Goal: Information Seeking & Learning: Find specific fact

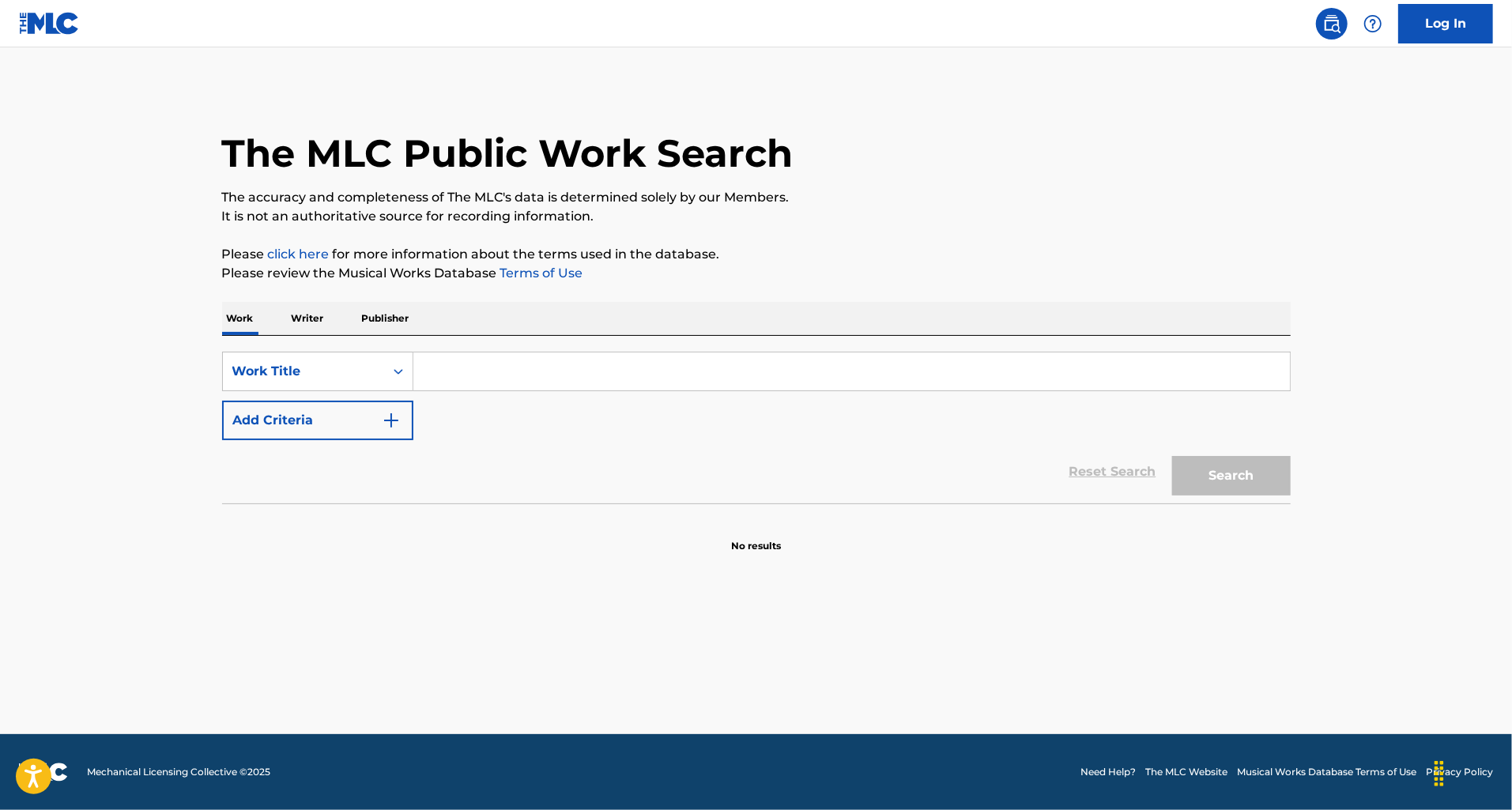
click at [430, 382] on input "Search Form" at bounding box center [851, 372] width 876 height 38
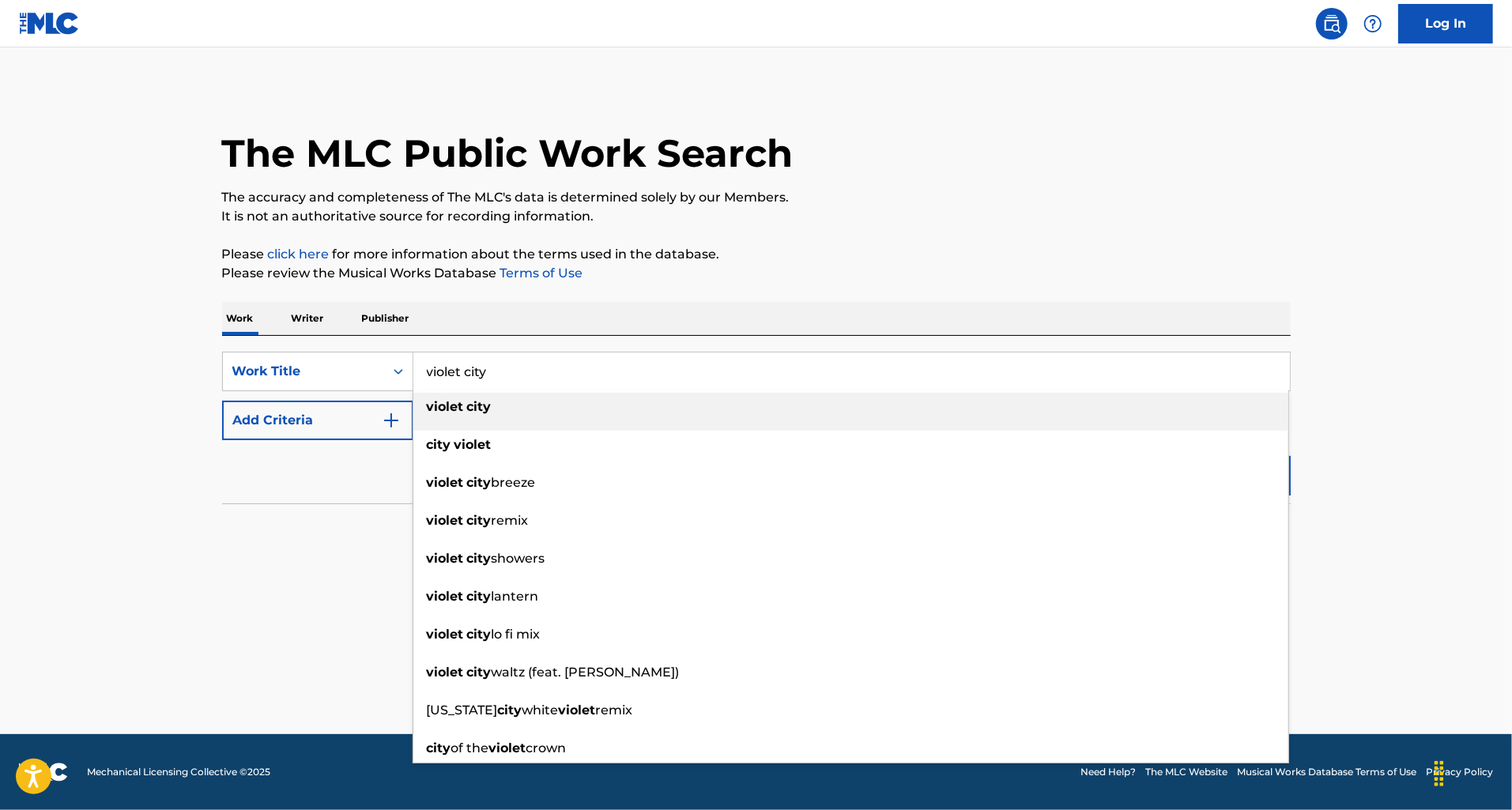
type input "violet city"
click at [306, 460] on div "Reset Search Search" at bounding box center [756, 472] width 1068 height 63
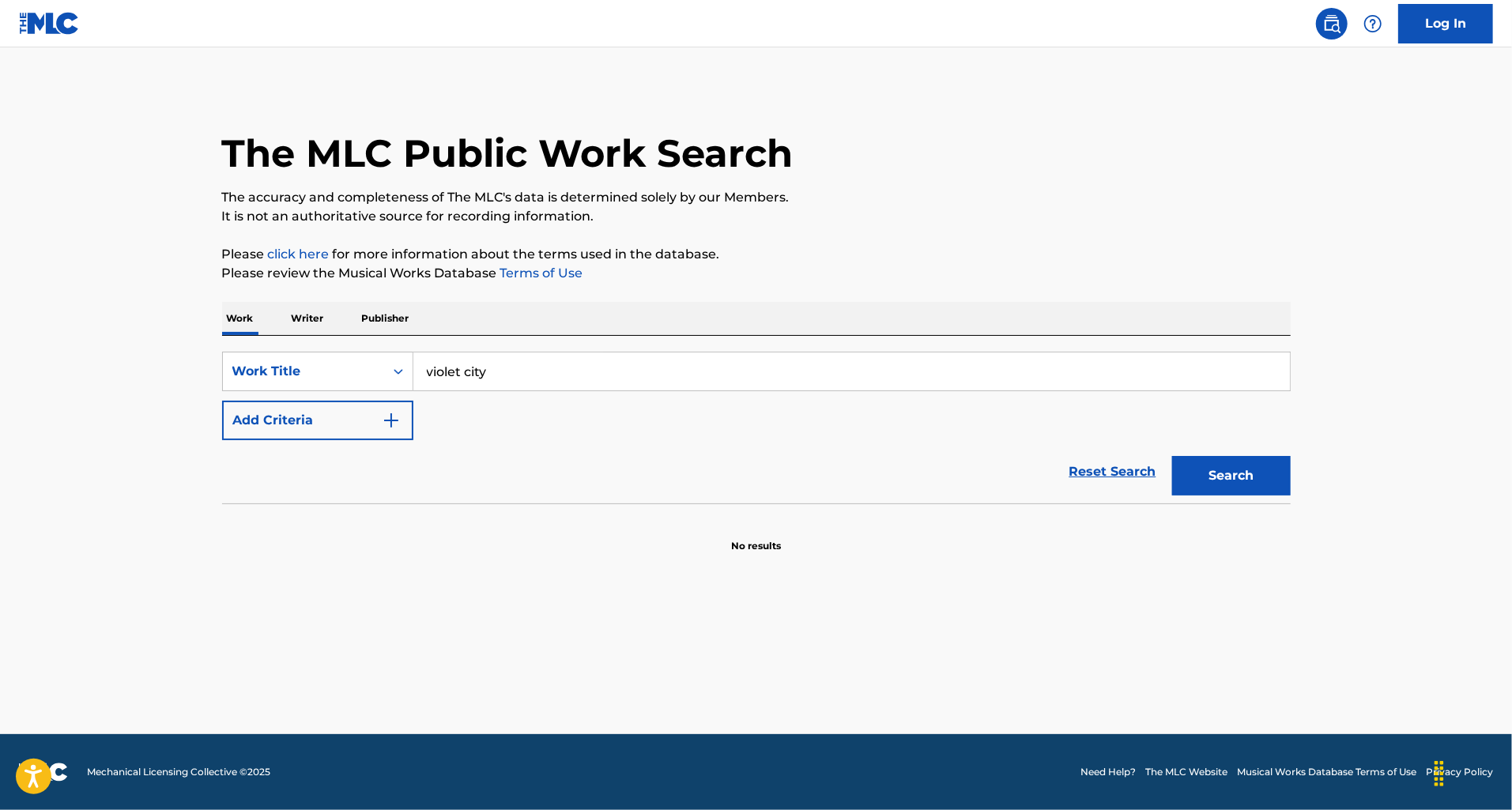
click at [389, 434] on button "Add Criteria" at bounding box center [317, 420] width 191 height 40
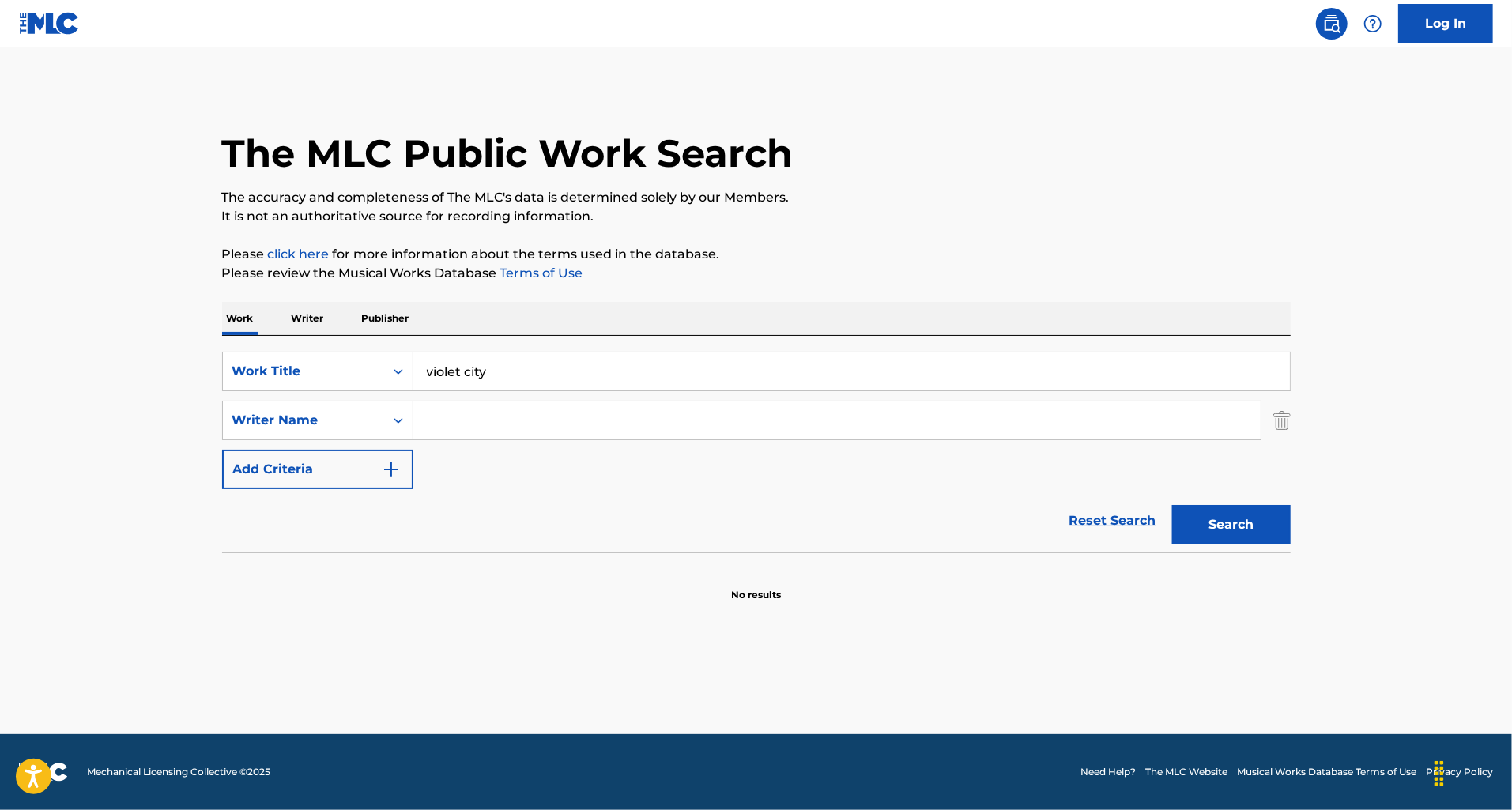
click at [530, 414] on input "Search Form" at bounding box center [836, 420] width 847 height 38
type input "poleman"
click at [1172, 504] on button "Search" at bounding box center [1231, 524] width 118 height 40
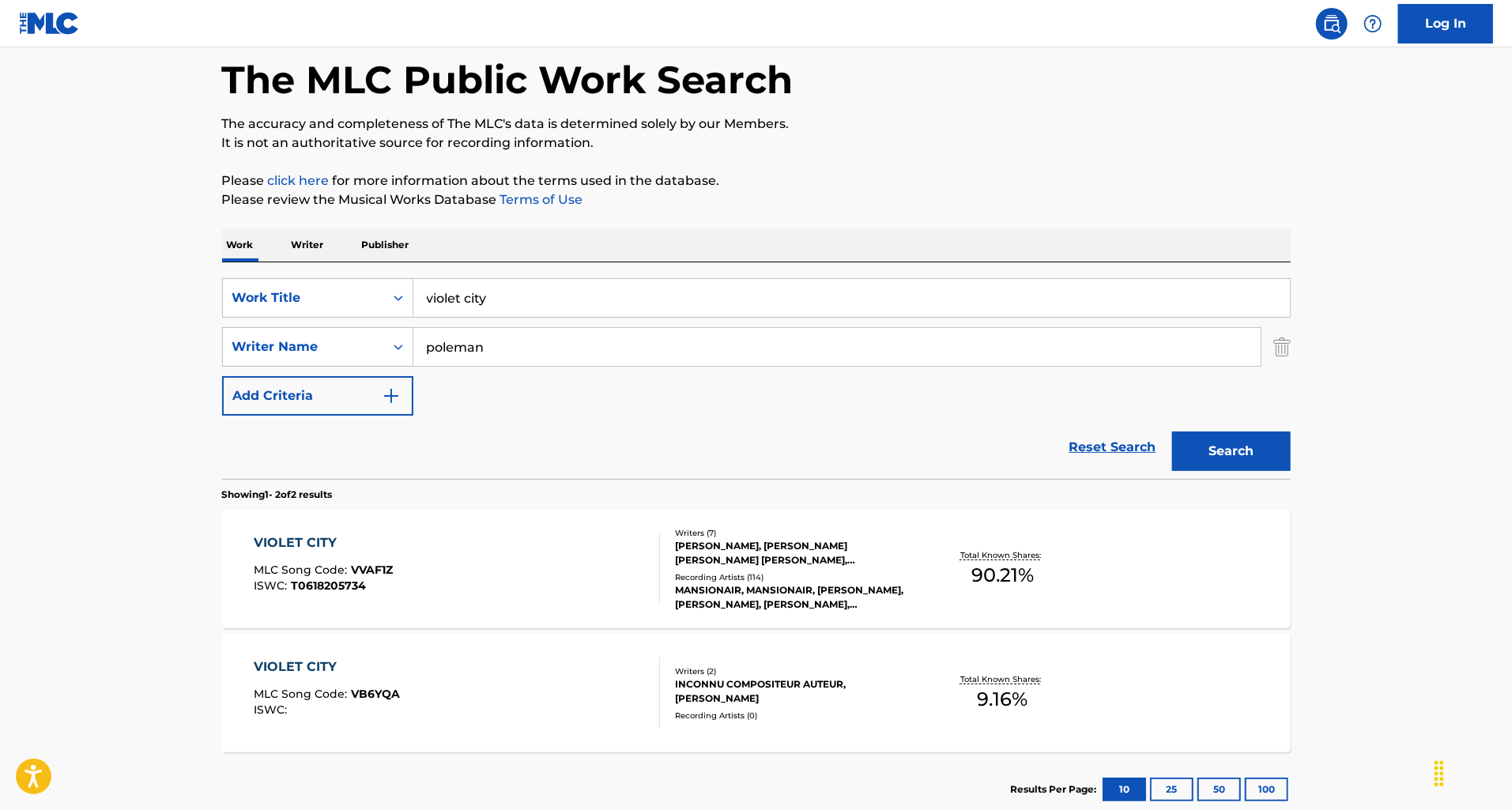
scroll to position [174, 0]
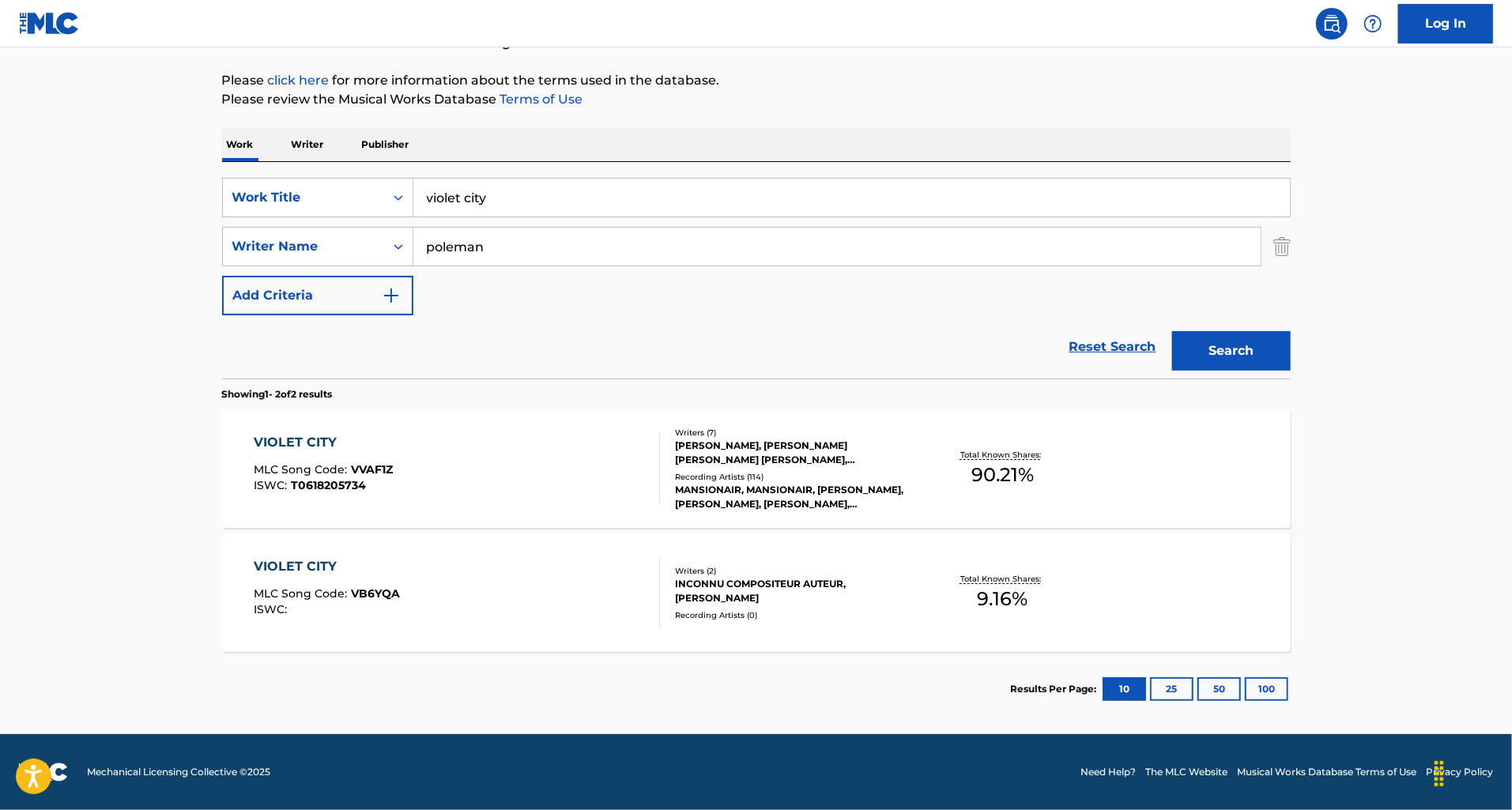
click at [551, 455] on div "VIOLET CITY MLC Song Code : VVAF1Z ISWC : T0618205734" at bounding box center [457, 468] width 406 height 71
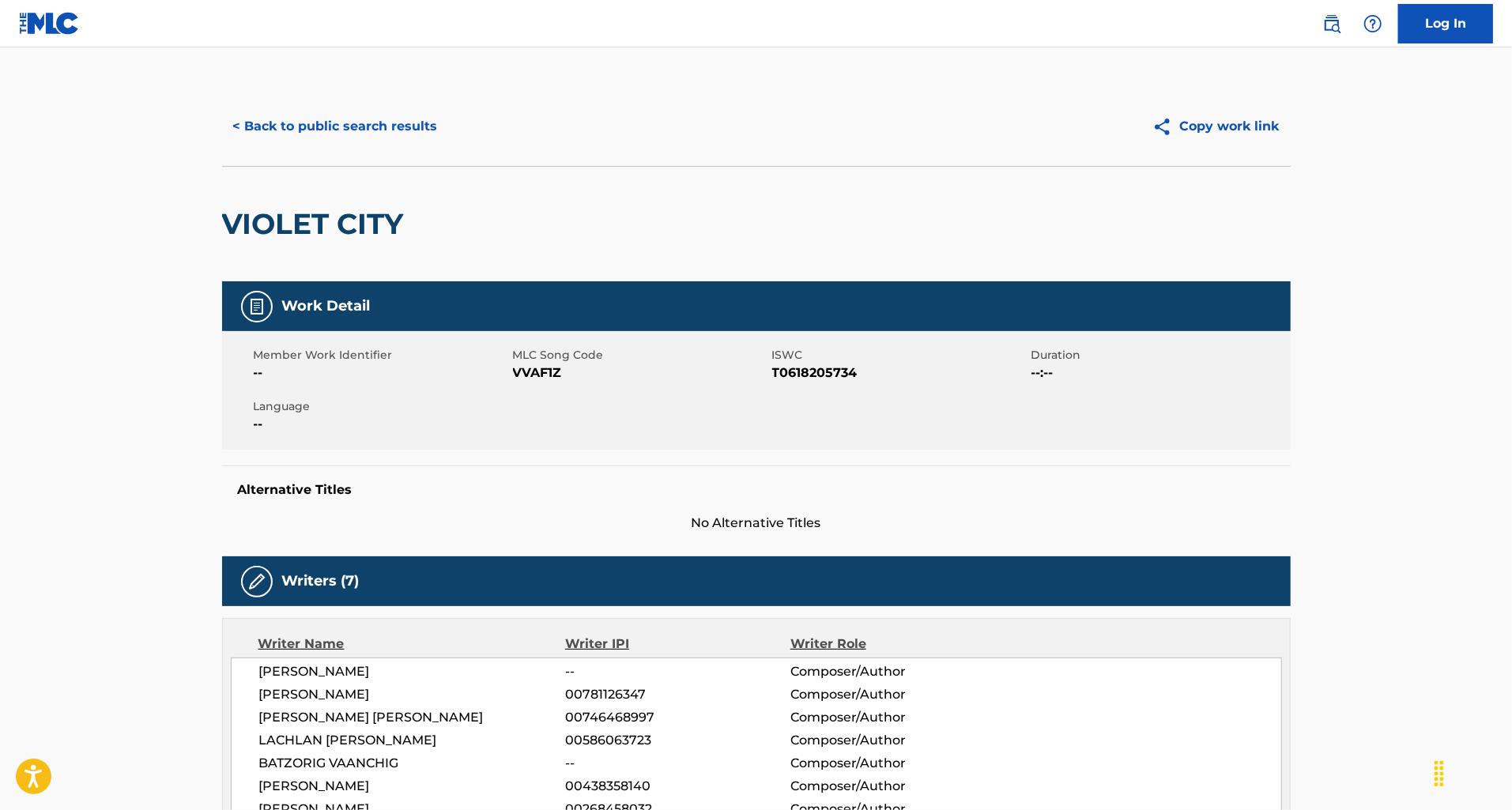
click at [337, 134] on button "< Back to public search results" at bounding box center [335, 127] width 227 height 40
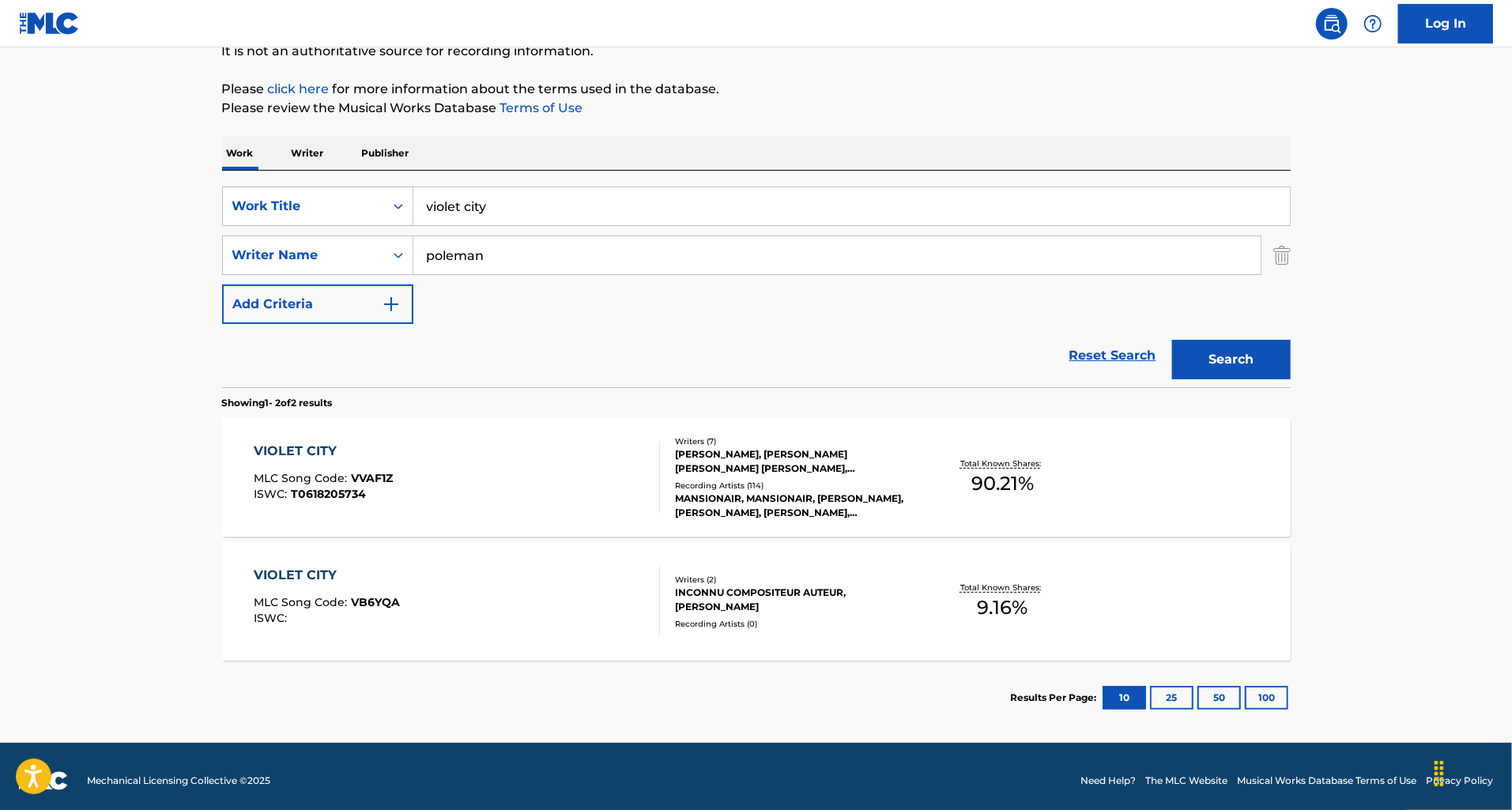
scroll to position [174, 0]
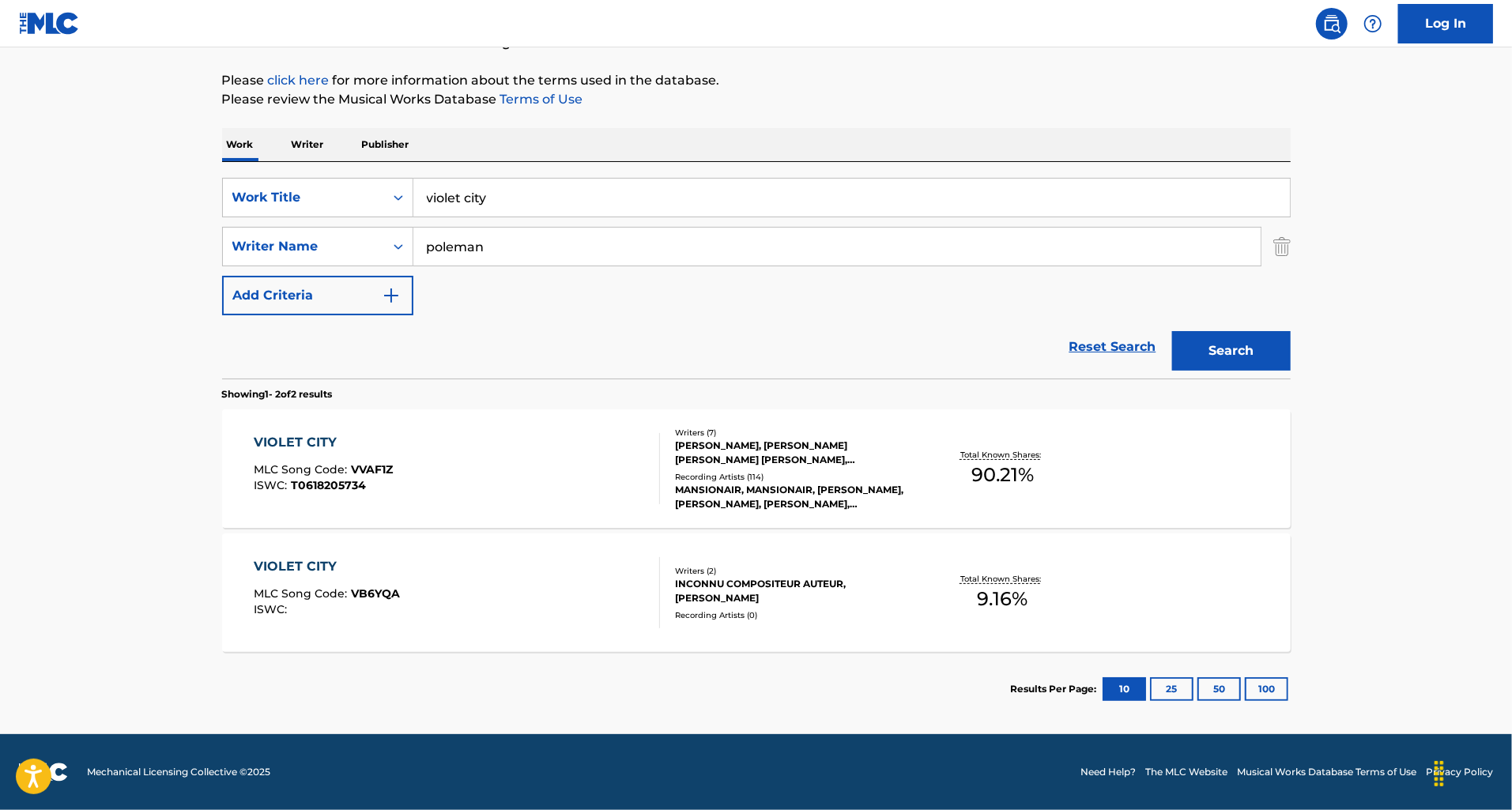
click at [554, 611] on div "VIOLET CITY MLC Song Code : VB6YQA ISWC :" at bounding box center [457, 592] width 406 height 71
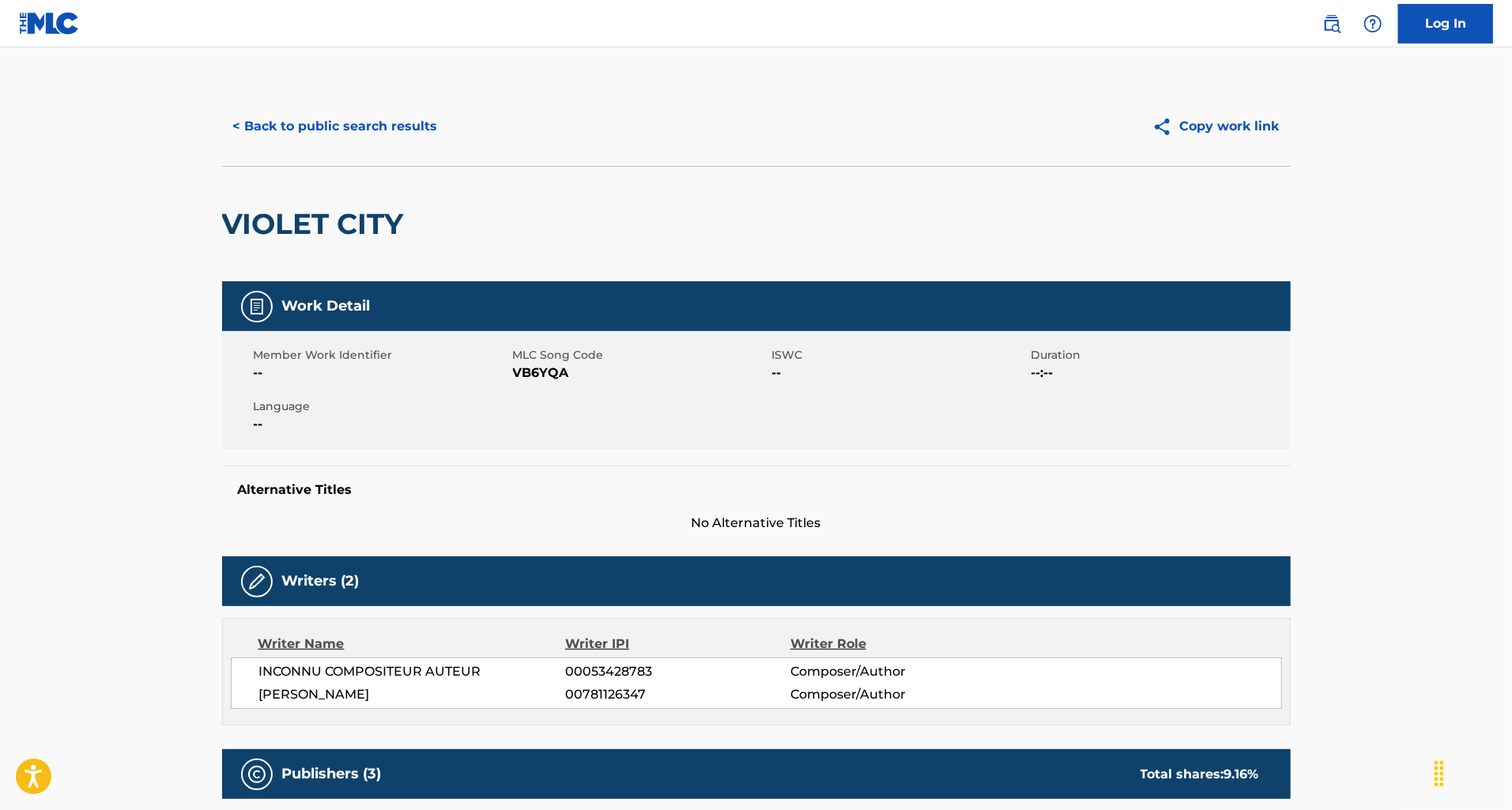
click at [361, 137] on button "< Back to public search results" at bounding box center [335, 127] width 227 height 40
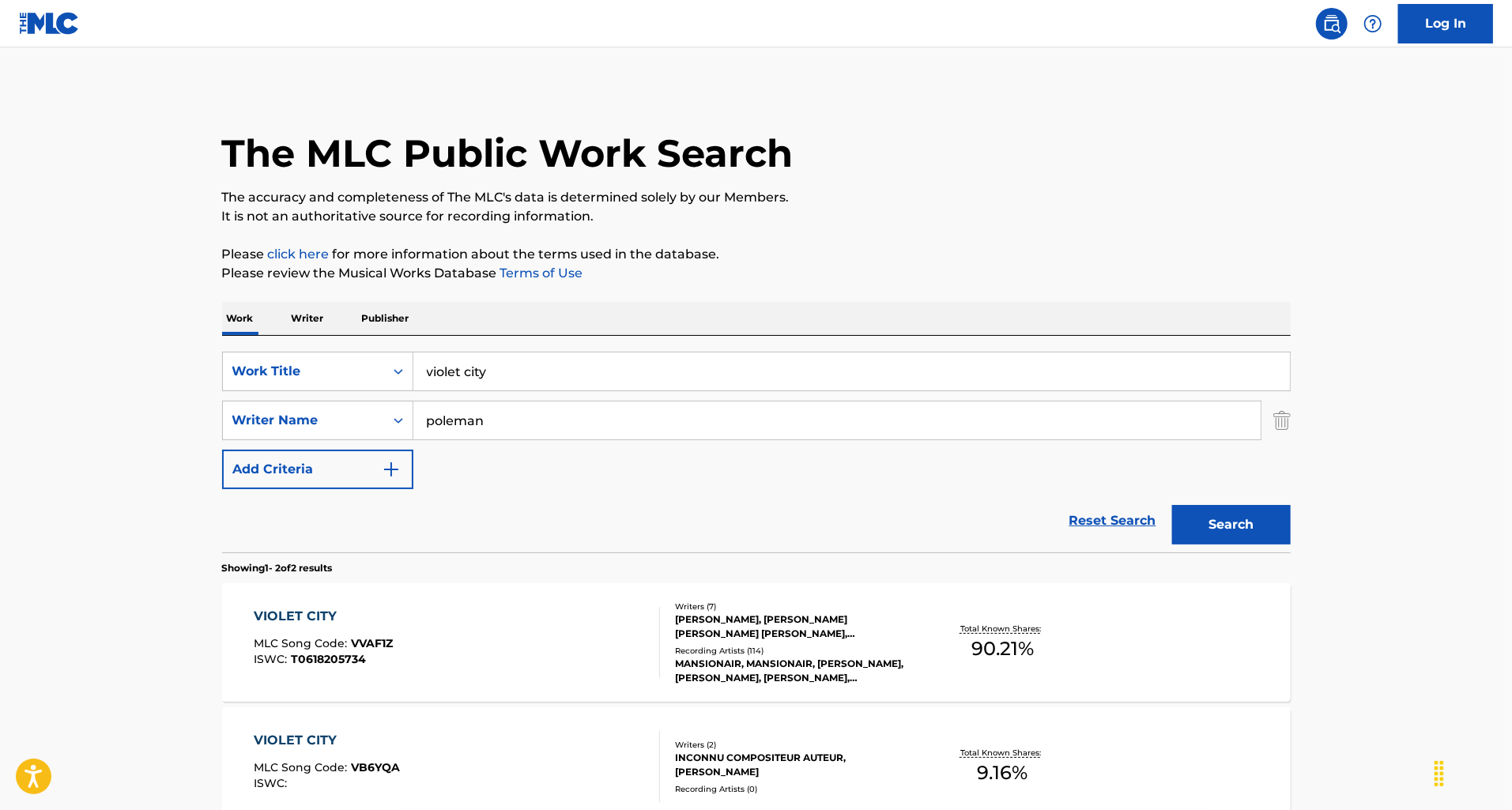
scroll to position [84, 0]
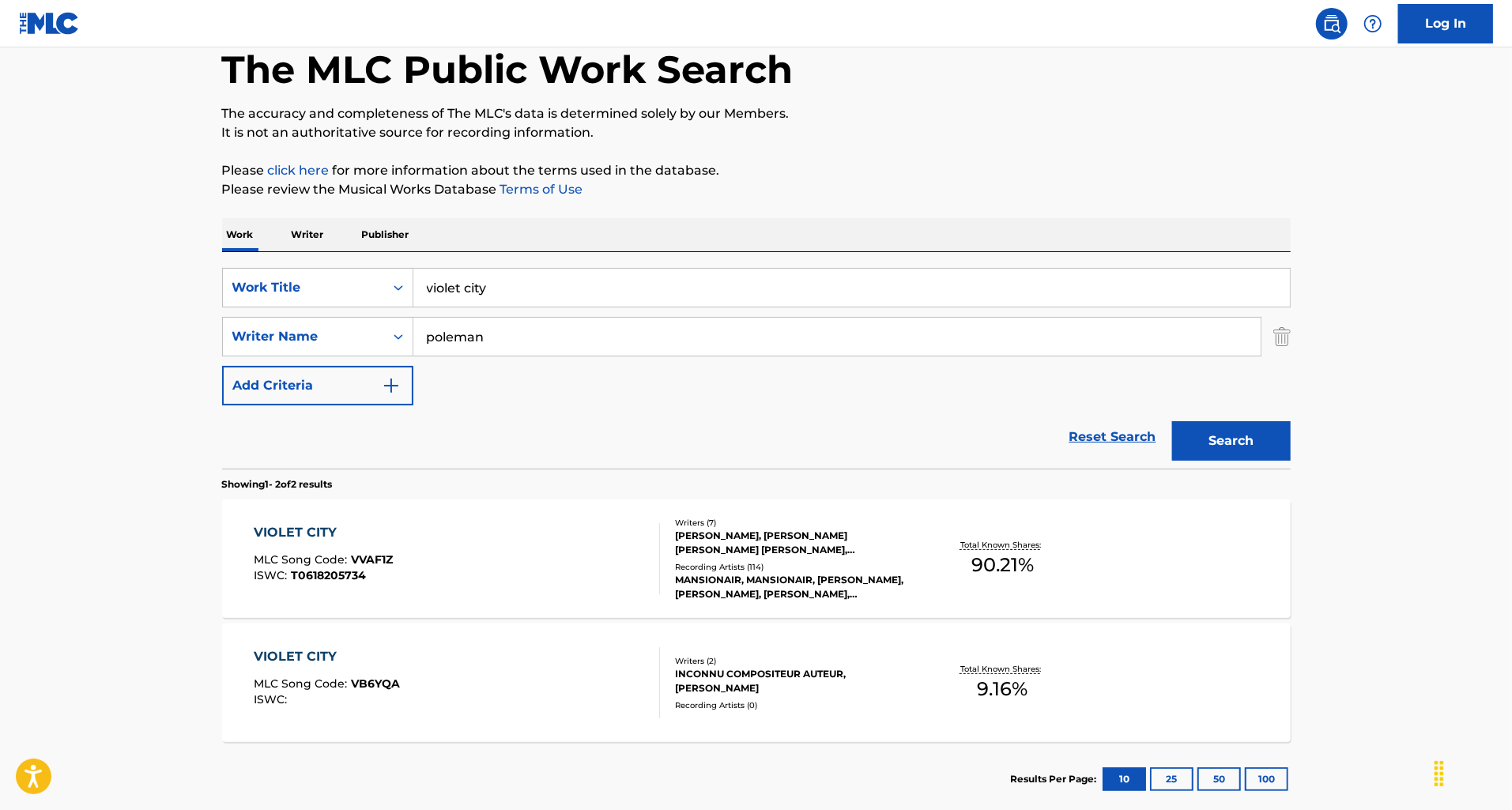
click at [531, 570] on div "VIOLET CITY MLC Song Code : VVAF1Z ISWC : T0618205734" at bounding box center [457, 559] width 406 height 71
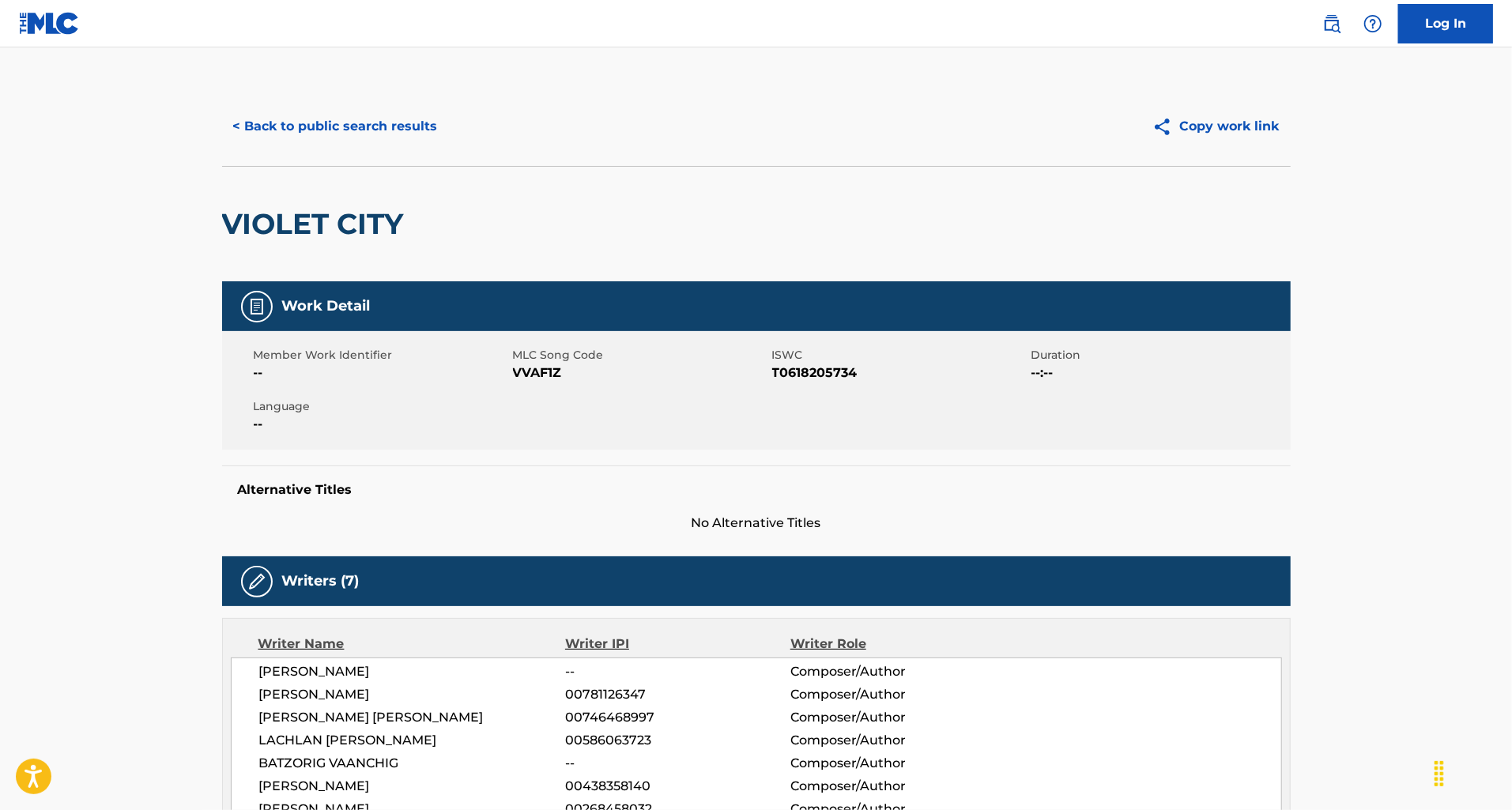
click at [316, 119] on button "< Back to public search results" at bounding box center [335, 127] width 227 height 40
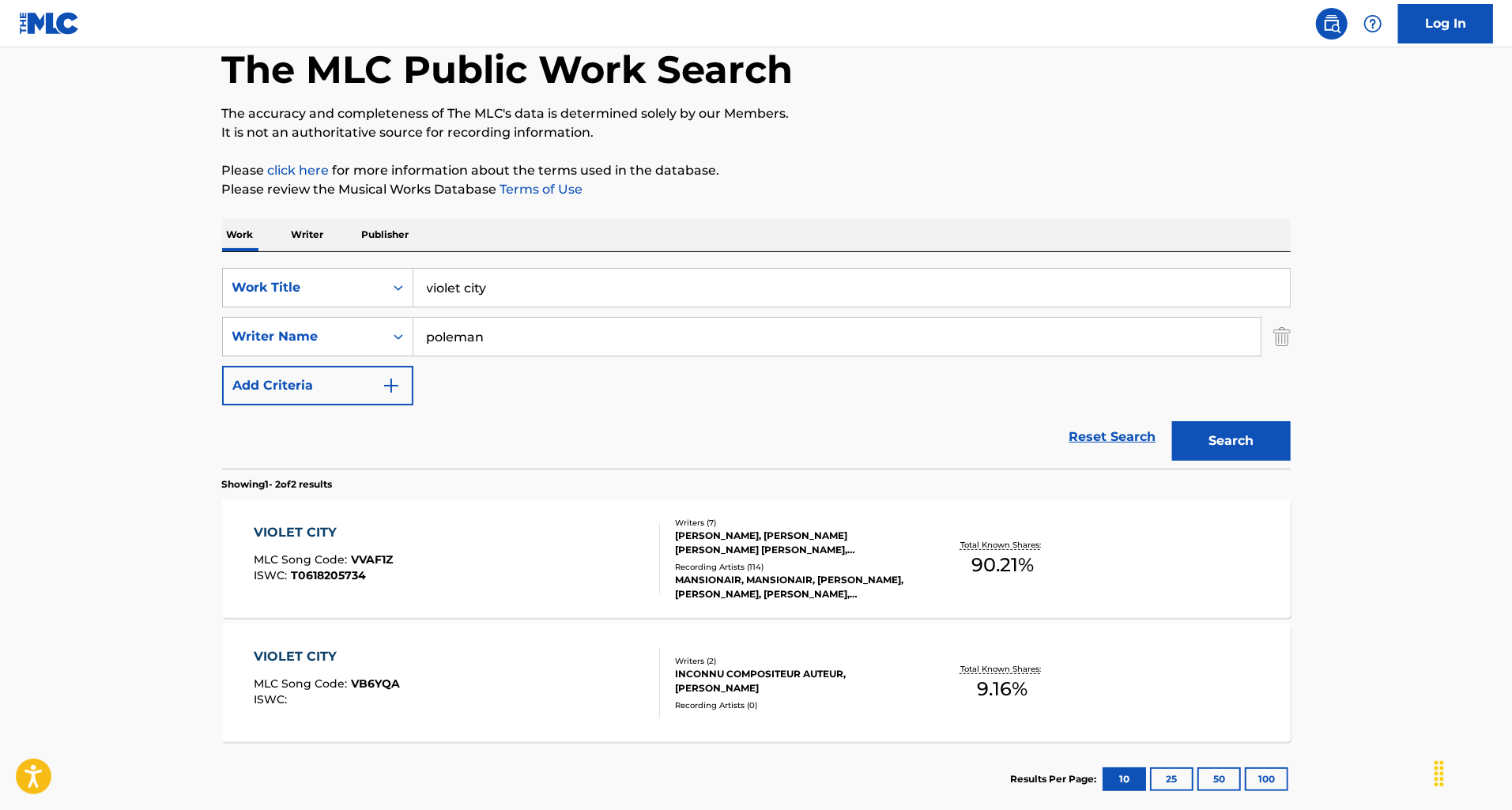
click at [482, 551] on div "VIOLET CITY MLC Song Code : VVAF1Z ISWC : T0618205734" at bounding box center [457, 559] width 406 height 71
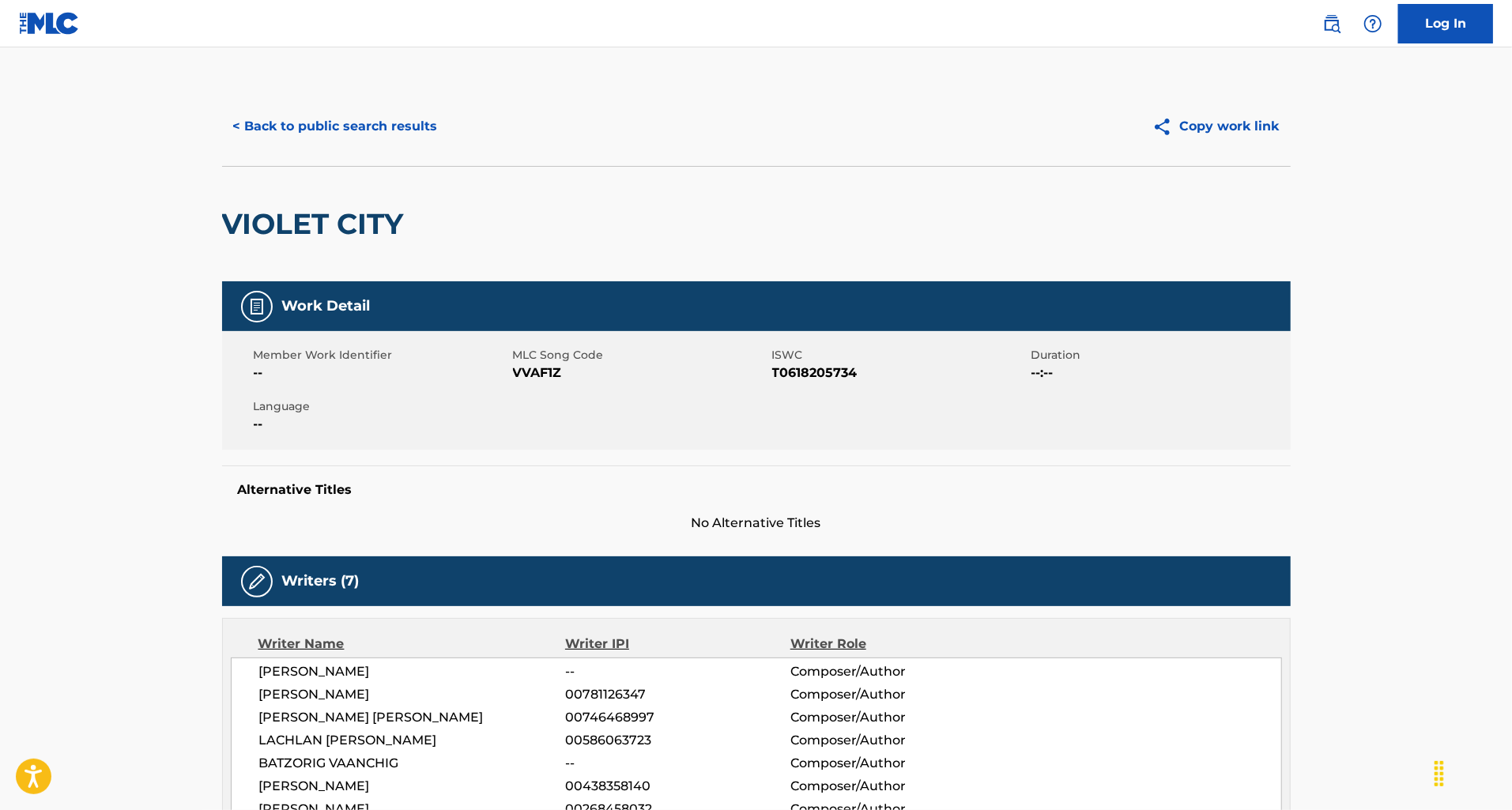
click at [277, 131] on button "< Back to public search results" at bounding box center [335, 127] width 227 height 40
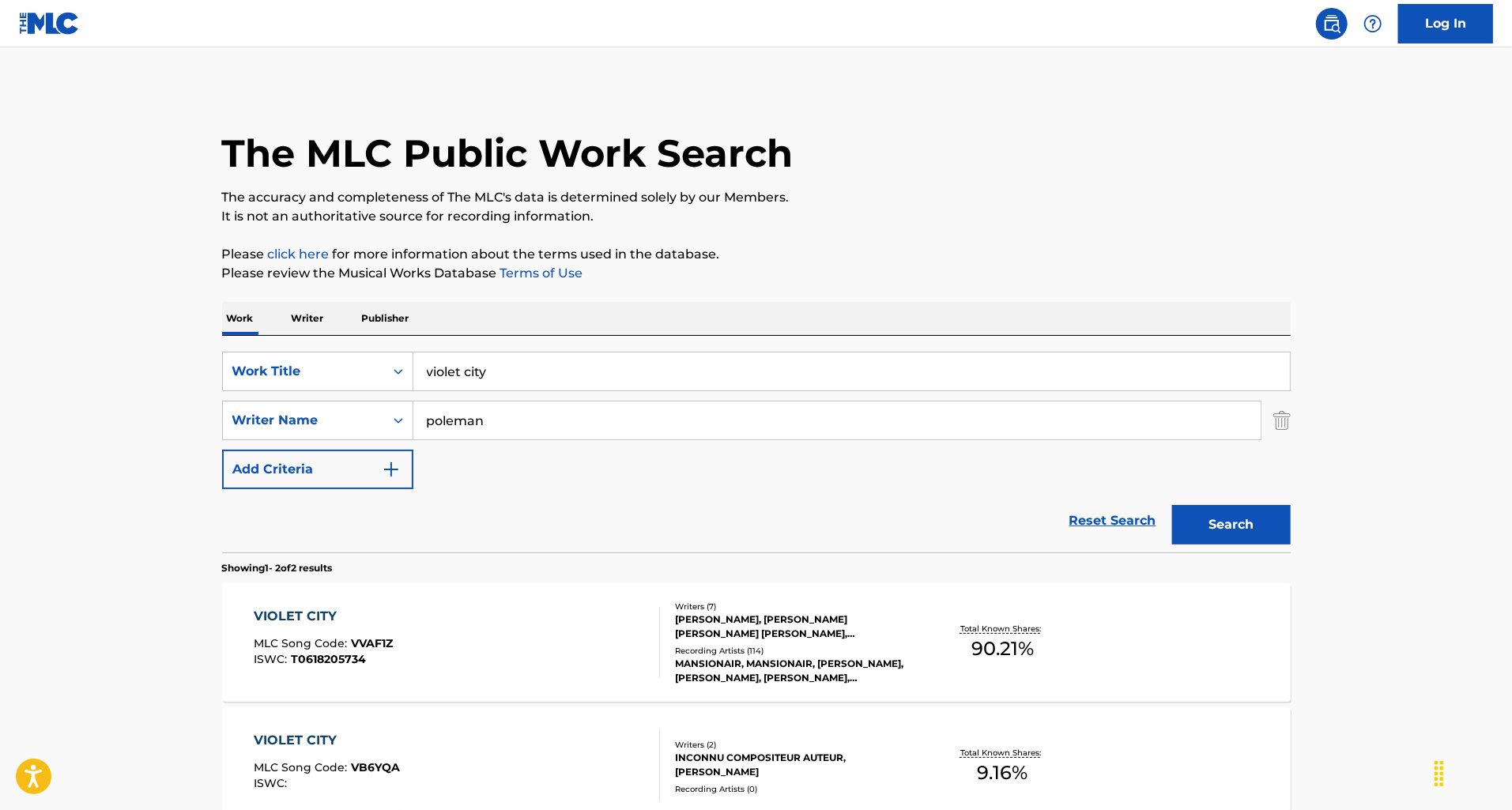
scroll to position [84, 0]
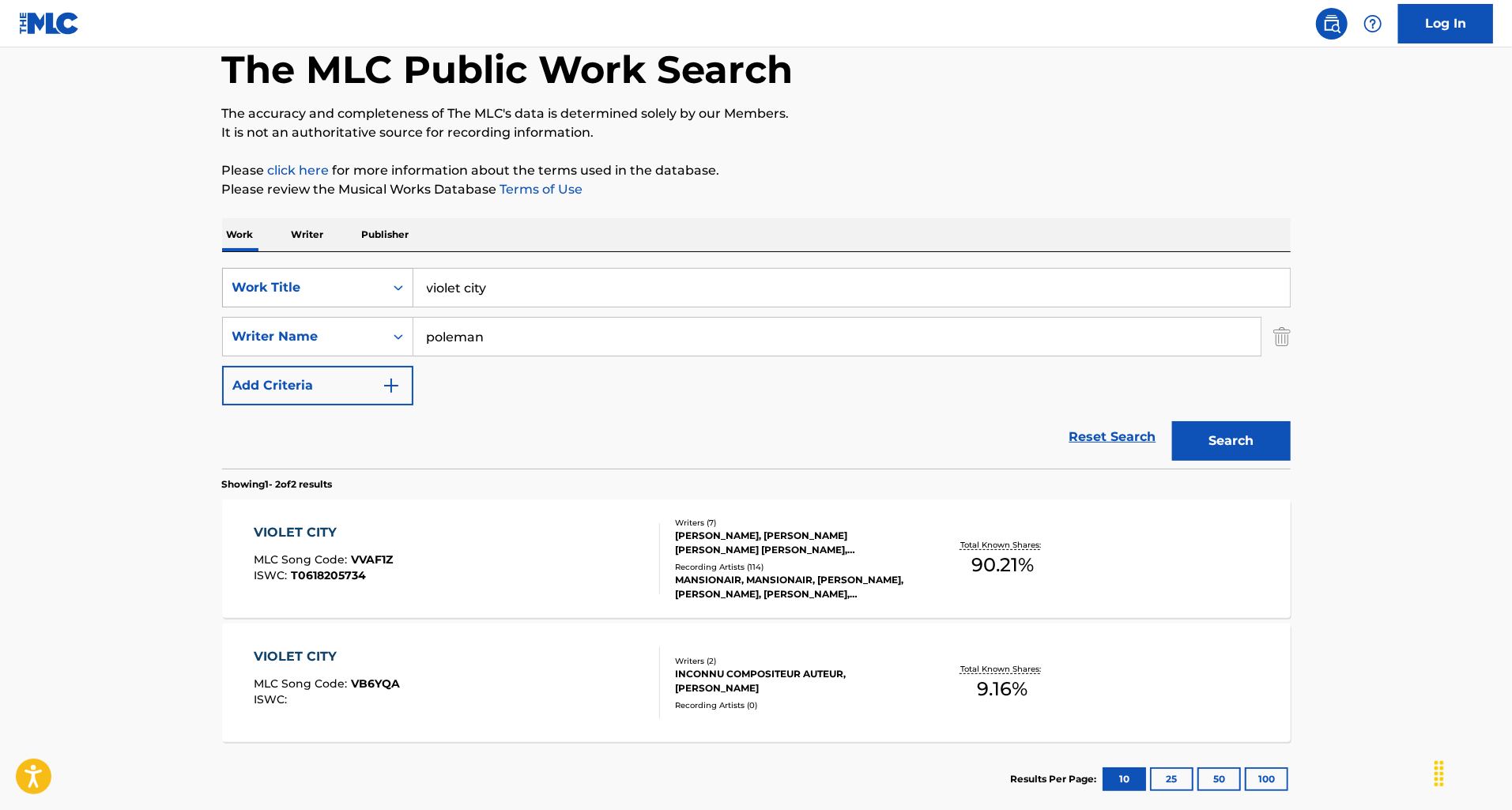
drag, startPoint x: 498, startPoint y: 295, endPoint x: 402, endPoint y: 282, distance: 96.9
click at [402, 282] on div "SearchWithCriteriac330ce8e-0296-4aaa-9cdf-8d6195c0551c Work Title violet city" at bounding box center [756, 287] width 1068 height 40
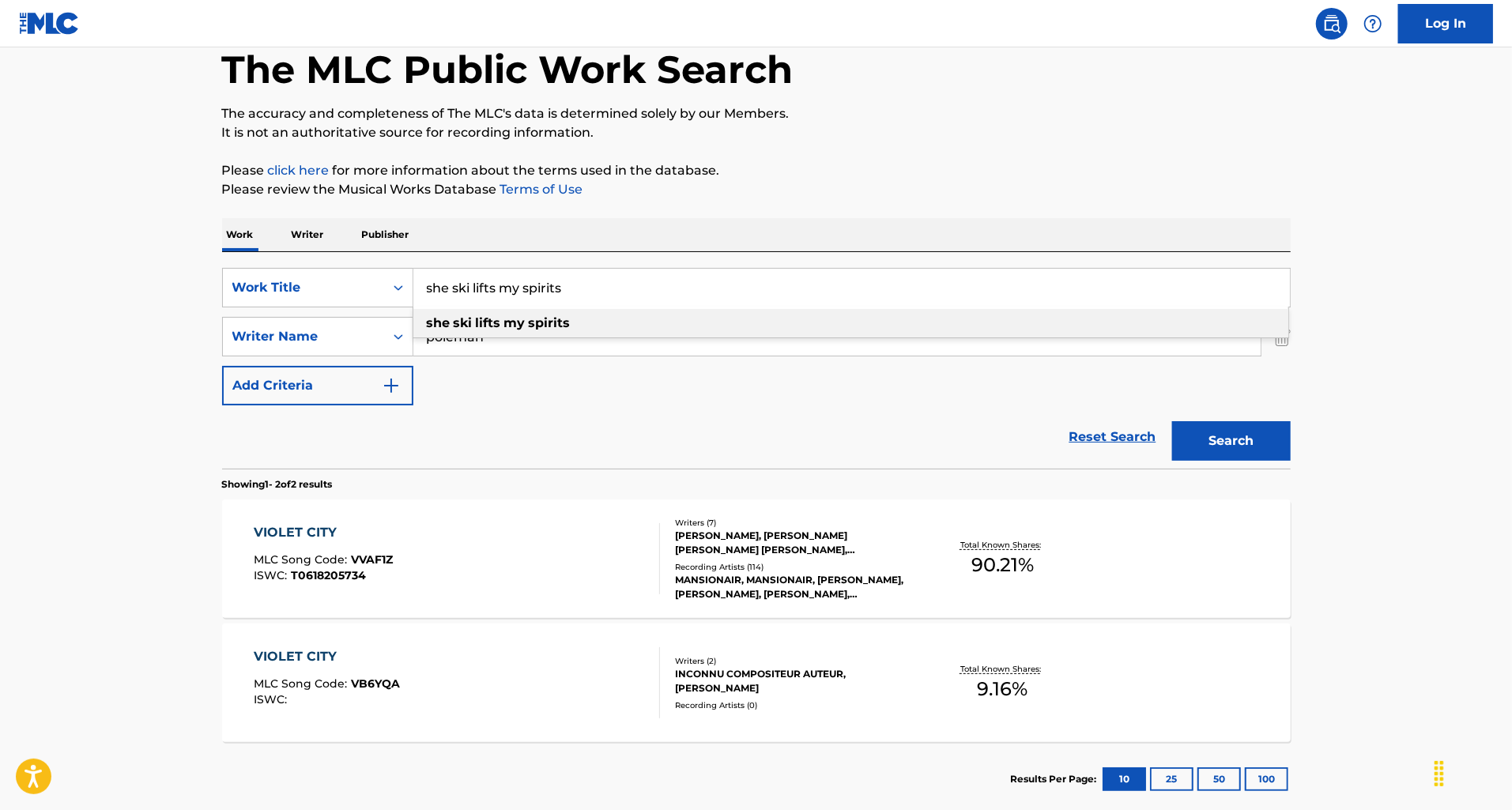
type input "she ski lifts my spirits"
click at [453, 424] on div "Reset Search Search" at bounding box center [756, 437] width 1068 height 63
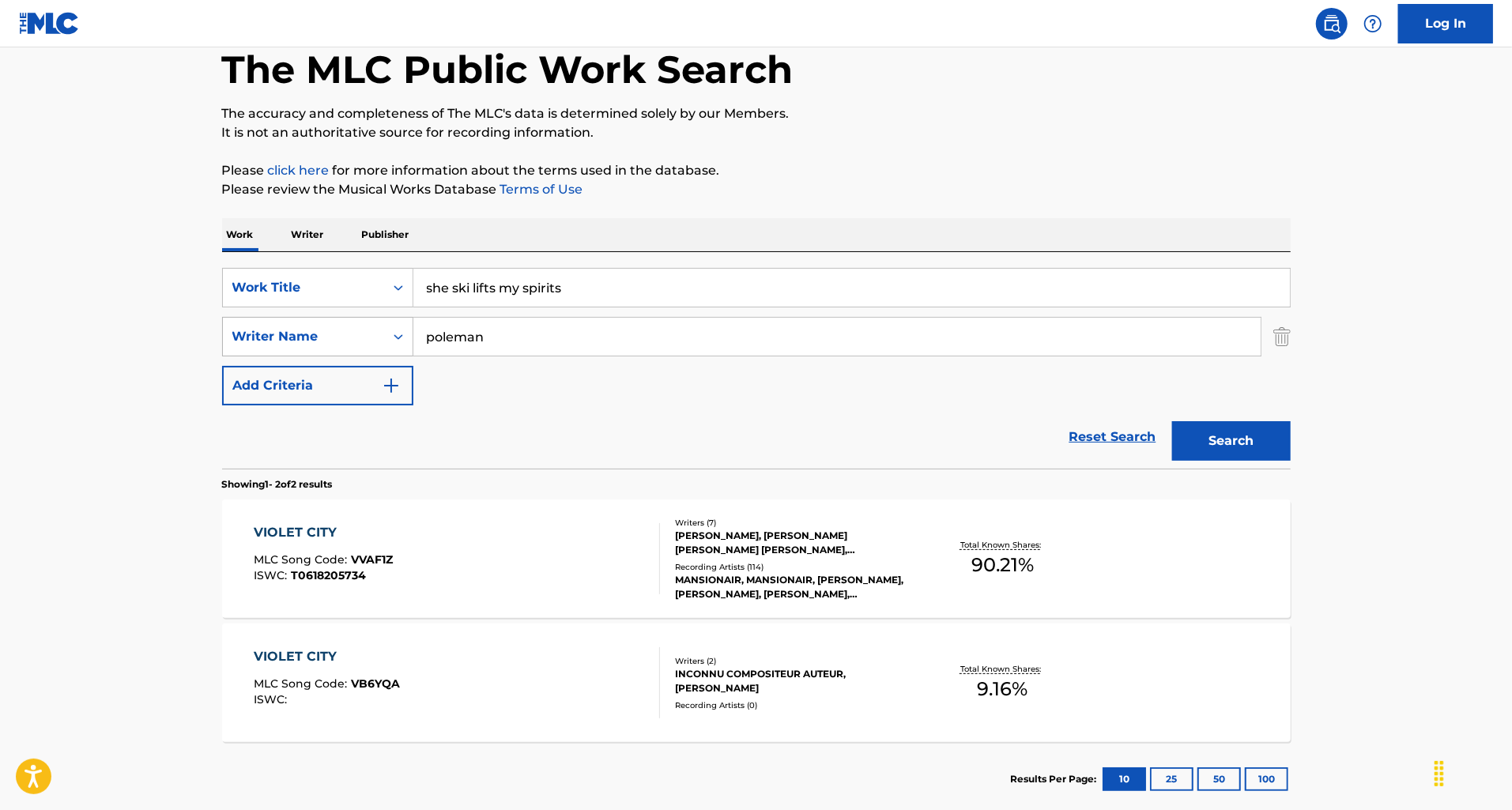
drag, startPoint x: 506, startPoint y: 336, endPoint x: 386, endPoint y: 316, distance: 121.7
click at [386, 316] on div "SearchWithCriteria7d274251-a891-4d59-b705-b25ed152329c Writer Name [PERSON_NAME]" at bounding box center [756, 336] width 1068 height 40
type input "st. [PERSON_NAME]"
click at [1172, 421] on button "Search" at bounding box center [1231, 441] width 118 height 40
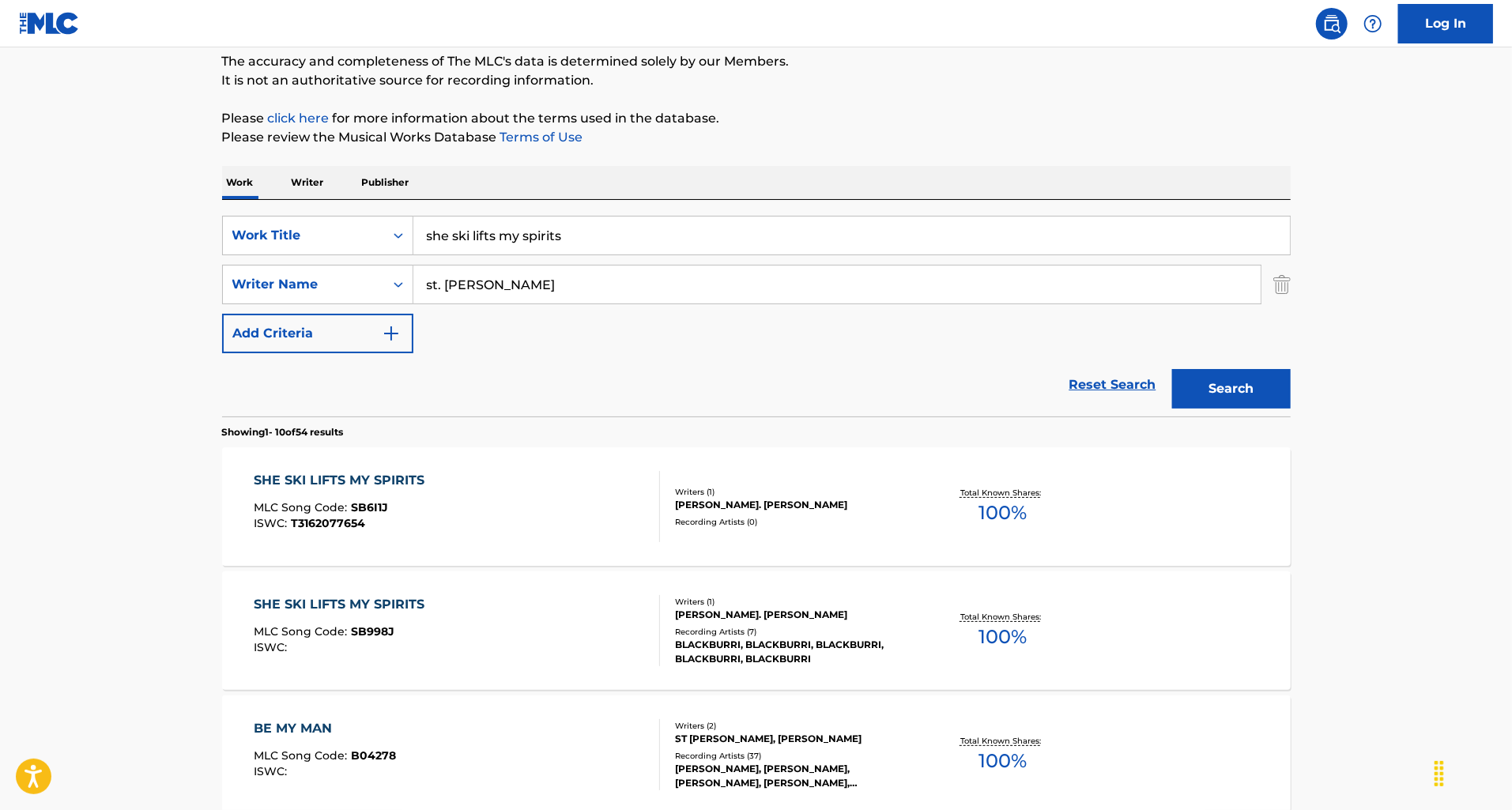
scroll to position [146, 0]
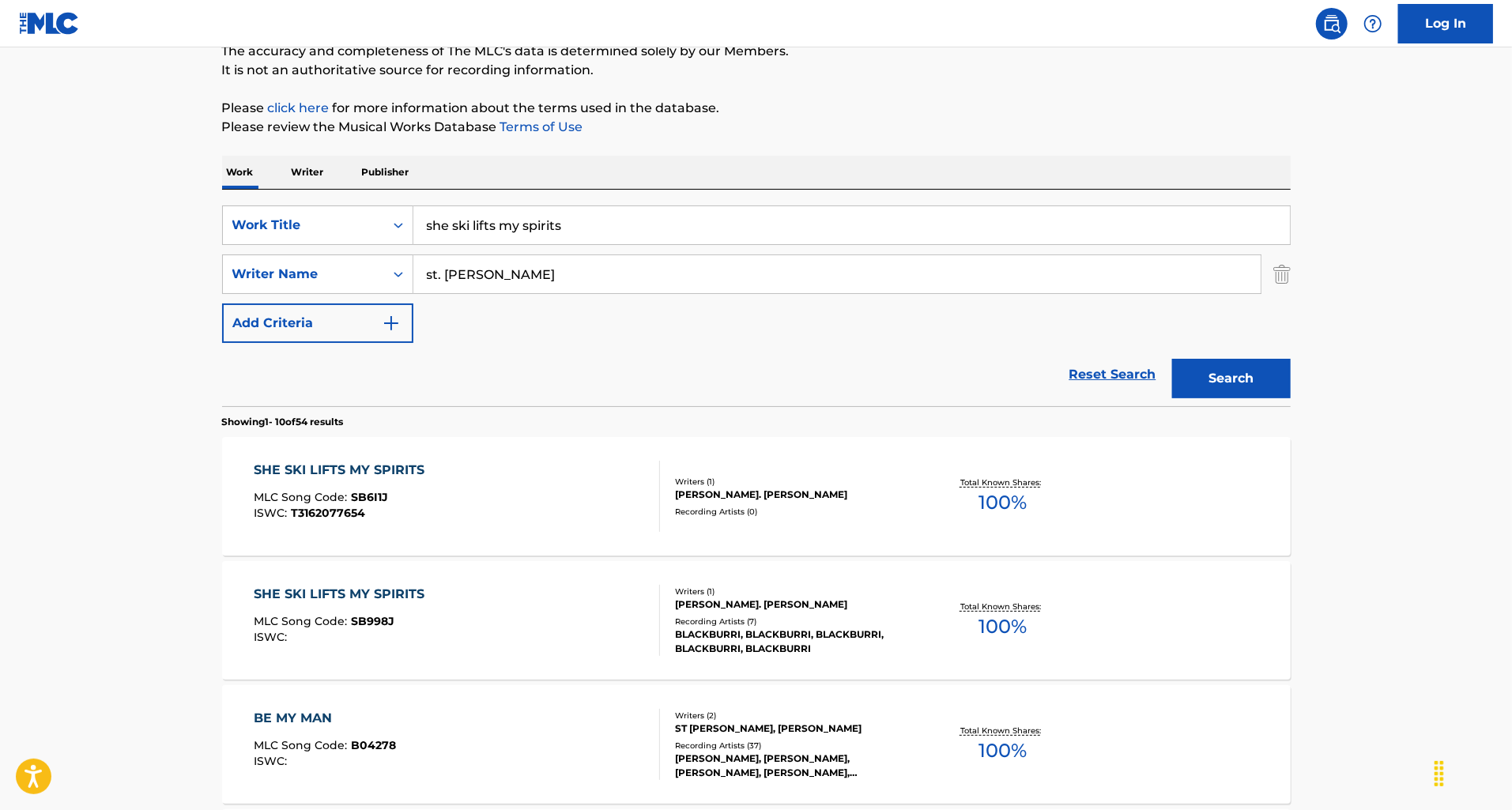
click at [526, 513] on div "SHE SKI LIFTS MY SPIRITS MLC Song Code : SB6I1J ISWC : T3162077654" at bounding box center [457, 495] width 406 height 71
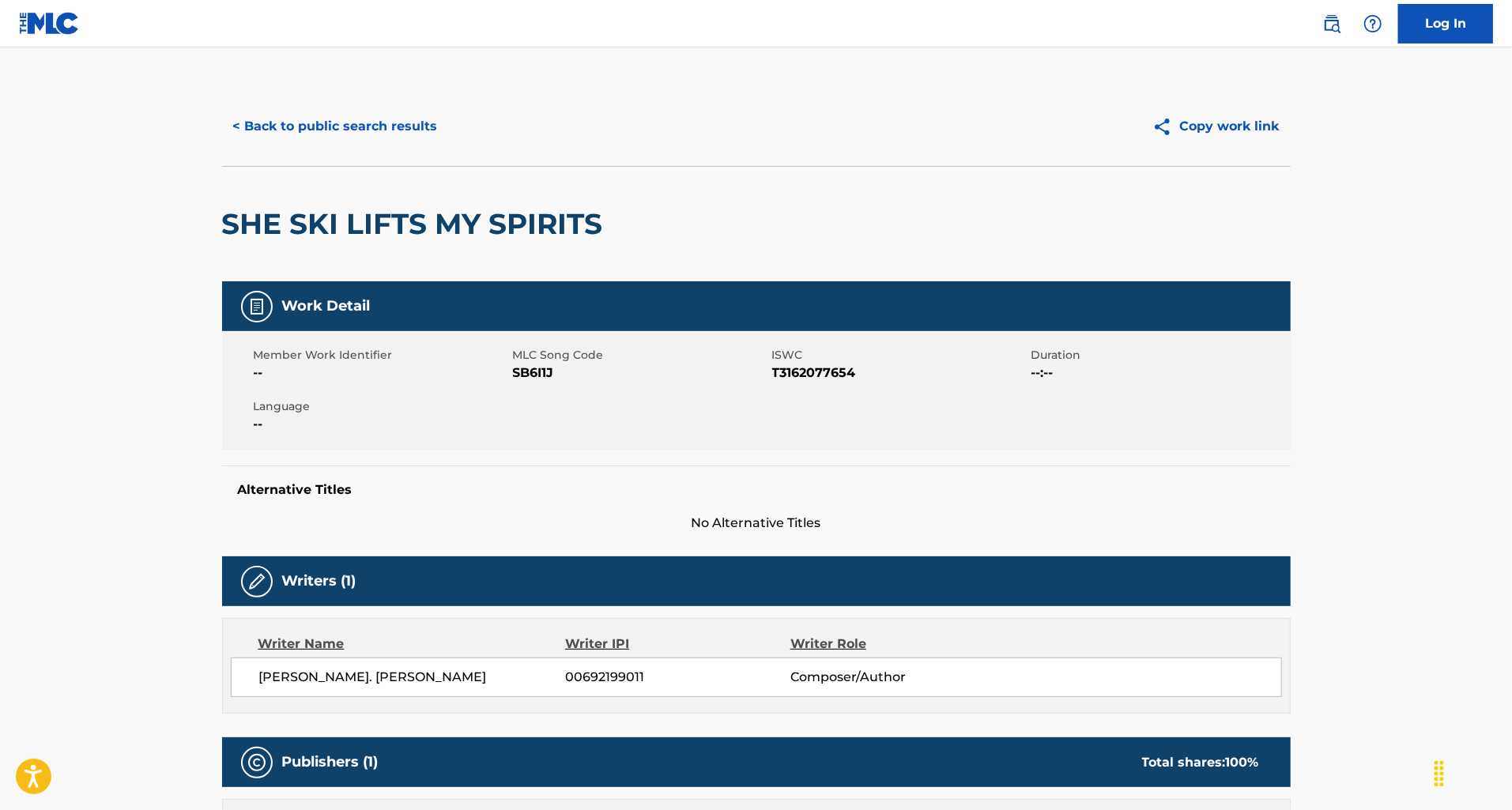
click at [373, 140] on button "< Back to public search results" at bounding box center [335, 127] width 227 height 40
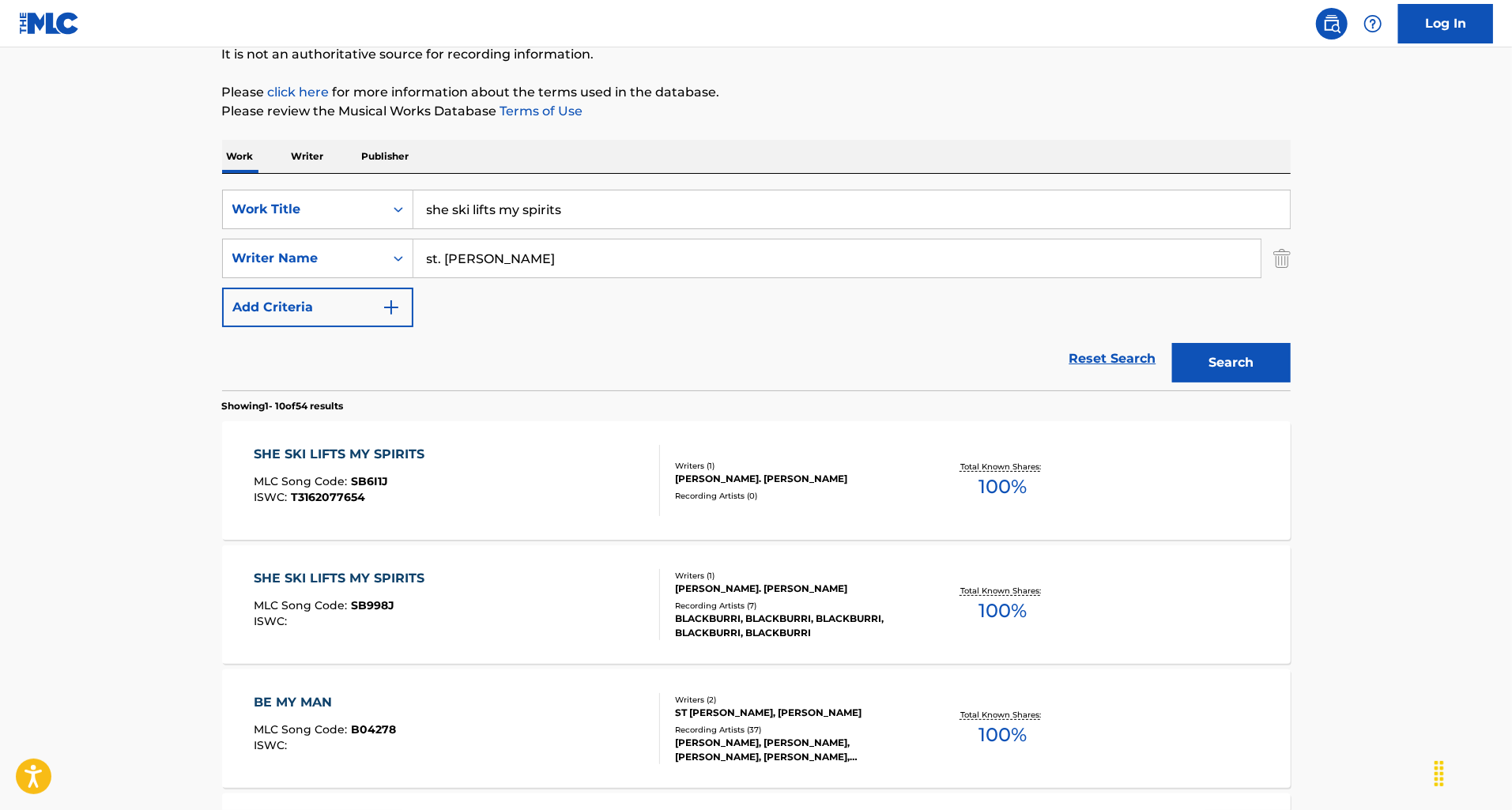
scroll to position [184, 0]
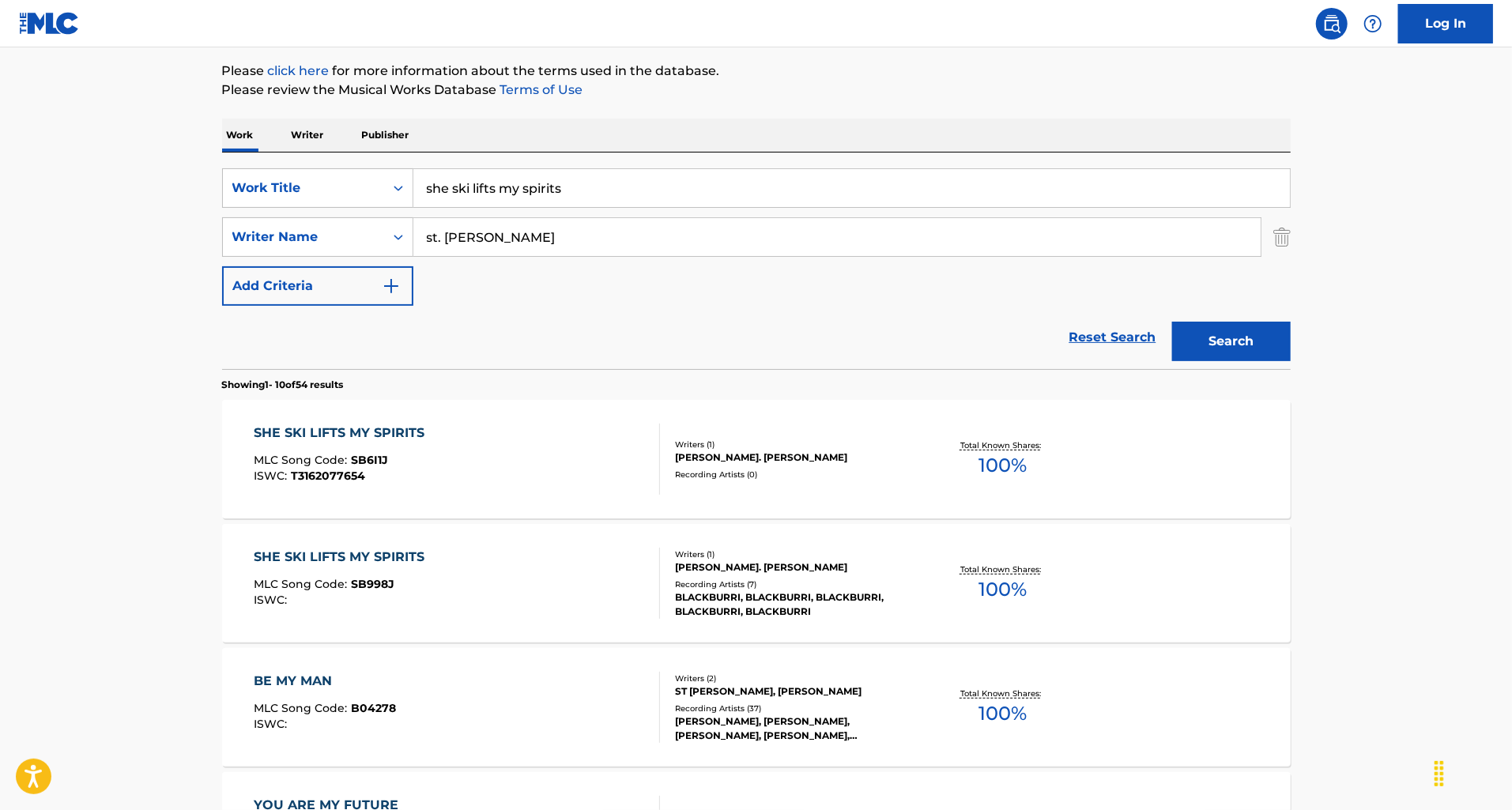
click at [533, 568] on div "SHE SKI LIFTS MY SPIRITS MLC Song Code : SB998J ISWC :" at bounding box center [457, 583] width 406 height 71
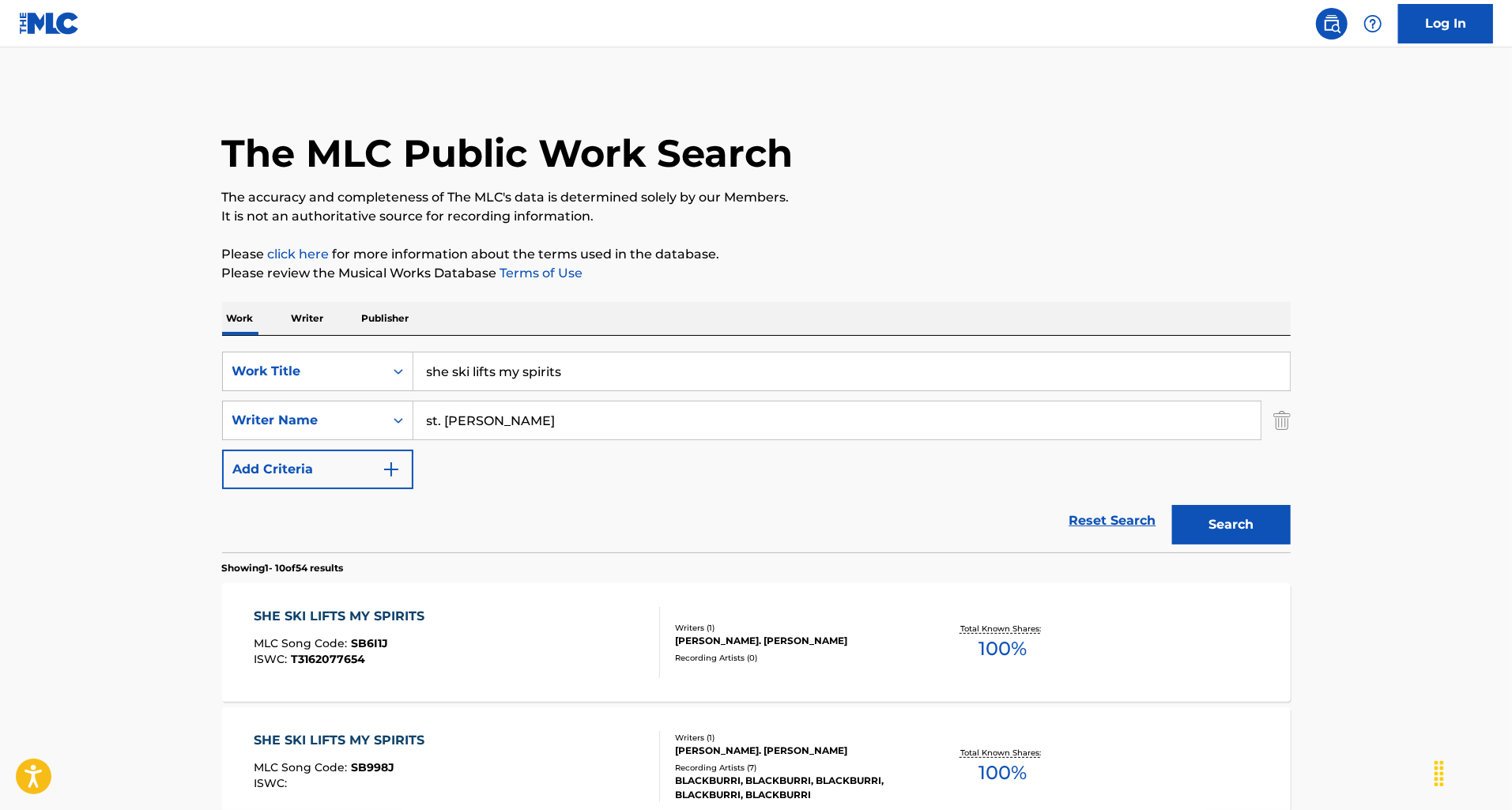
scroll to position [184, 0]
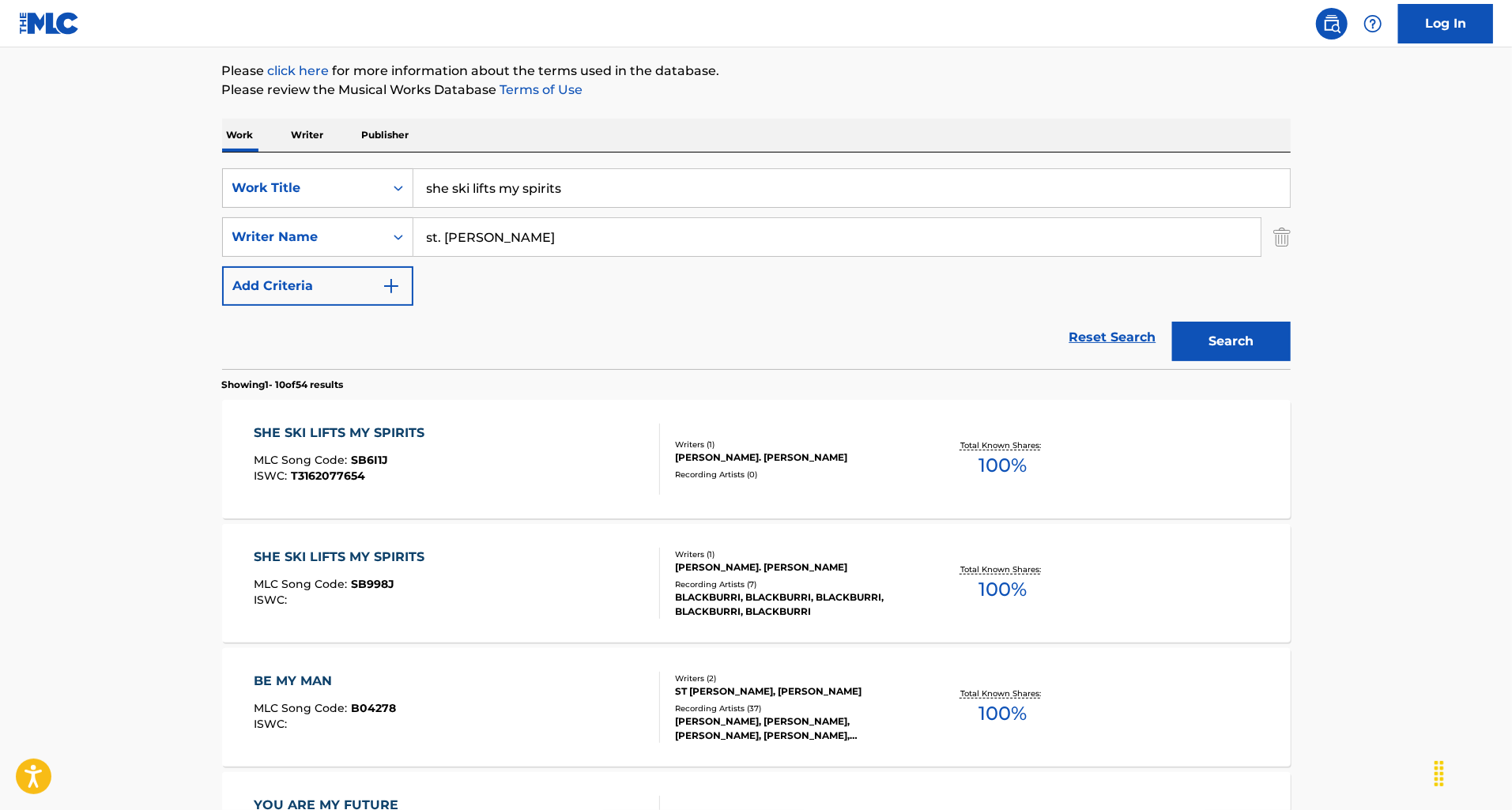
click at [540, 454] on div "SHE SKI LIFTS MY SPIRITS MLC Song Code : SB6I1J ISWC : T3162077654" at bounding box center [457, 458] width 406 height 71
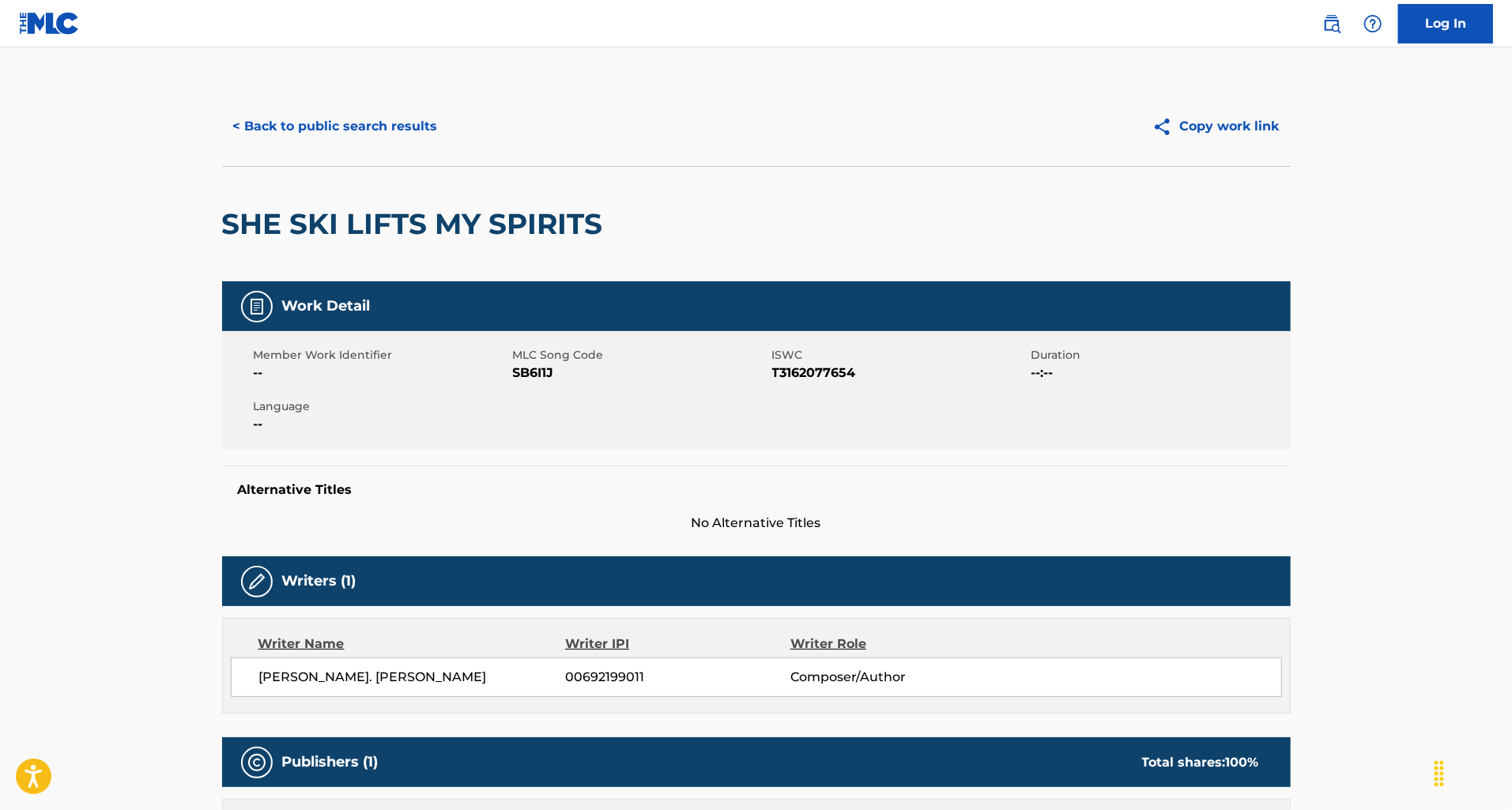
click at [294, 130] on button "< Back to public search results" at bounding box center [335, 127] width 227 height 40
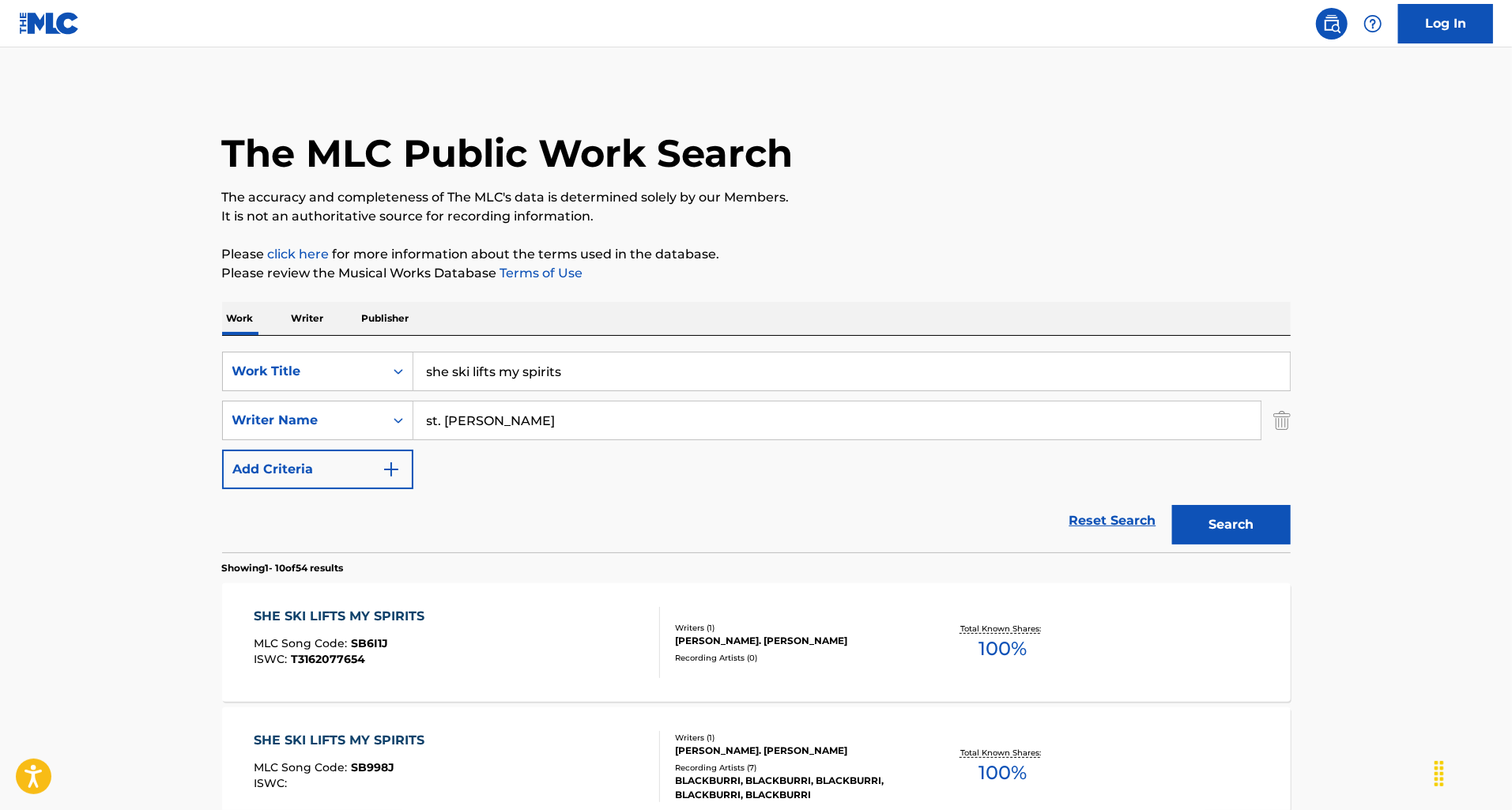
scroll to position [184, 0]
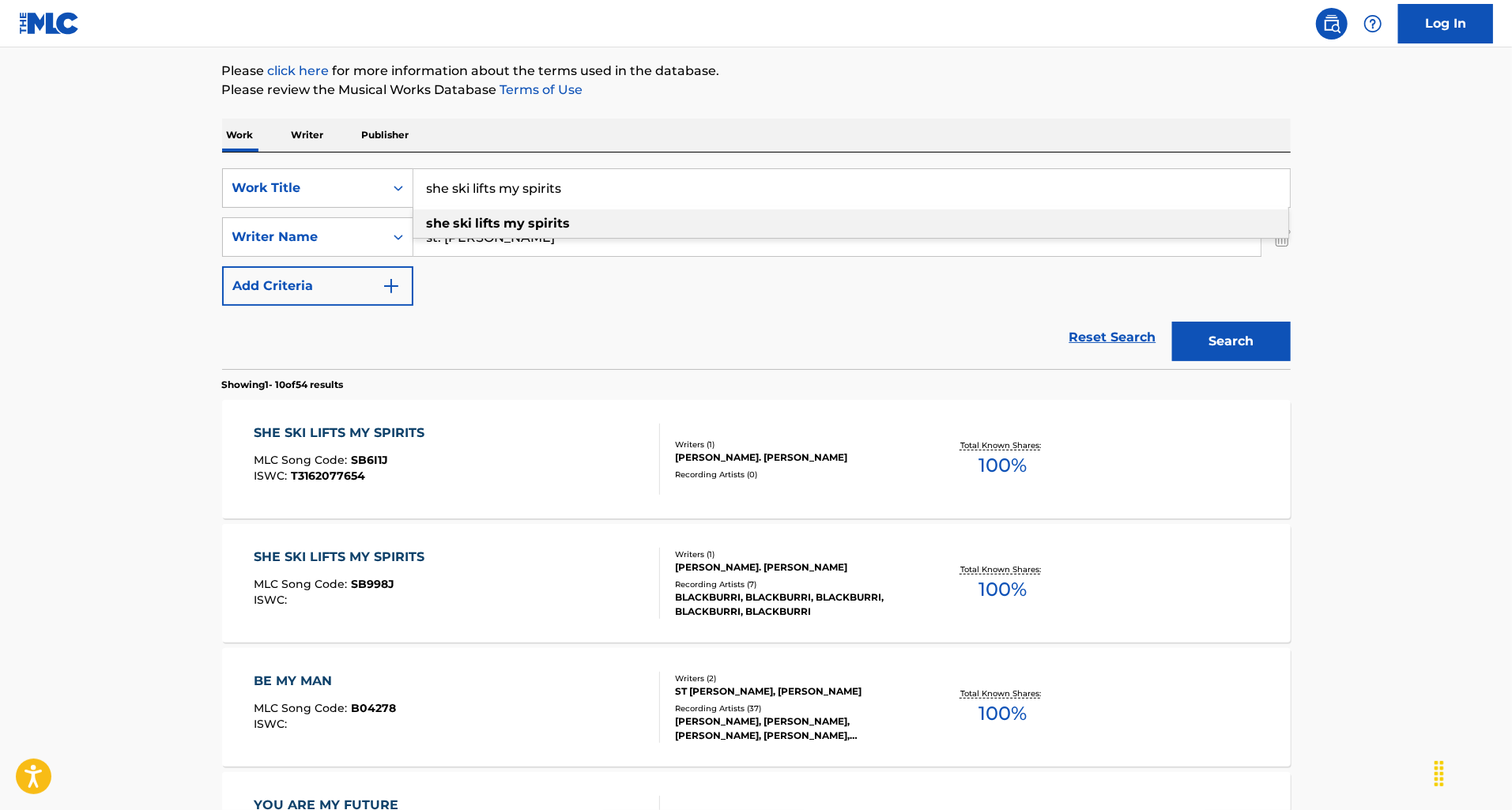
drag, startPoint x: 590, startPoint y: 188, endPoint x: 399, endPoint y: 166, distance: 192.3
click at [399, 166] on div "SearchWithCriteriac330ce8e-0296-4aaa-9cdf-8d6195c0551c Work Title she ski lifts…" at bounding box center [756, 260] width 1068 height 216
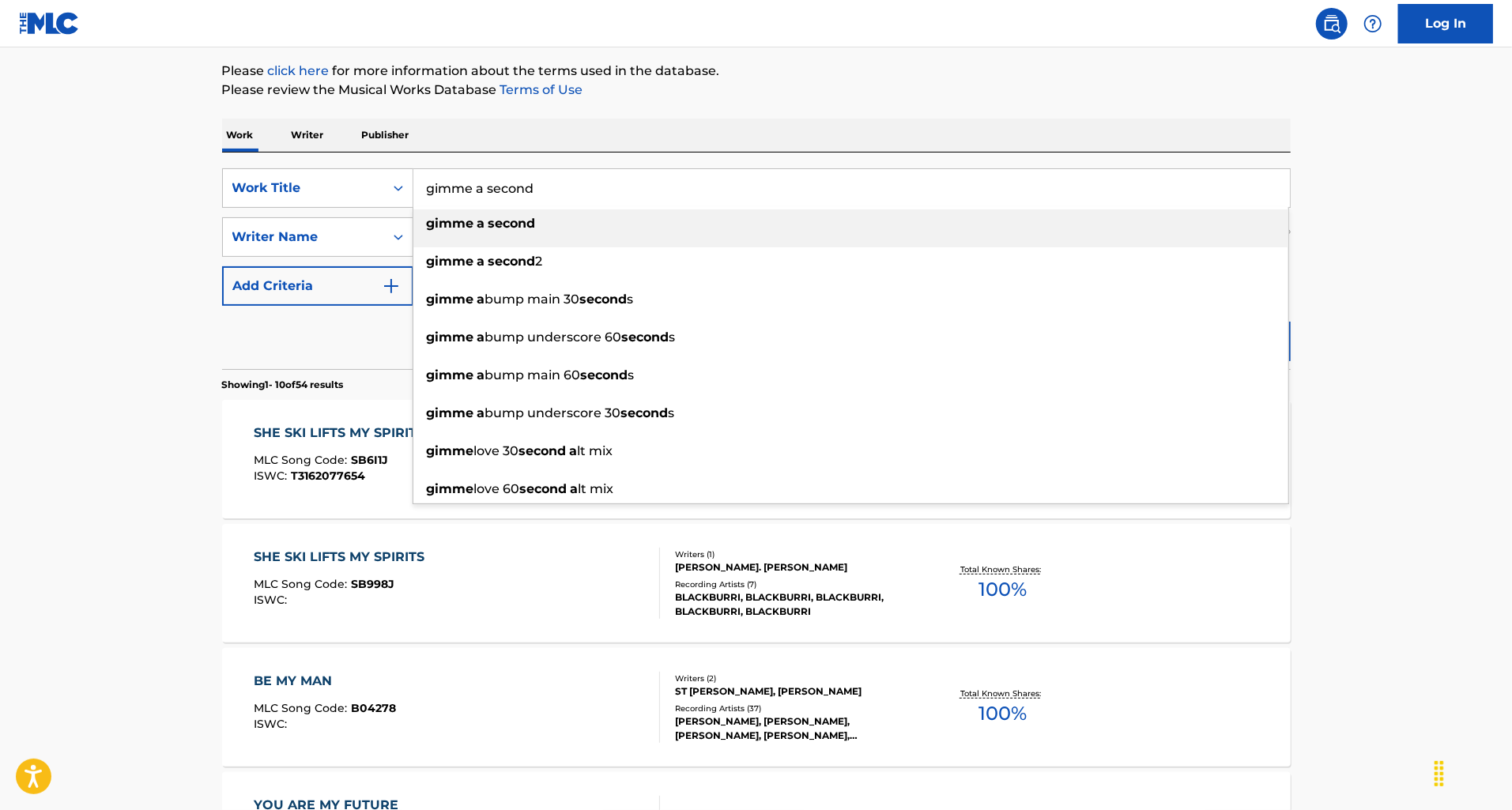
type input "gimme a second"
click at [603, 128] on div "Work Writer Publisher" at bounding box center [756, 135] width 1068 height 33
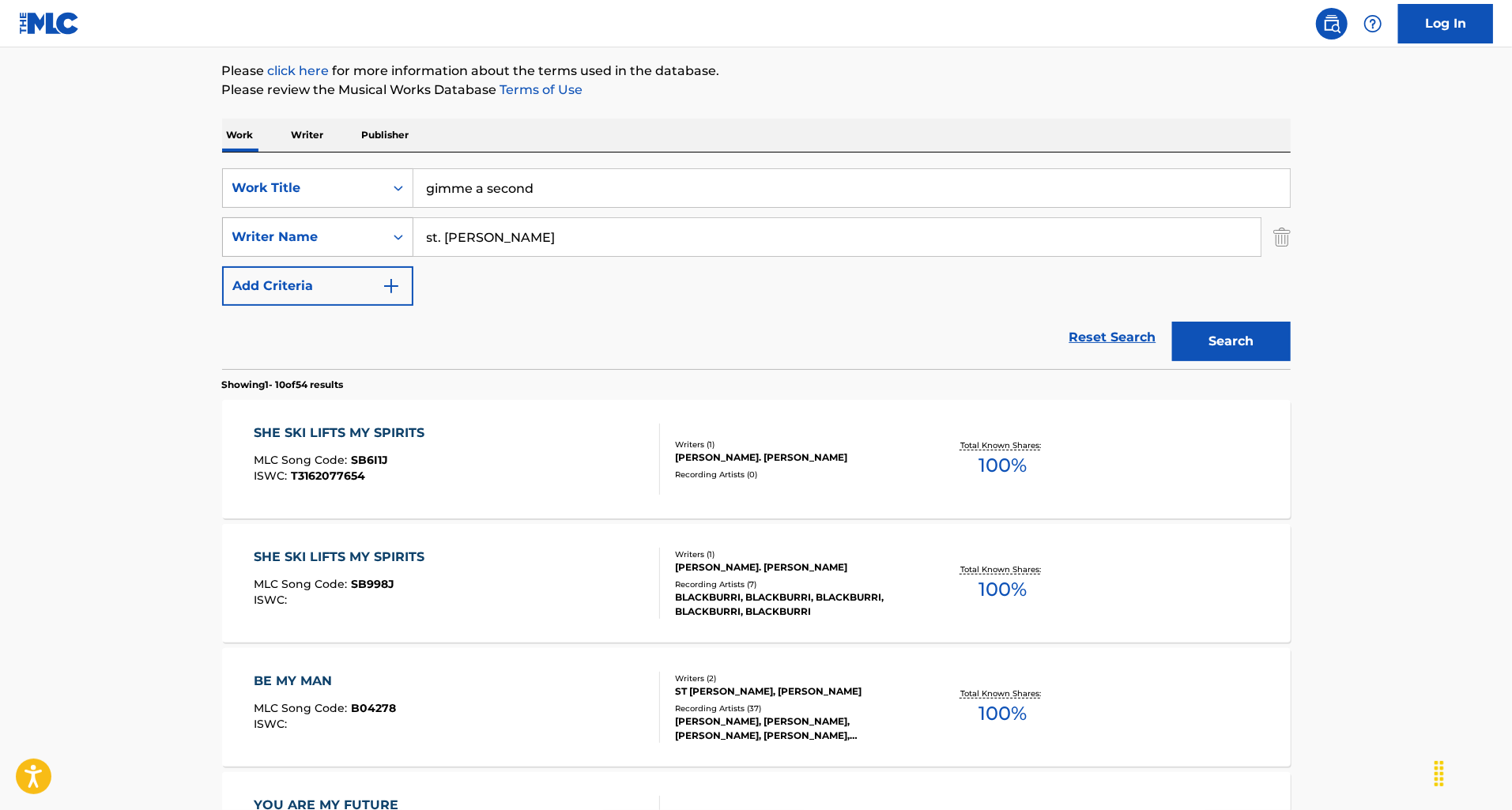
drag, startPoint x: 515, startPoint y: 241, endPoint x: 383, endPoint y: 221, distance: 133.5
click at [383, 221] on div "SearchWithCriteria7d274251-a891-4d59-b705-b25ed152329c Writer Name st. [PERSON_…" at bounding box center [756, 237] width 1068 height 40
click at [1178, 342] on button "Search" at bounding box center [1231, 342] width 118 height 40
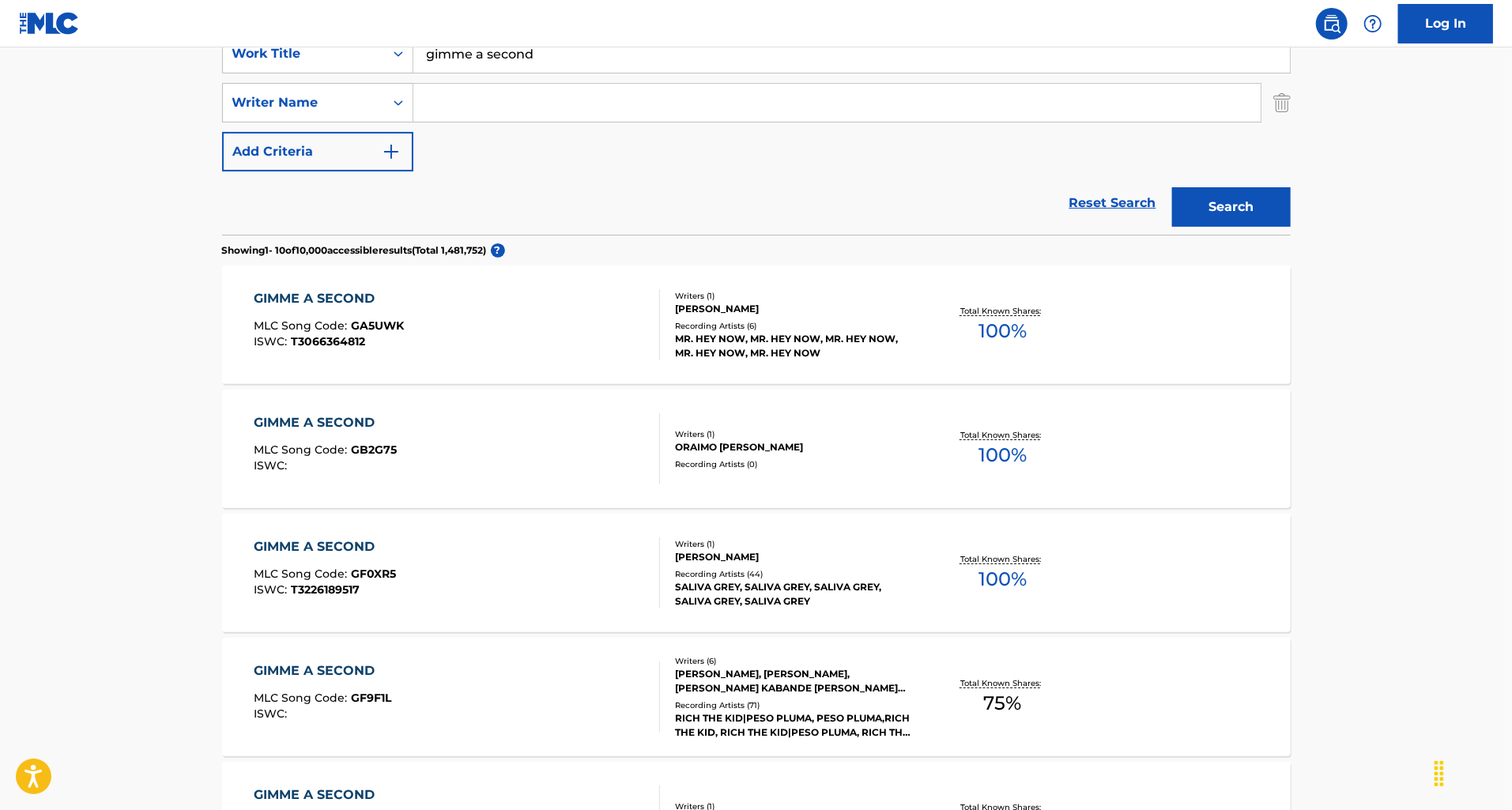
scroll to position [359, 0]
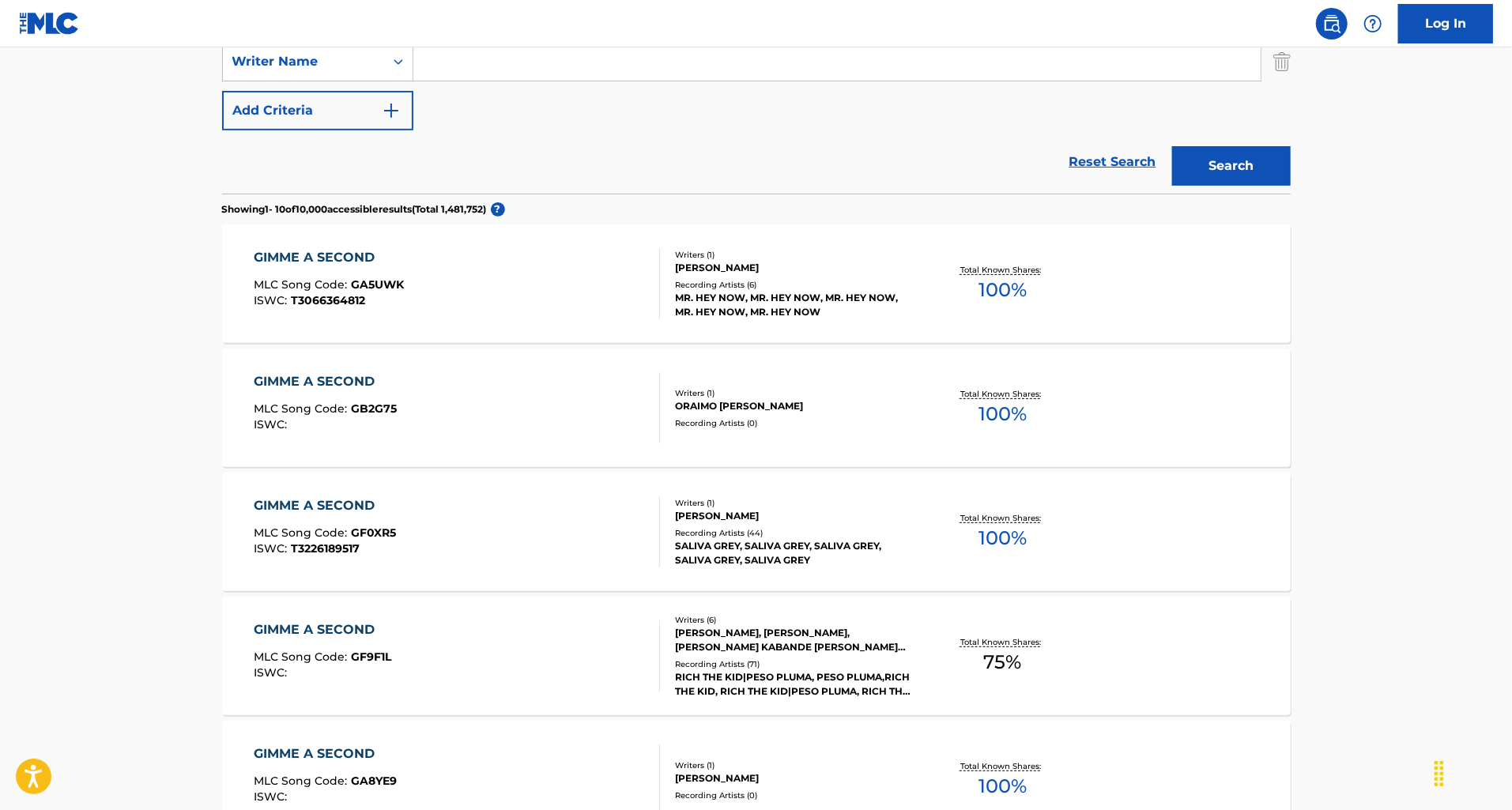
click at [592, 640] on div "GIMME A SECOND MLC Song Code : GF9F1L ISWC :" at bounding box center [457, 655] width 406 height 71
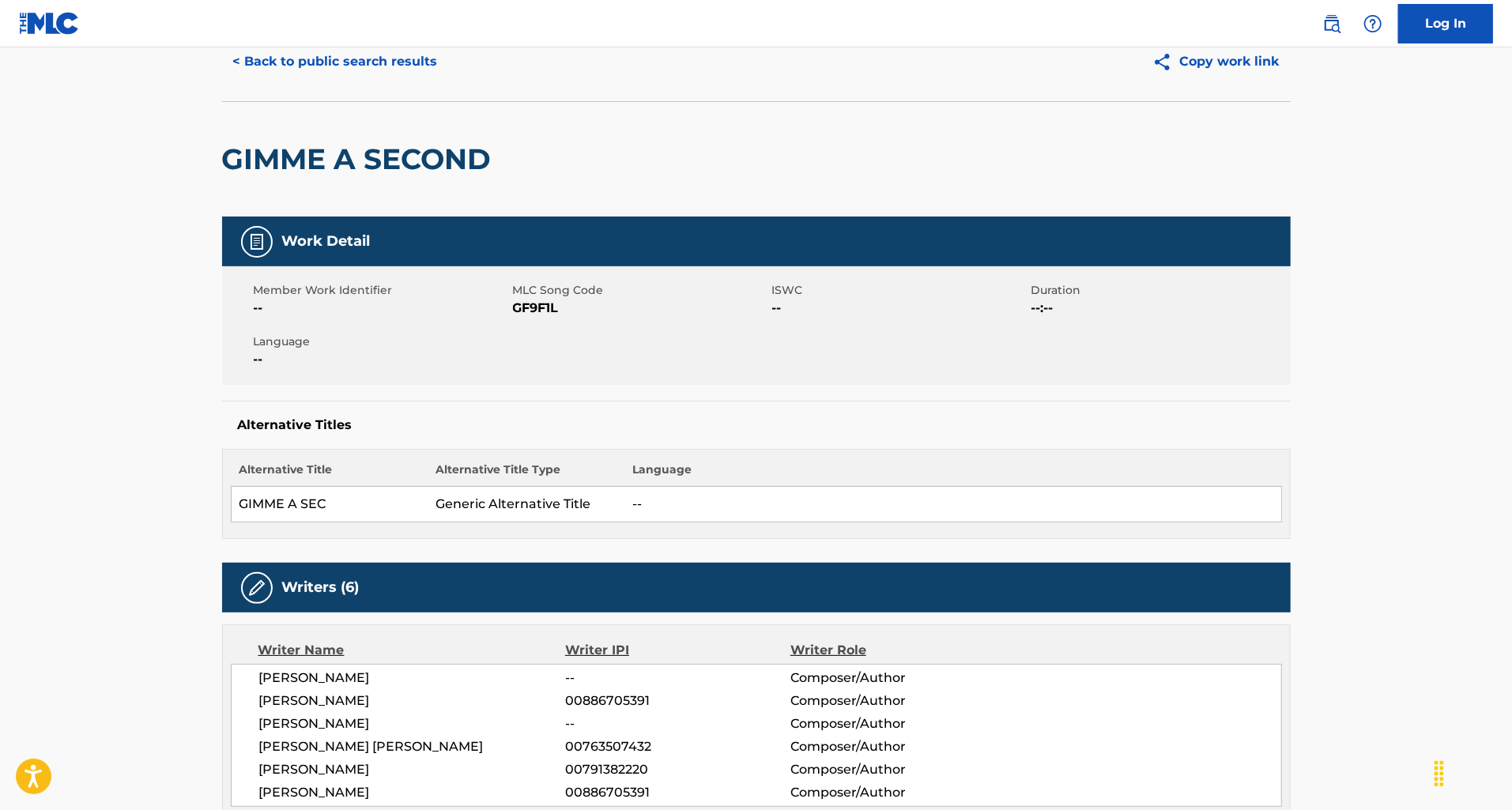
scroll to position [64, 0]
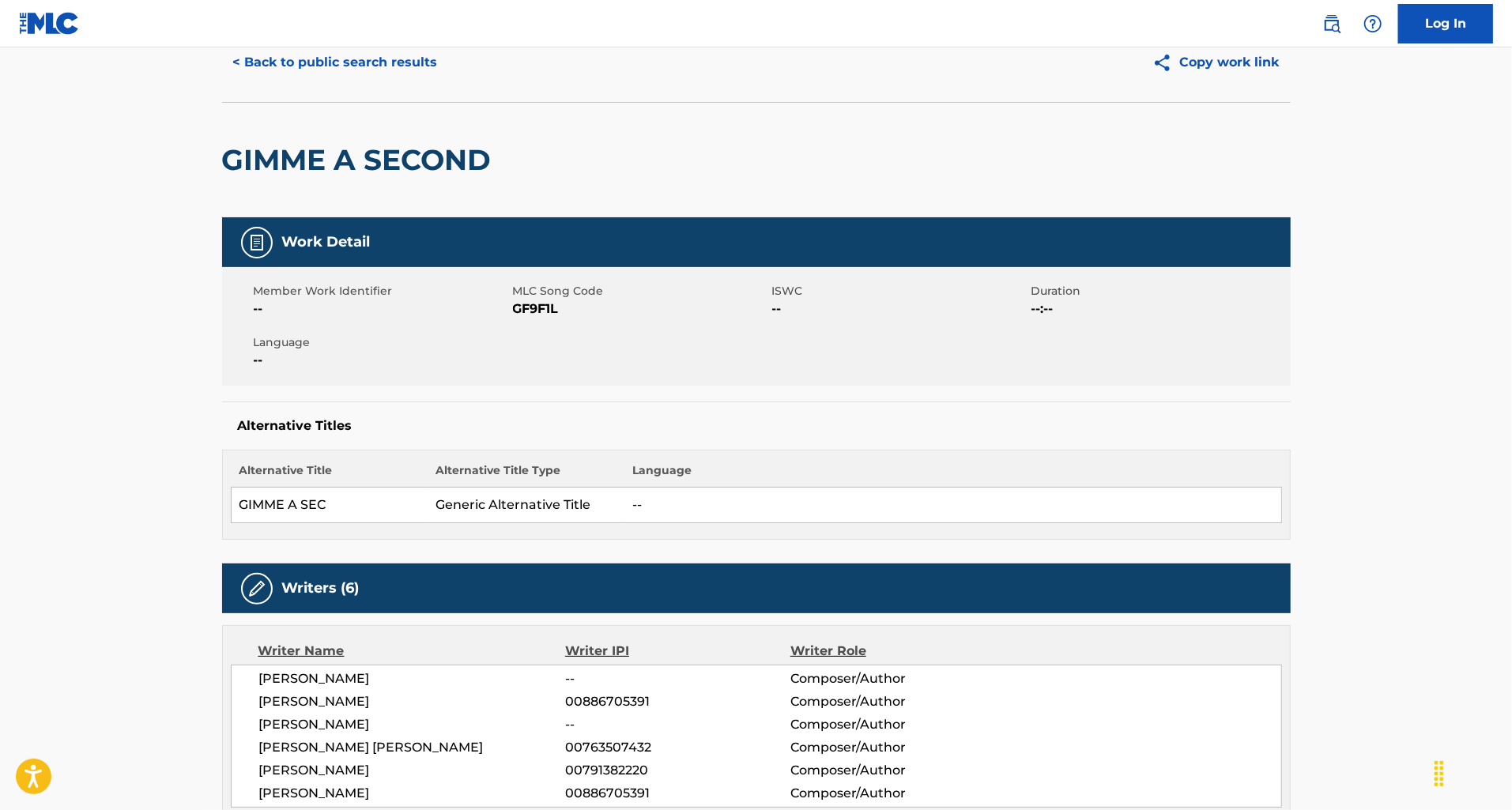
click at [370, 73] on button "< Back to public search results" at bounding box center [335, 62] width 227 height 40
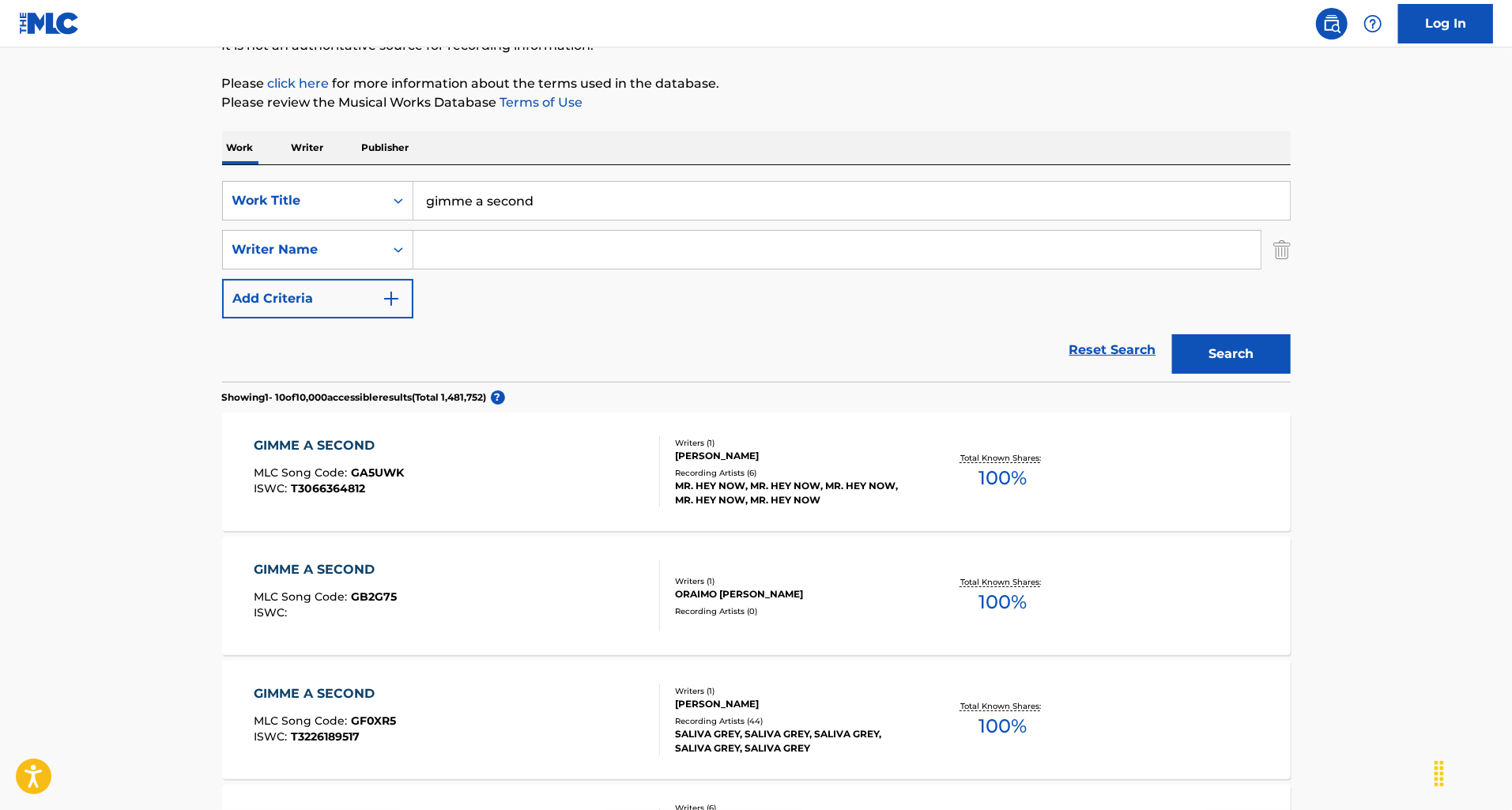
scroll to position [165, 0]
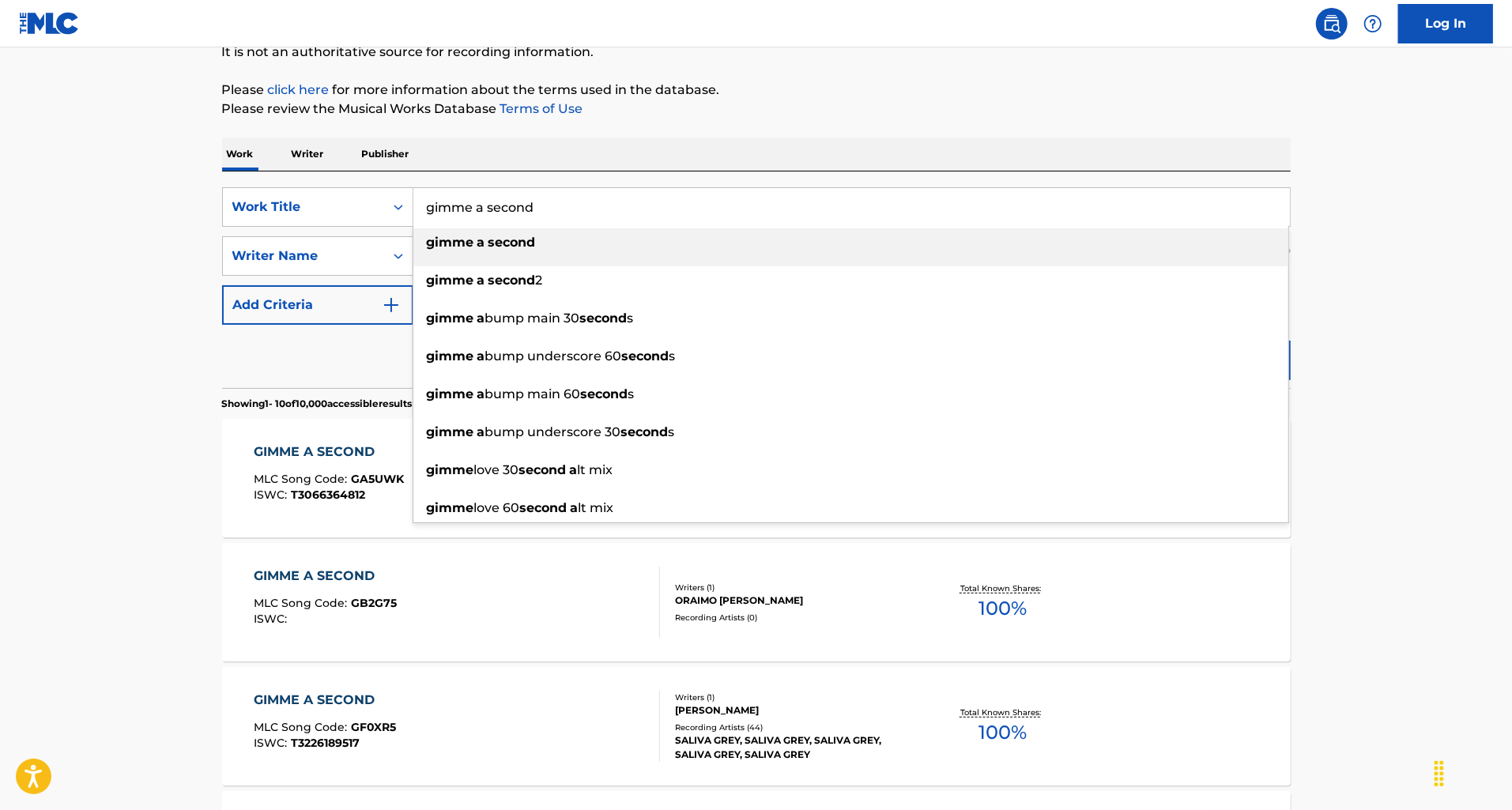
drag, startPoint x: 554, startPoint y: 212, endPoint x: 424, endPoint y: 203, distance: 130.3
click at [424, 203] on input "gimme a second" at bounding box center [851, 207] width 876 height 38
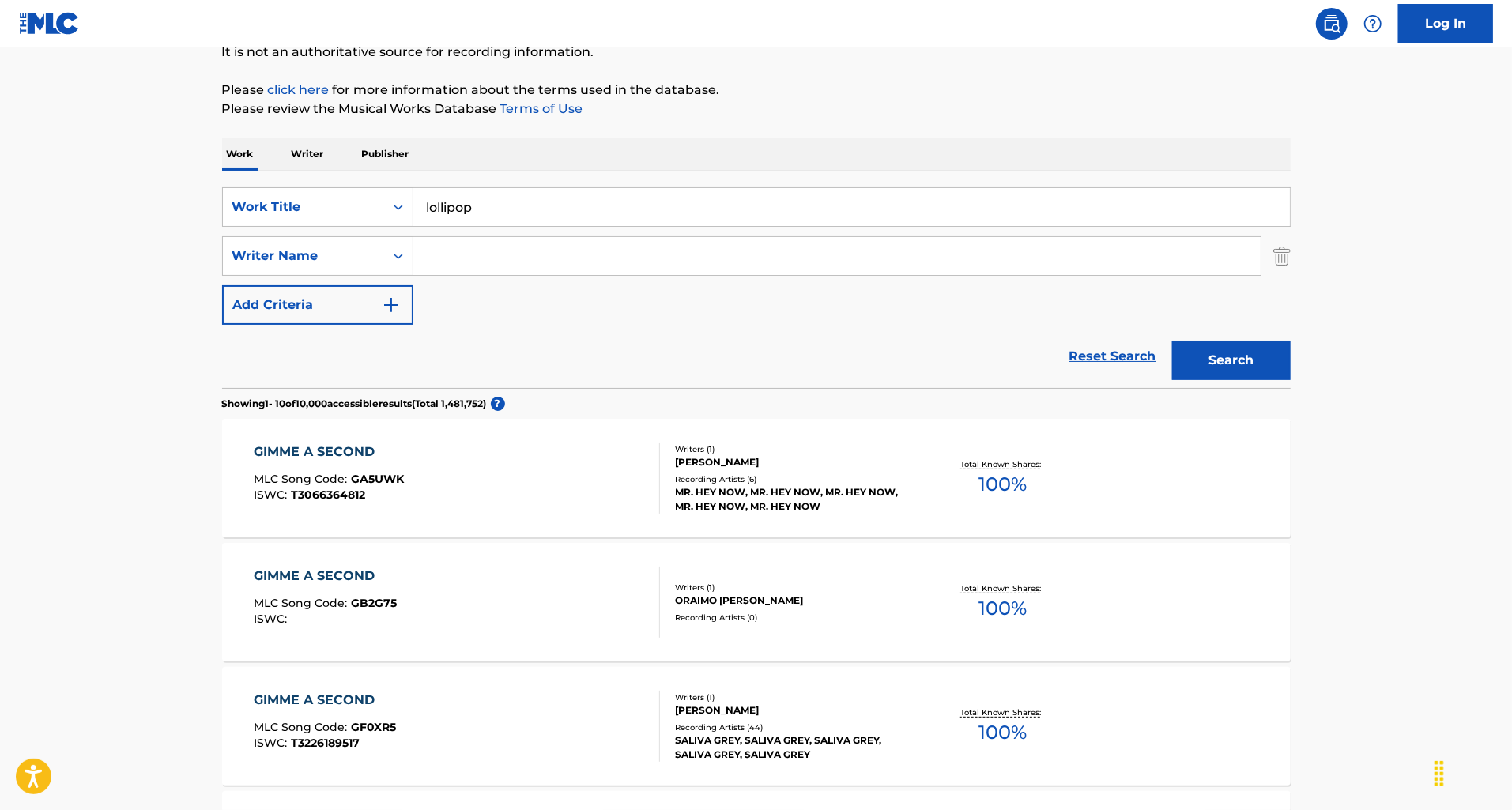
type input "lollipop"
click at [455, 264] on input "Search Form" at bounding box center [836, 256] width 847 height 38
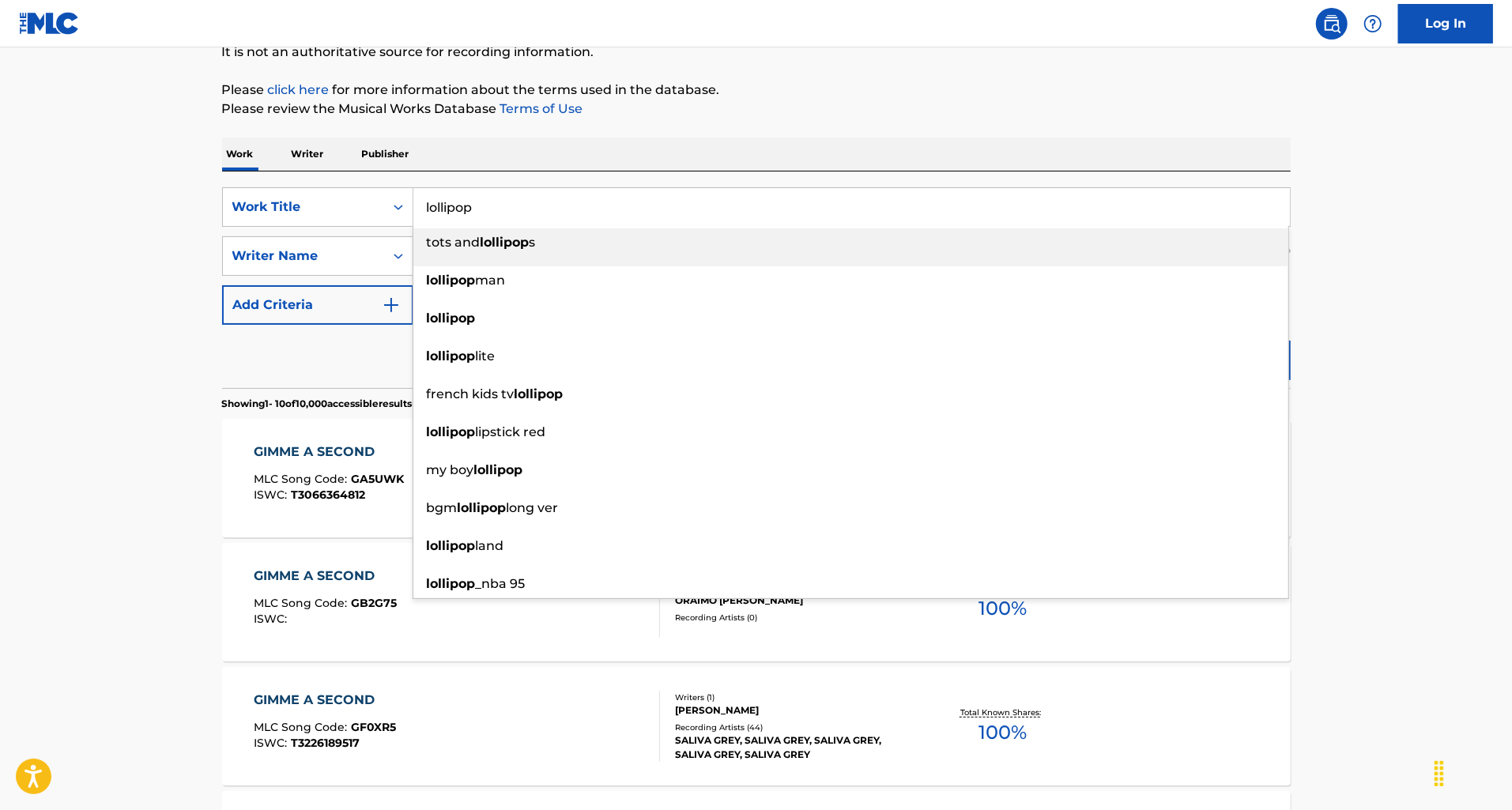
drag, startPoint x: 540, startPoint y: 211, endPoint x: 415, endPoint y: 192, distance: 126.4
click at [415, 192] on input "lollipop" at bounding box center [851, 207] width 876 height 38
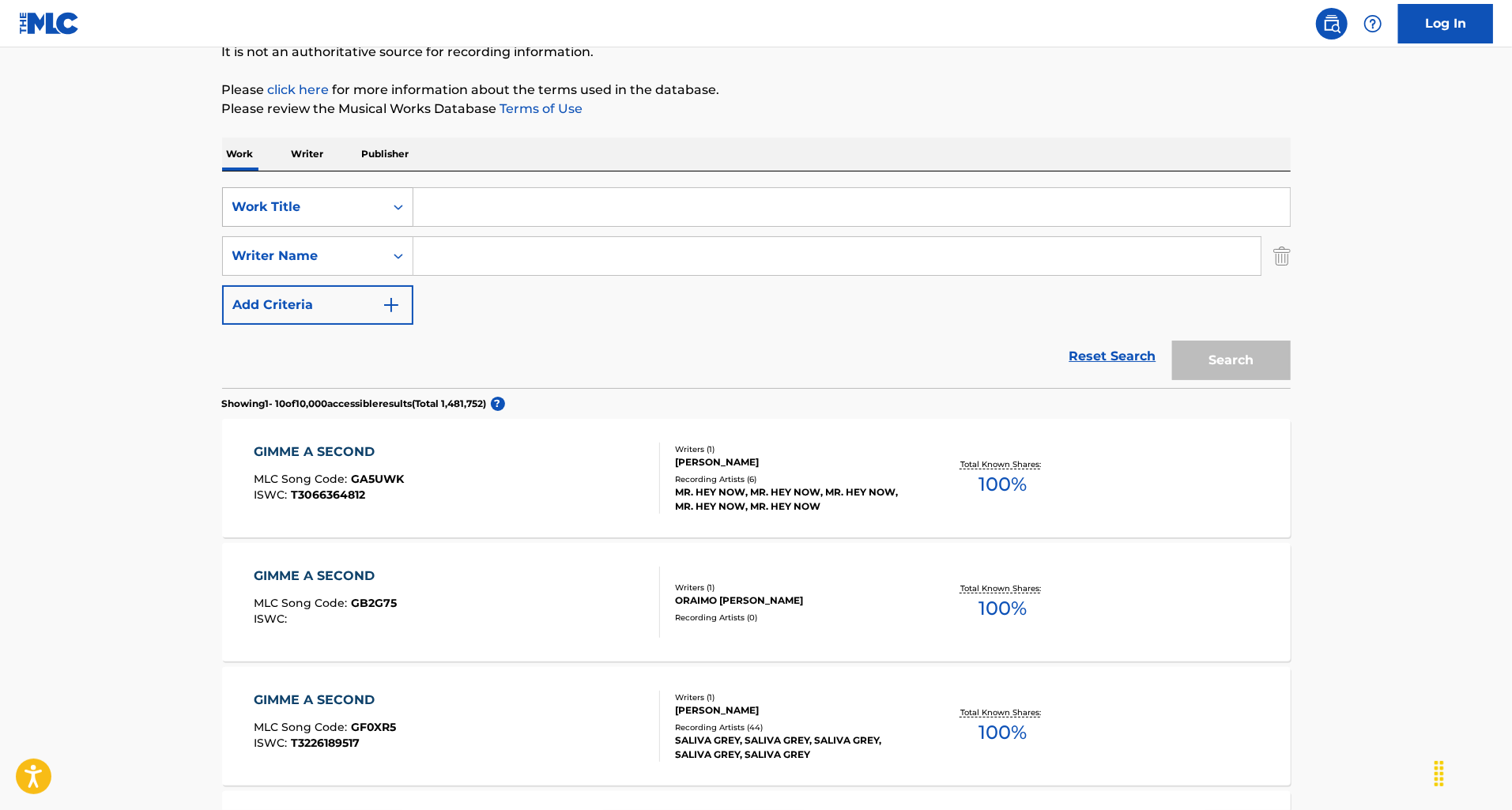
click at [406, 224] on div "Search Form" at bounding box center [398, 207] width 28 height 38
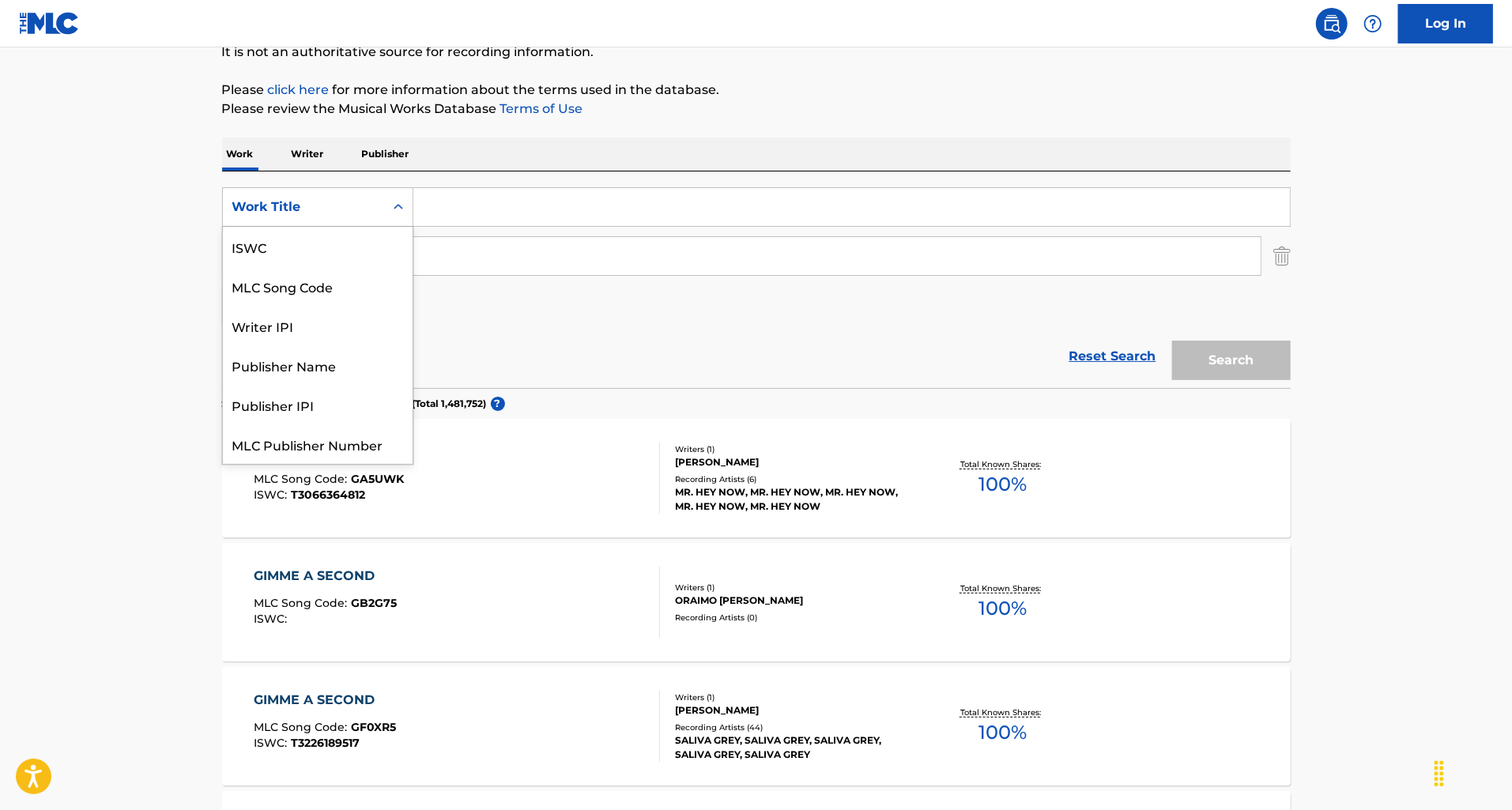
scroll to position [40, 0]
click at [383, 255] on div "MLC Song Code" at bounding box center [317, 247] width 190 height 40
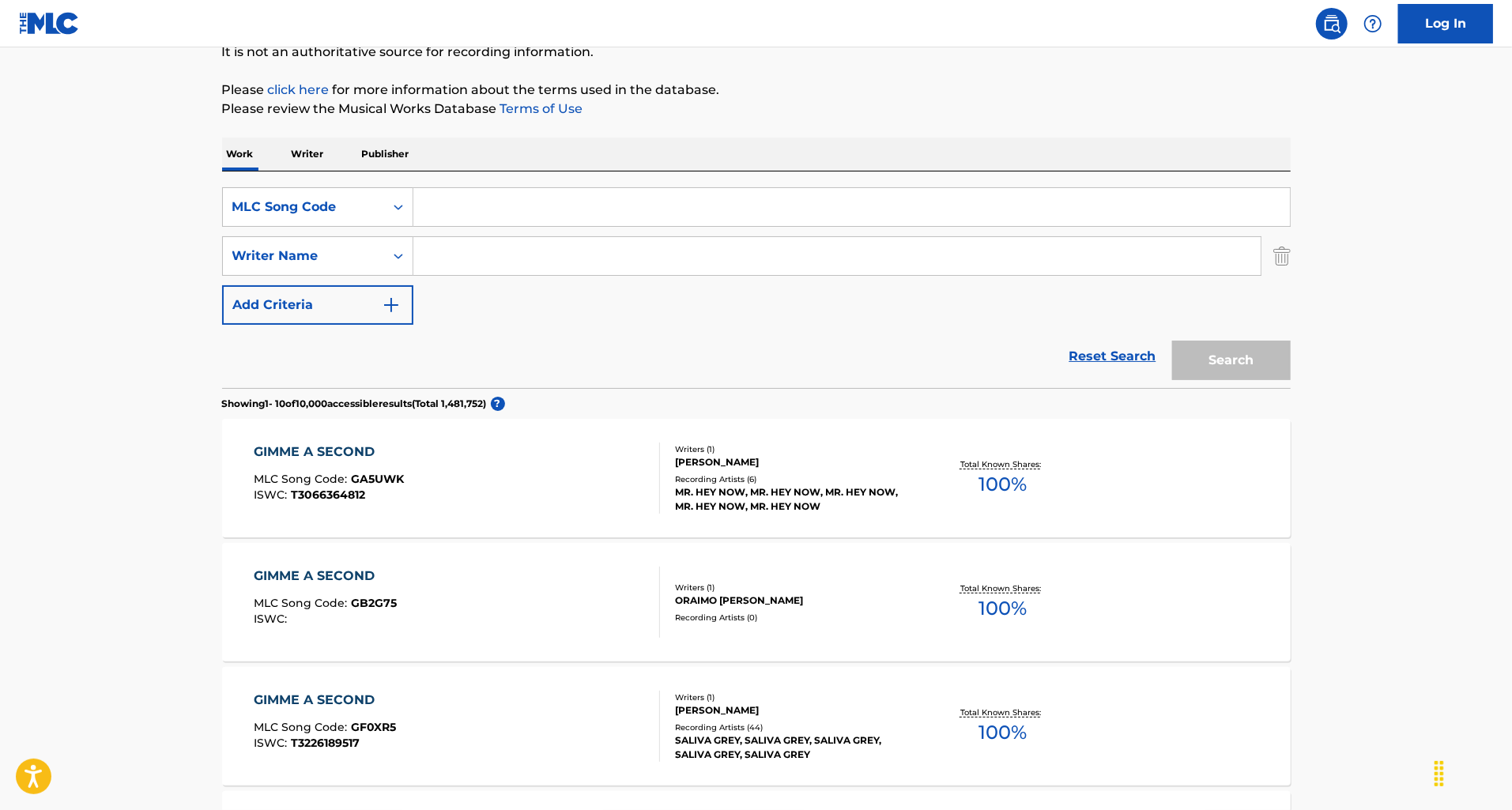
click at [449, 216] on input "Search Form" at bounding box center [851, 207] width 876 height 38
paste input "L3693D"
type input "L3693D"
click at [1172, 341] on button "Search" at bounding box center [1231, 361] width 118 height 40
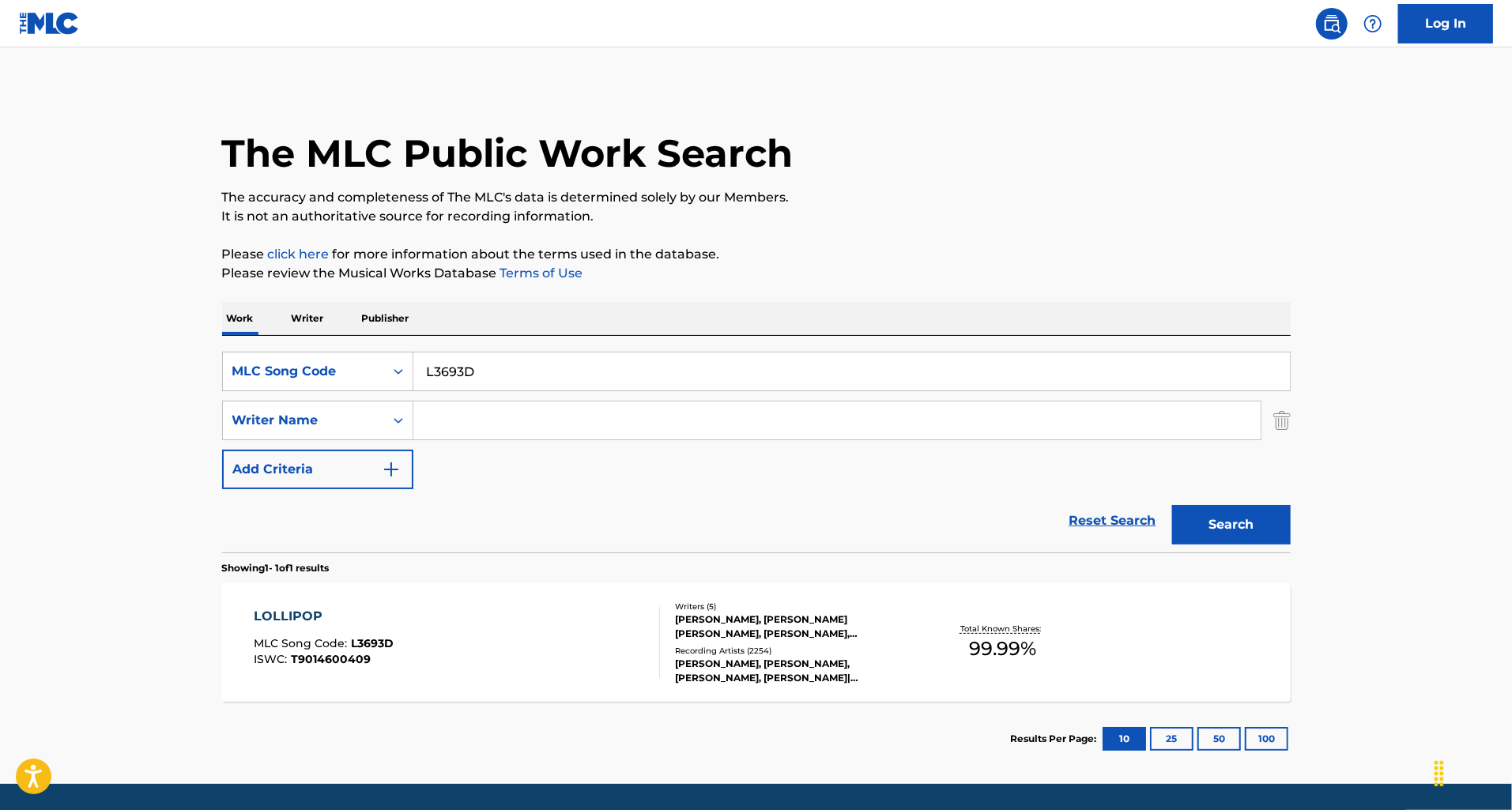
click at [534, 631] on div "LOLLIPOP MLC Song Code : L3693D ISWC : T9014600409" at bounding box center [457, 642] width 406 height 71
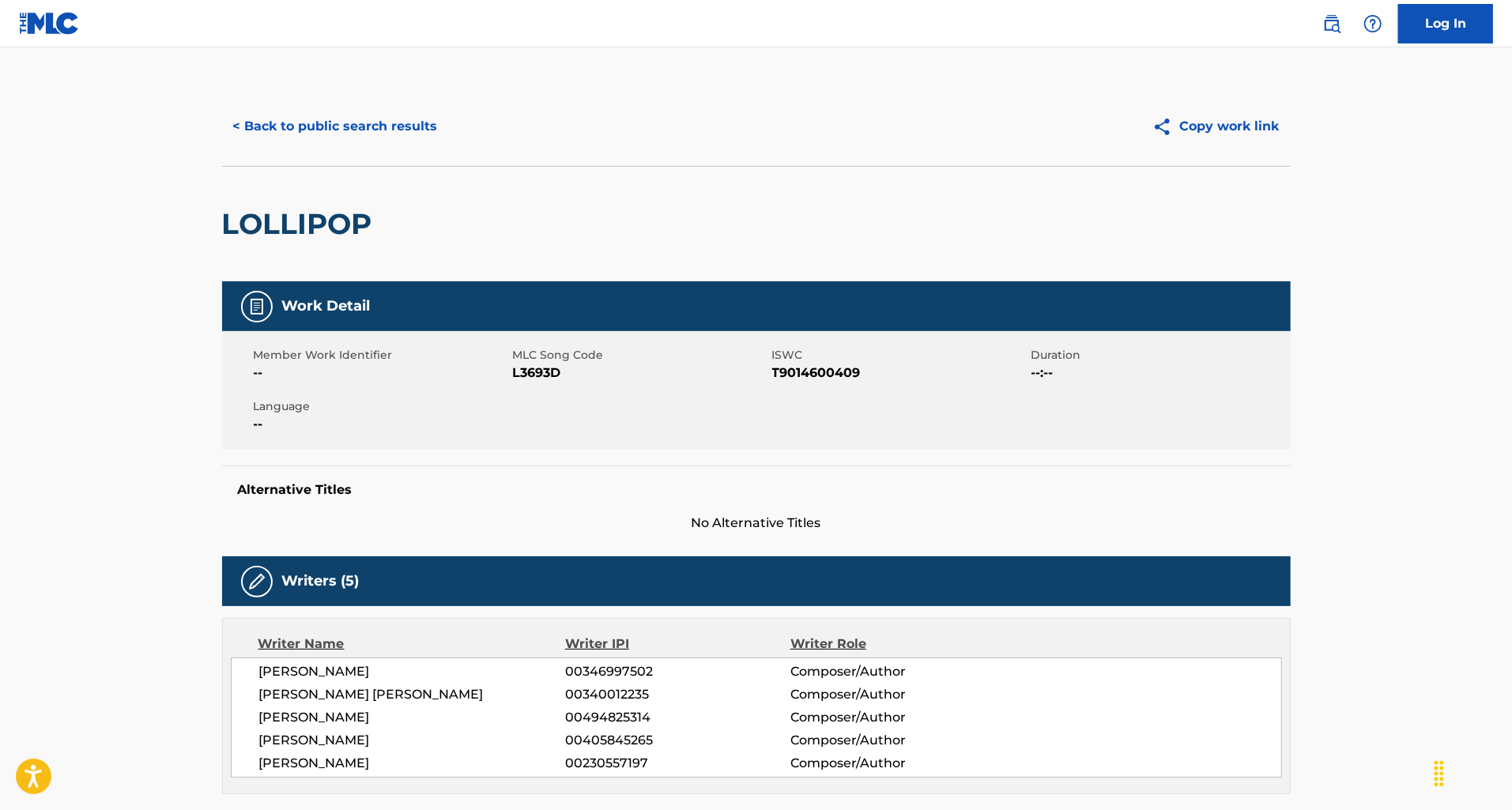
click at [315, 137] on button "< Back to public search results" at bounding box center [335, 127] width 227 height 40
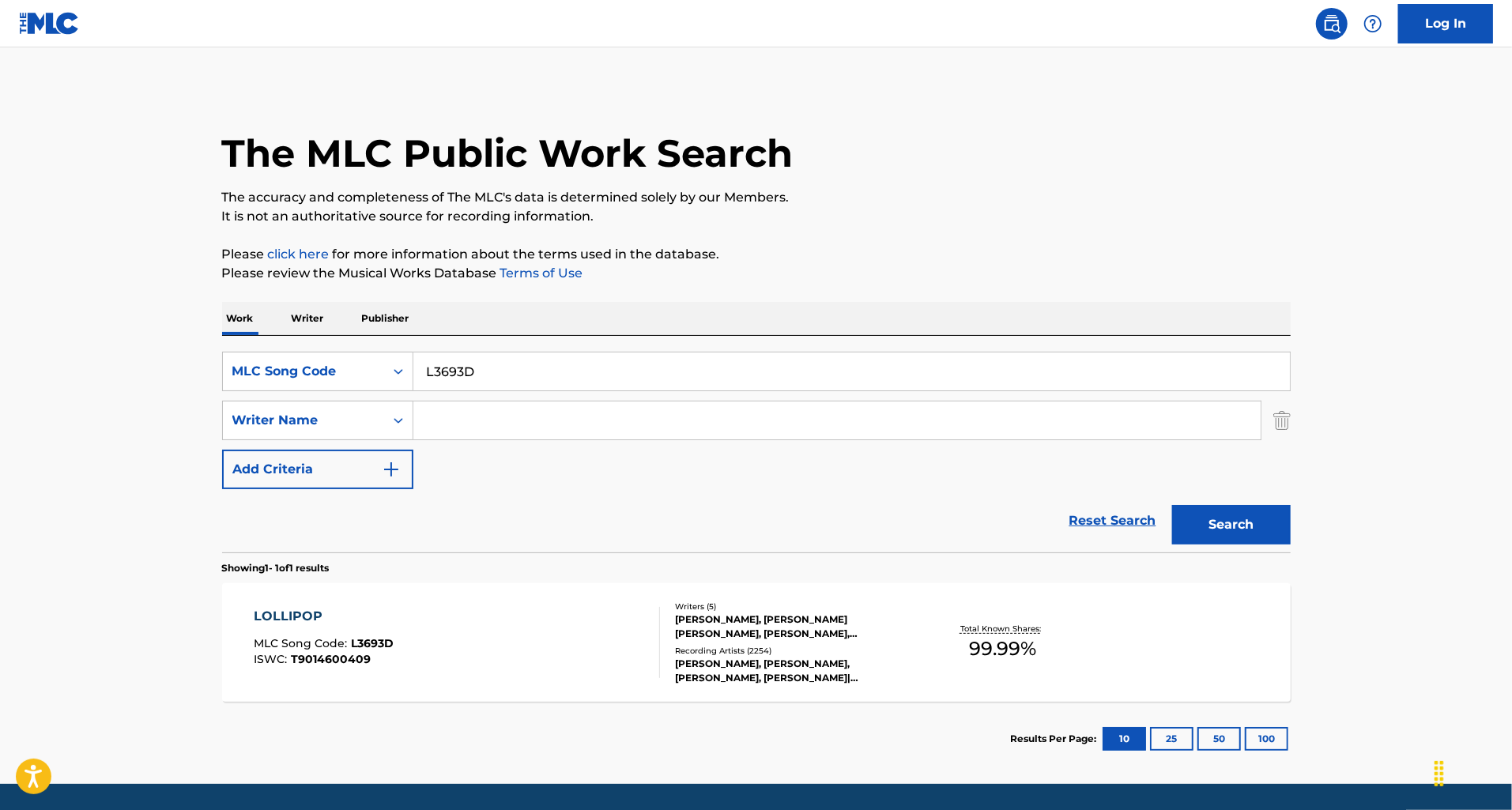
drag, startPoint x: 487, startPoint y: 372, endPoint x: 434, endPoint y: 363, distance: 53.8
click at [434, 363] on input "L3693D" at bounding box center [851, 372] width 876 height 38
paste input "Z12017"
type input "Z12017"
click at [1172, 504] on button "Search" at bounding box center [1231, 524] width 118 height 40
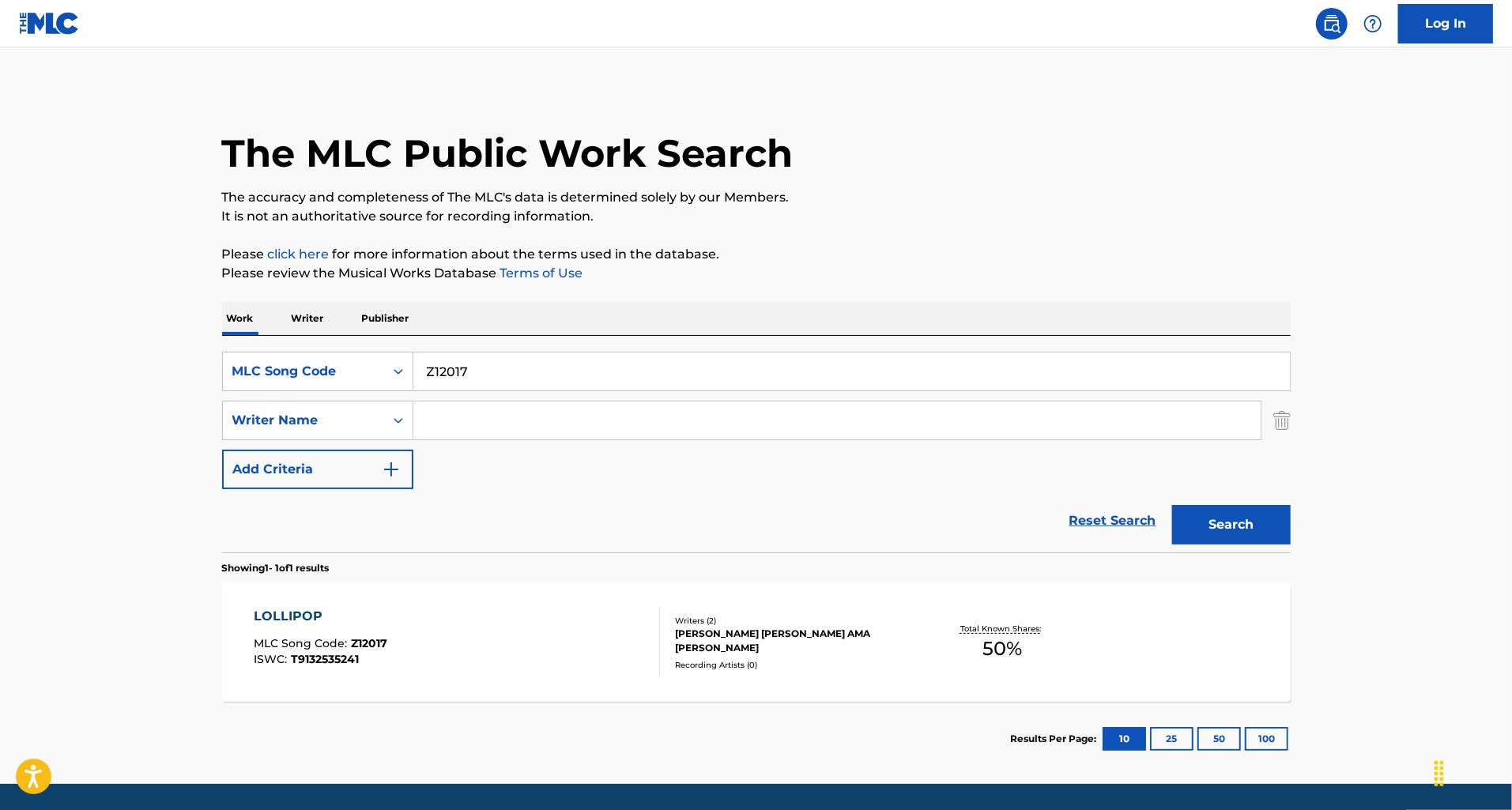
click at [465, 641] on div "LOLLIPOP MLC Song Code : Z12017 ISWC : T9132535241" at bounding box center [457, 642] width 406 height 71
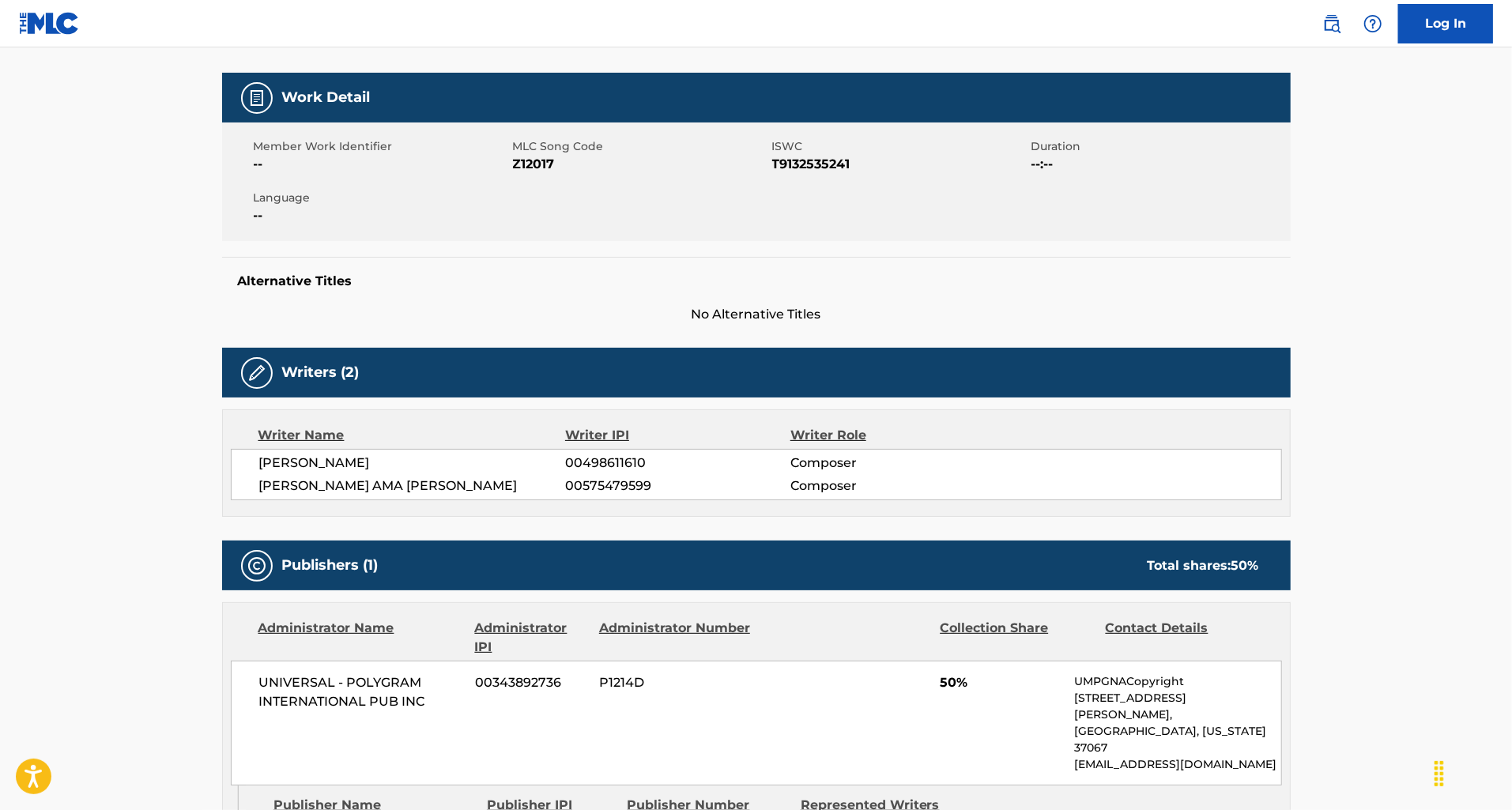
scroll to position [13, 0]
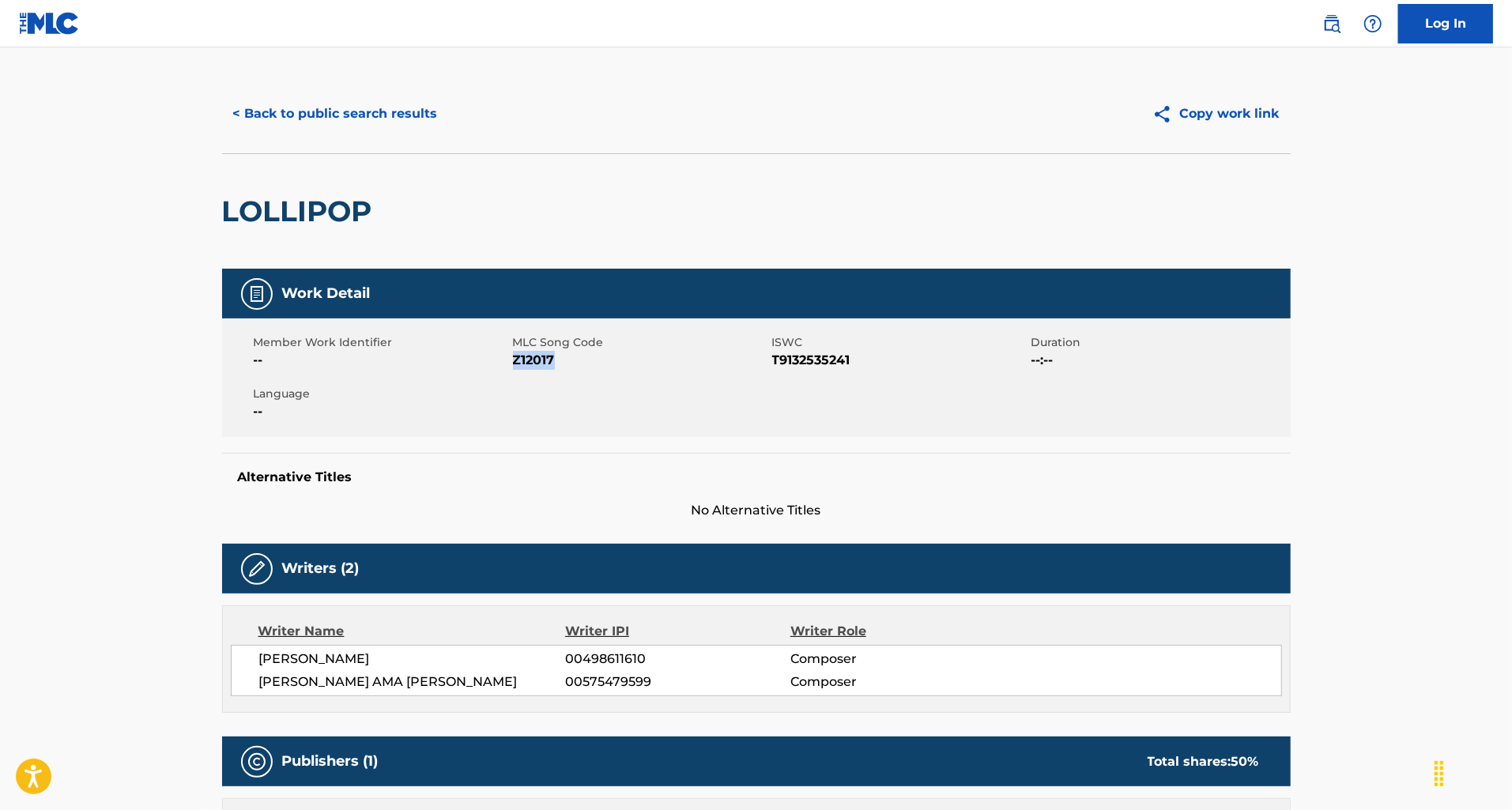
drag, startPoint x: 559, startPoint y: 360, endPoint x: 513, endPoint y: 361, distance: 46.0
click at [513, 361] on span "Z12017" at bounding box center [640, 360] width 255 height 19
copy span "Z12017"
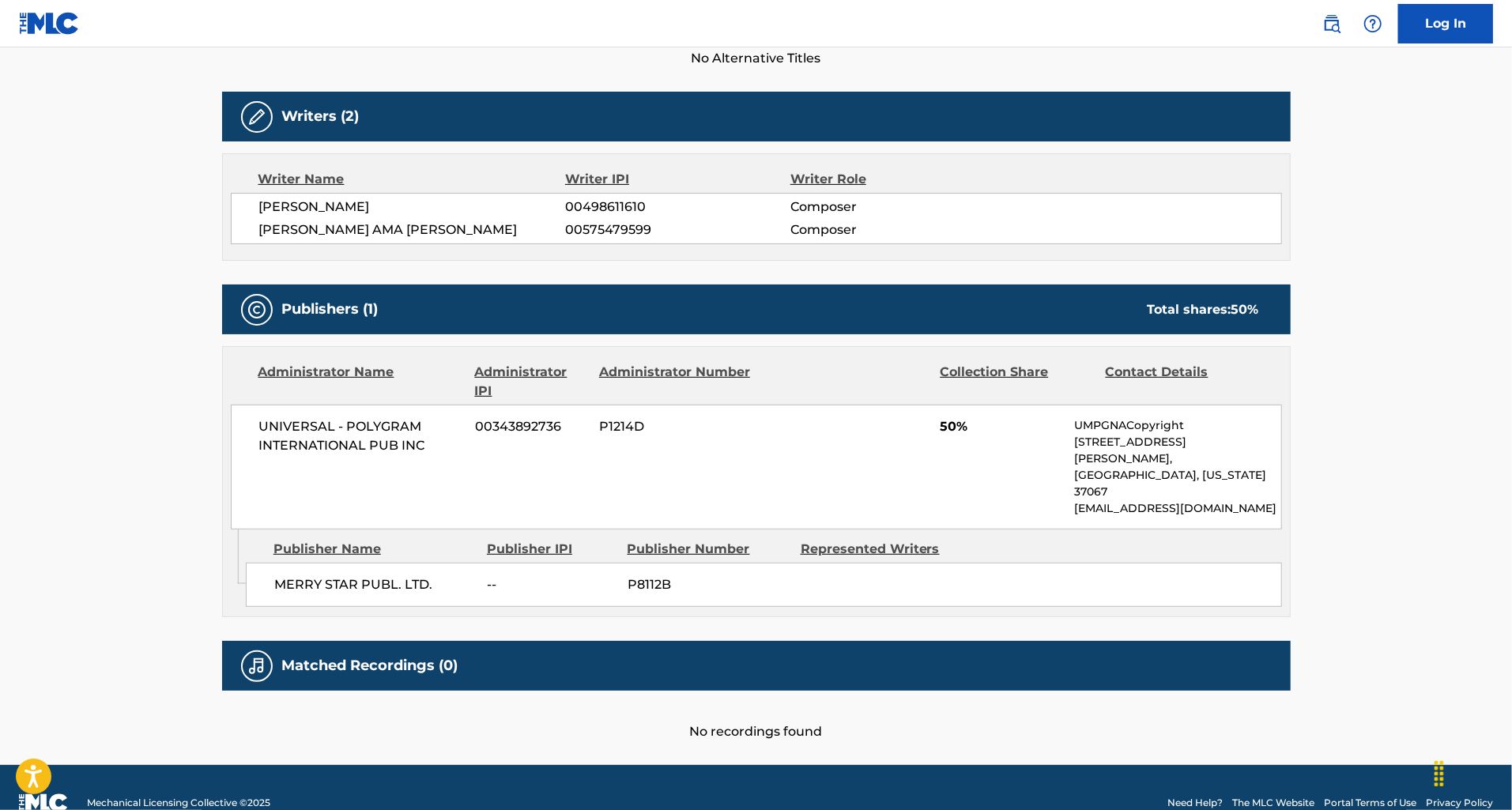
scroll to position [16, 0]
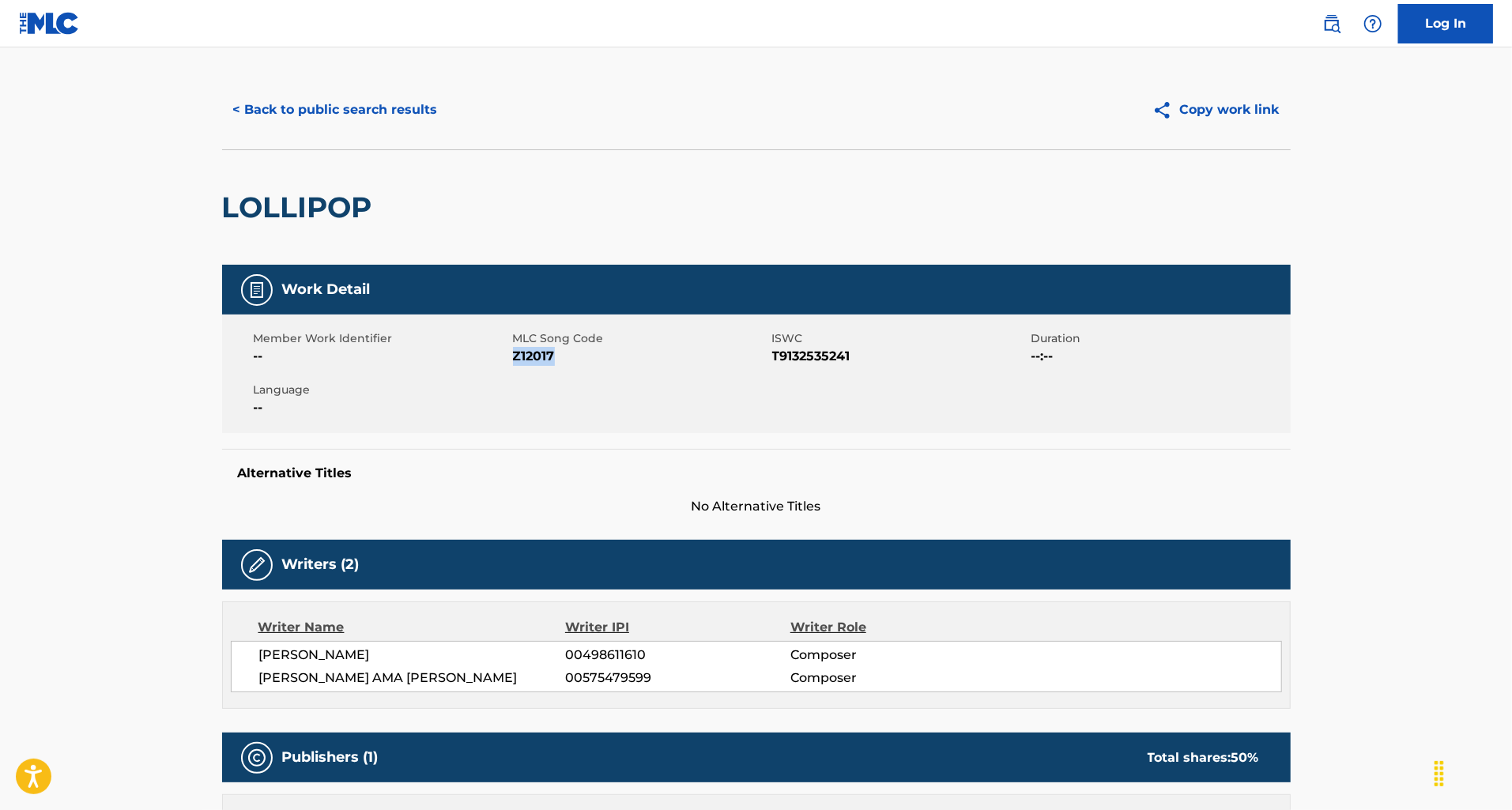
drag, startPoint x: 570, startPoint y: 360, endPoint x: 515, endPoint y: 354, distance: 55.3
click at [515, 354] on span "Z12017" at bounding box center [640, 356] width 255 height 19
copy span "Z12017"
click at [391, 108] on button "< Back to public search results" at bounding box center [335, 110] width 227 height 40
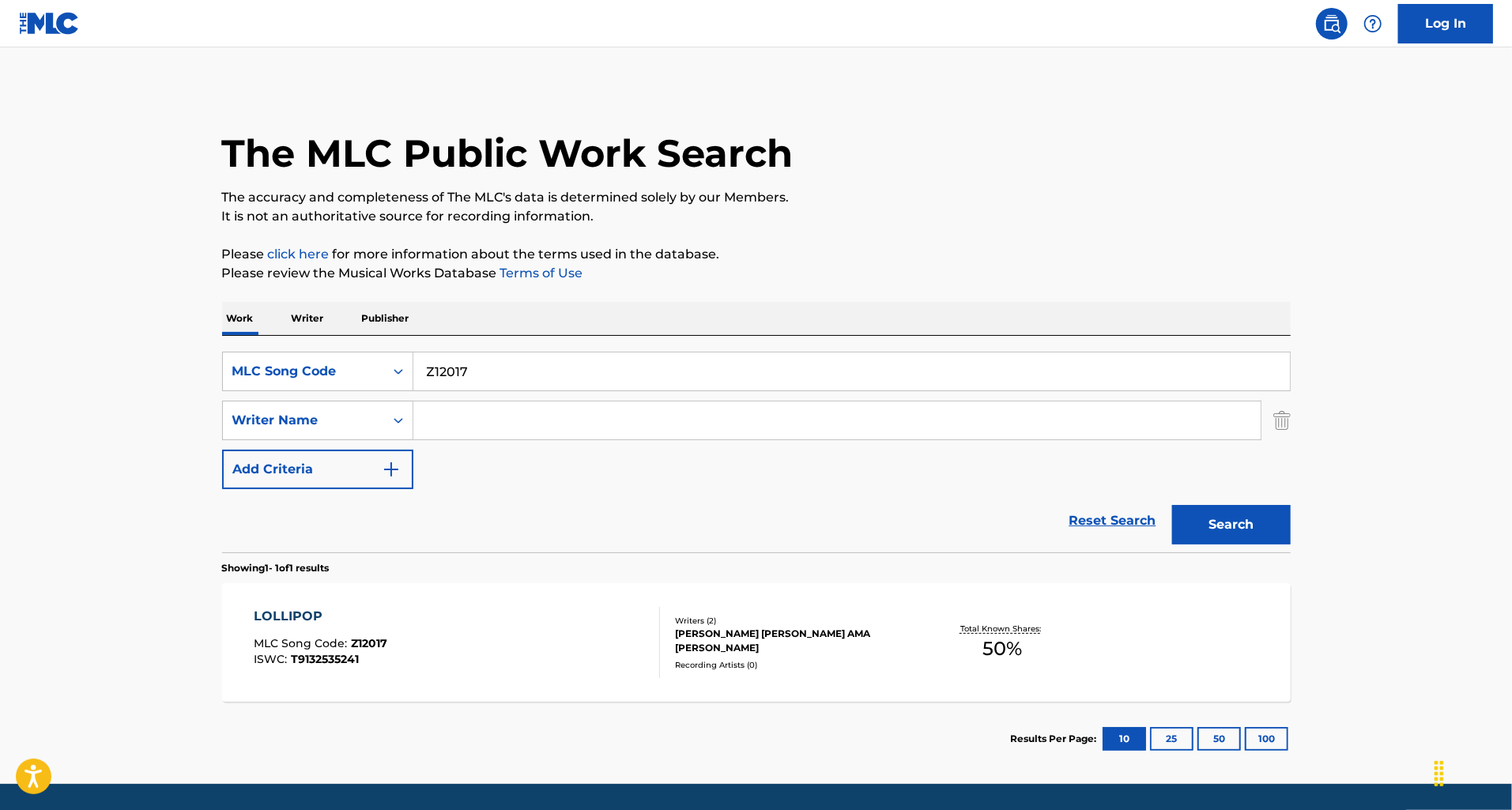
drag, startPoint x: 511, startPoint y: 382, endPoint x: 423, endPoint y: 364, distance: 89.8
click at [423, 364] on input "Z12017" at bounding box center [851, 372] width 876 height 38
paste input "L3693D"
type input "L3693D"
click at [1172, 504] on button "Search" at bounding box center [1231, 524] width 118 height 40
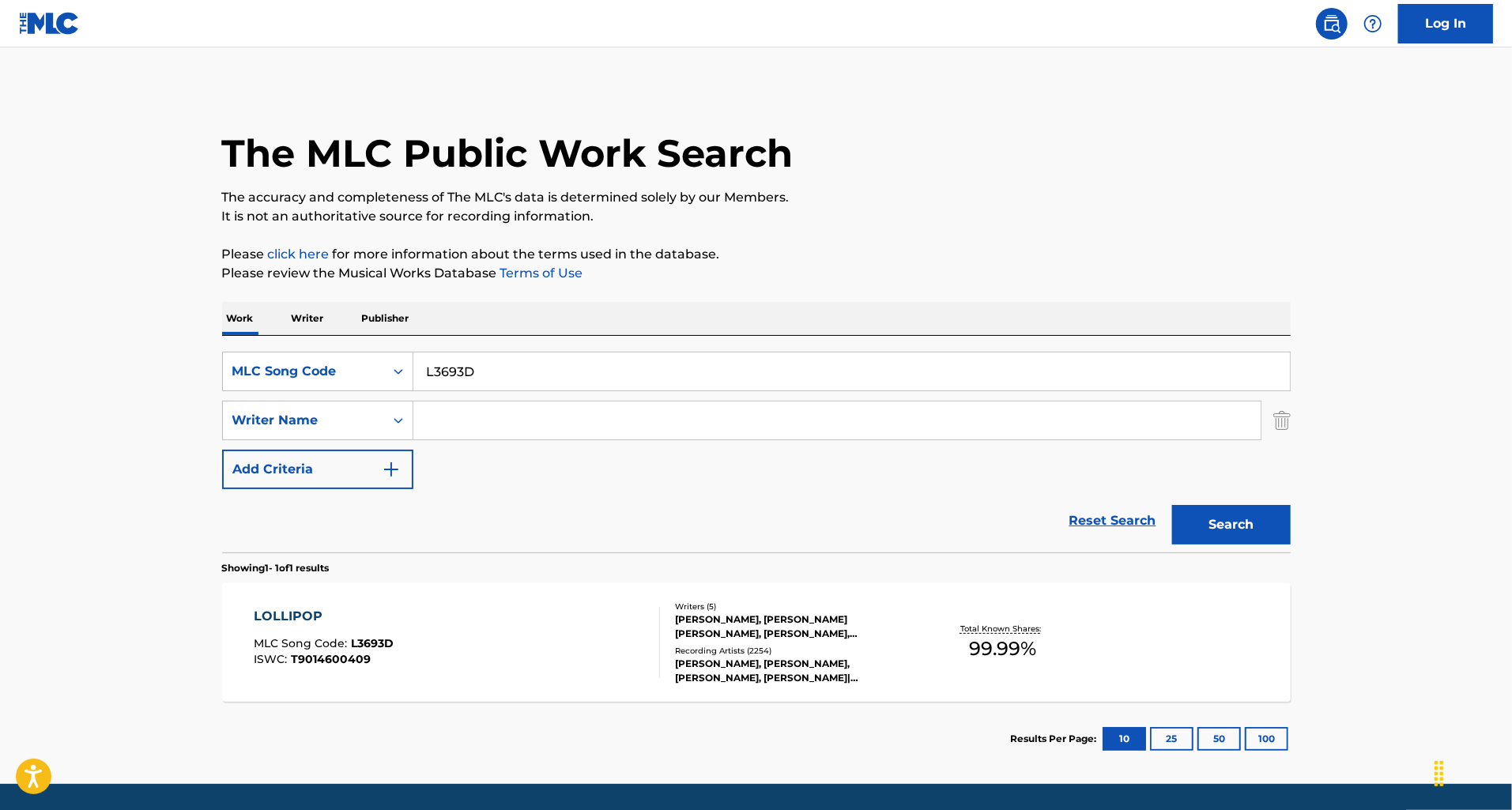
click at [599, 637] on div "LOLLIPOP MLC Song Code : L3693D ISWC : T9014600409" at bounding box center [457, 642] width 406 height 71
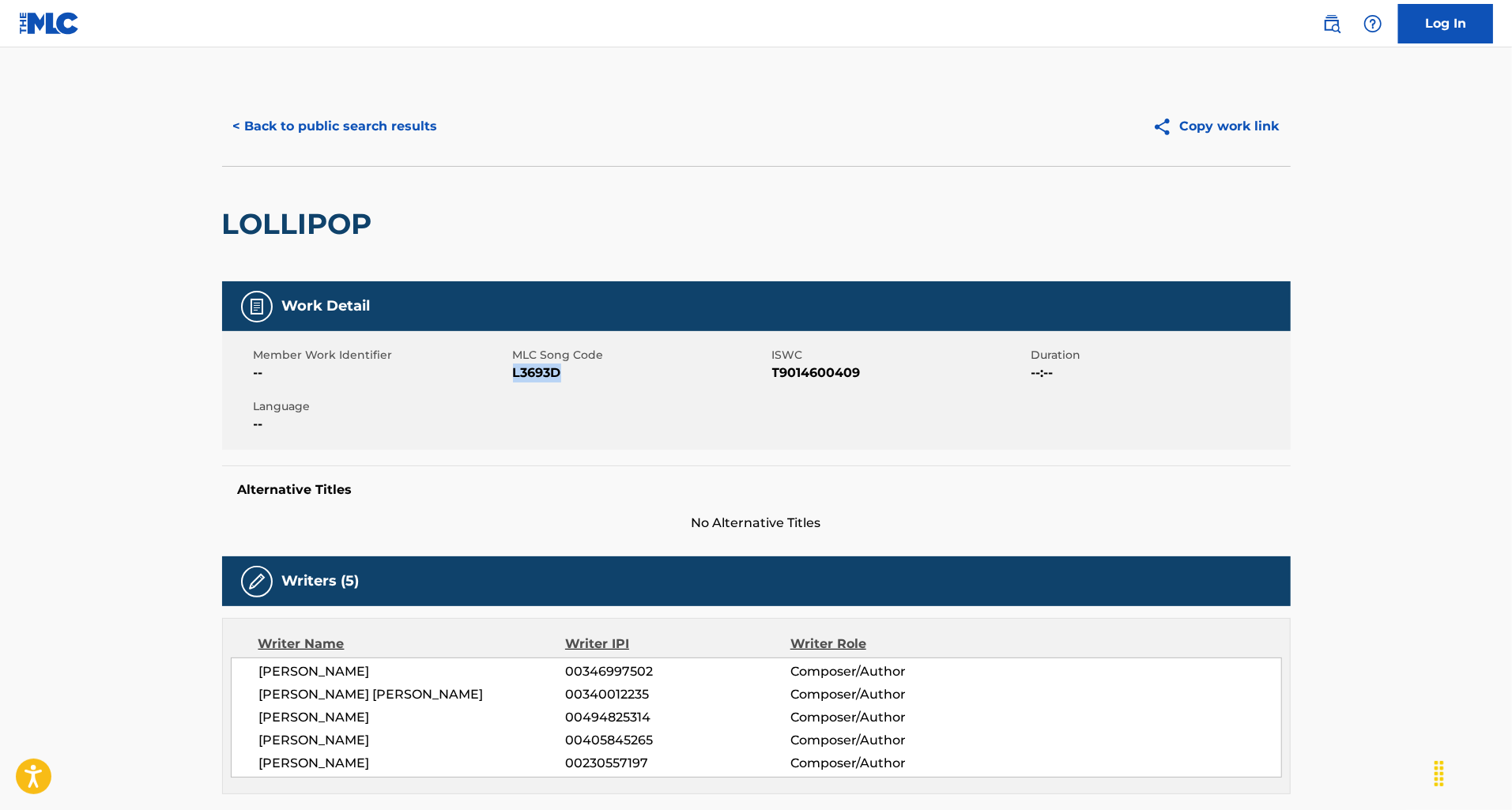
drag, startPoint x: 577, startPoint y: 366, endPoint x: 512, endPoint y: 375, distance: 65.6
click at [513, 375] on span "L3693D" at bounding box center [640, 372] width 255 height 19
copy span "L3693D"
click at [279, 116] on button "< Back to public search results" at bounding box center [335, 127] width 227 height 40
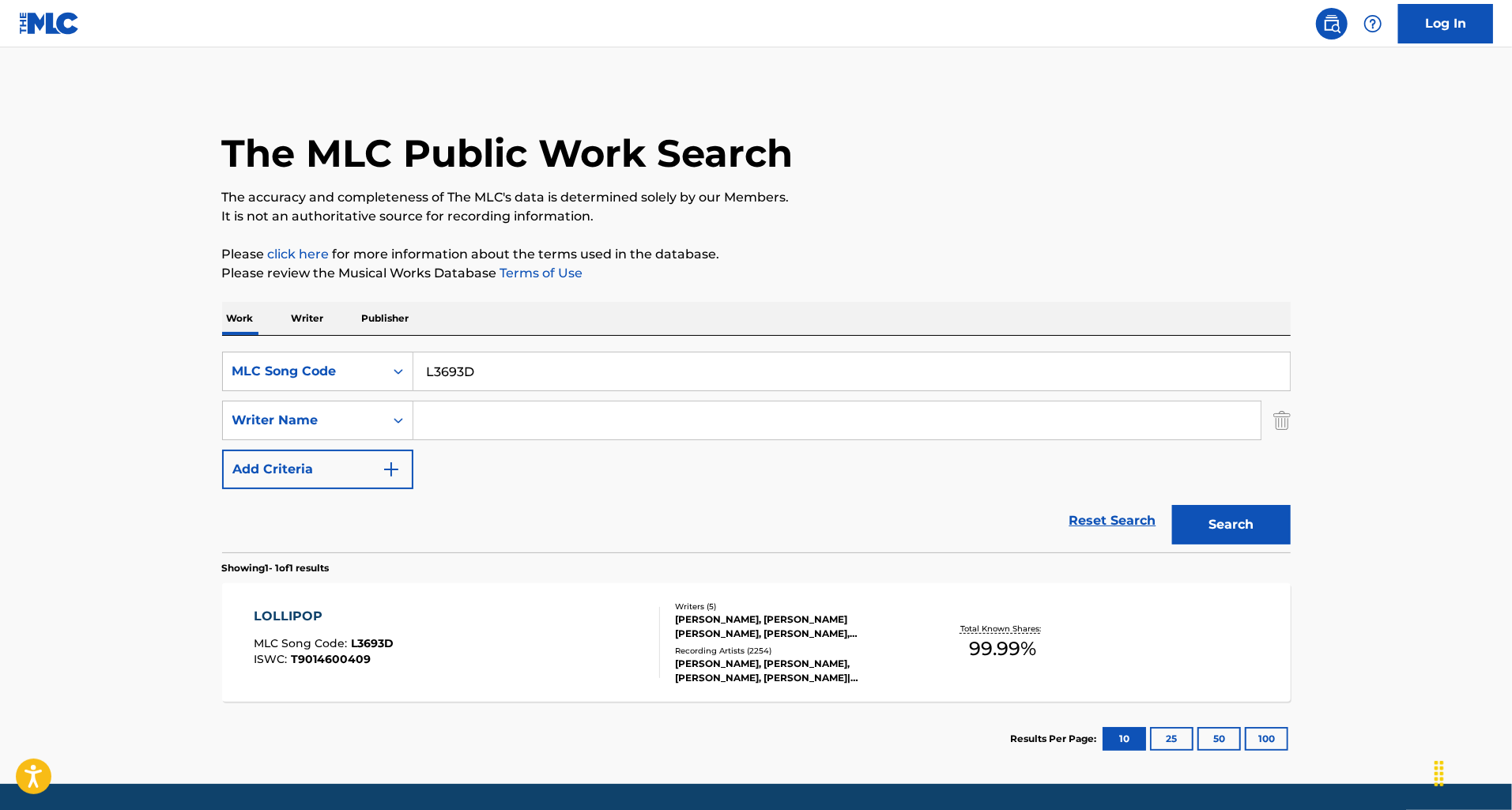
drag, startPoint x: 513, startPoint y: 372, endPoint x: 421, endPoint y: 368, distance: 92.1
click at [421, 368] on input "L3693D" at bounding box center [851, 372] width 876 height 38
paste input "G3467X"
type input "G3467X"
click at [1172, 504] on button "Search" at bounding box center [1231, 524] width 118 height 40
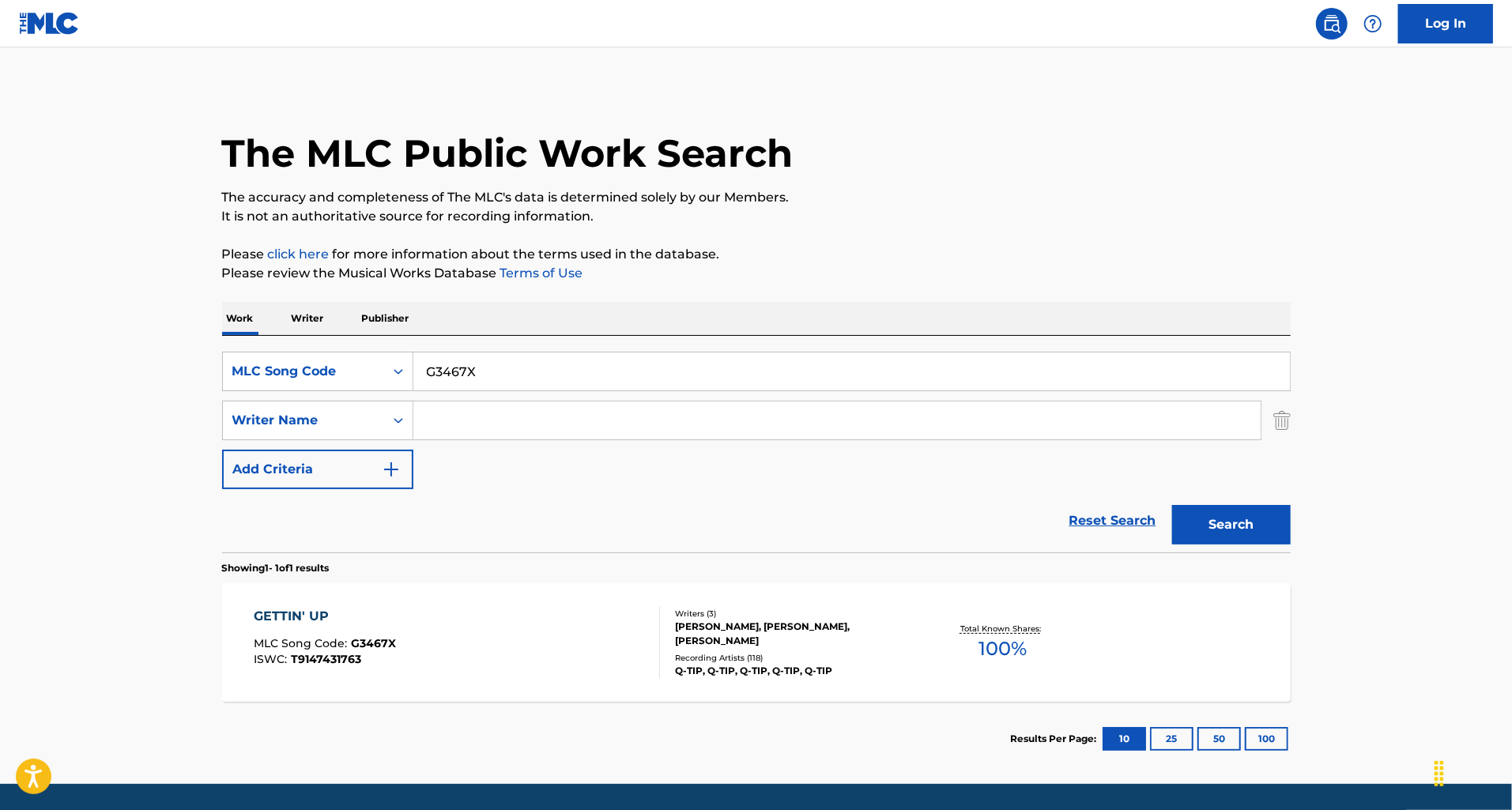
click at [531, 630] on div "GETTIN' UP MLC Song Code : G3467X ISWC : T9147431763" at bounding box center [457, 642] width 406 height 71
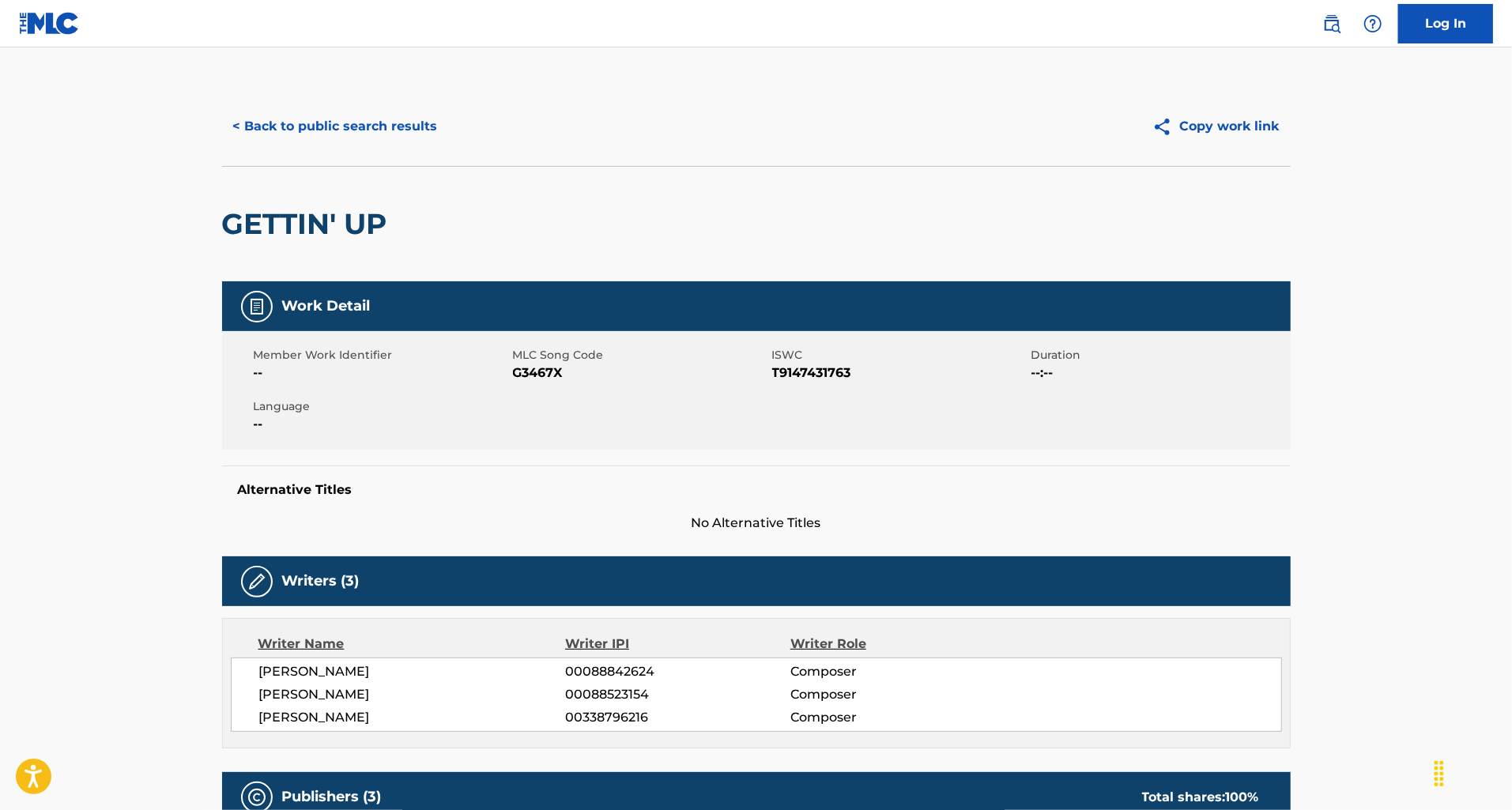
click at [351, 127] on button "< Back to public search results" at bounding box center [335, 127] width 227 height 40
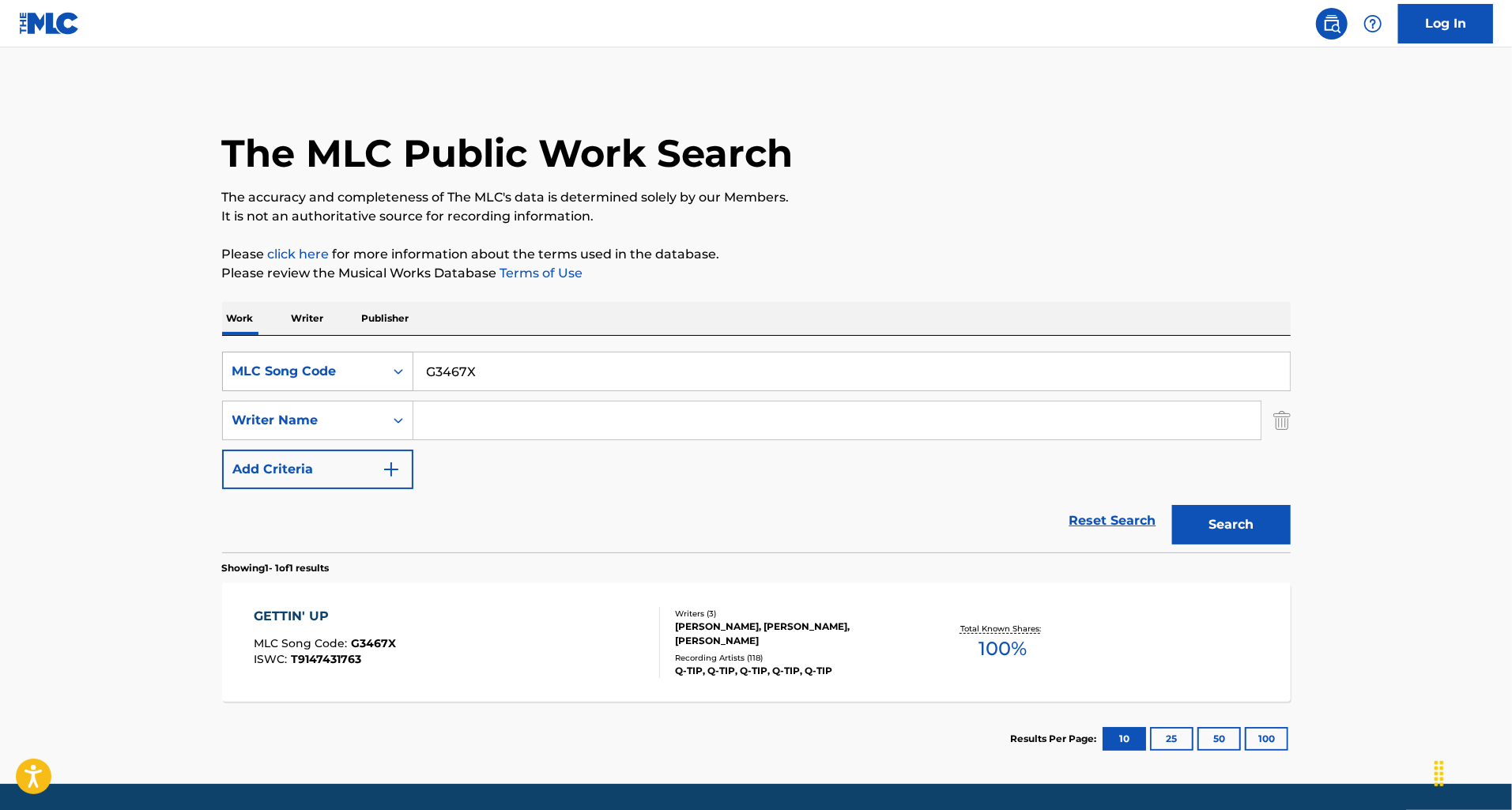
drag, startPoint x: 496, startPoint y: 372, endPoint x: 396, endPoint y: 363, distance: 100.4
click at [396, 363] on div "SearchWithCriteria524b1280-1f5d-4713-ba4f-8eda08e6589a MLC Song Code G3467X" at bounding box center [756, 372] width 1068 height 40
paste input "D6OP2"
type input "GD6OP2"
click at [1172, 504] on button "Search" at bounding box center [1231, 524] width 118 height 40
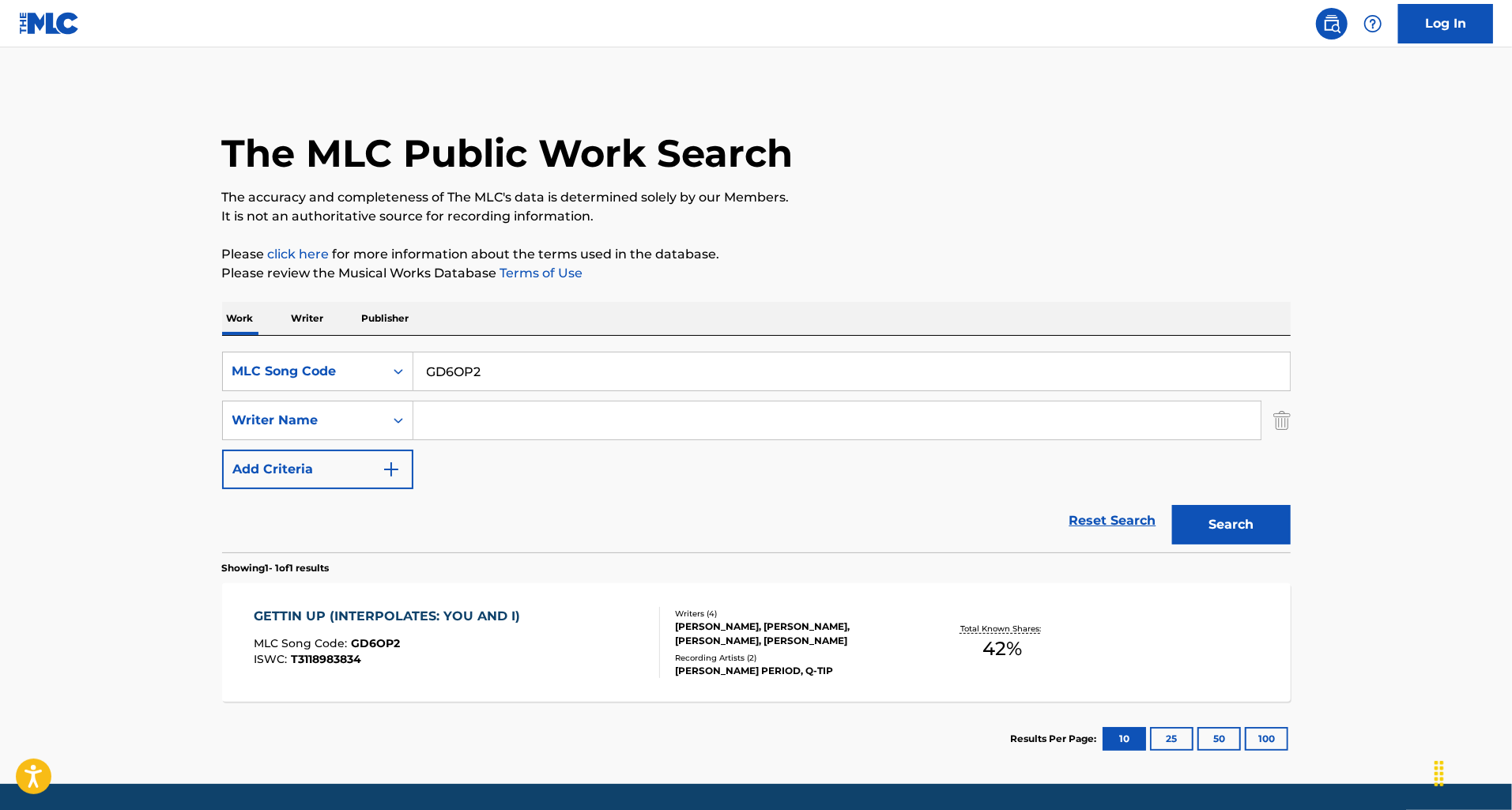
click at [540, 636] on div "GETTIN UP (INTERPOLATES: YOU AND I) MLC Song Code : GD6OP2 ISWC : T3118983834" at bounding box center [457, 642] width 406 height 71
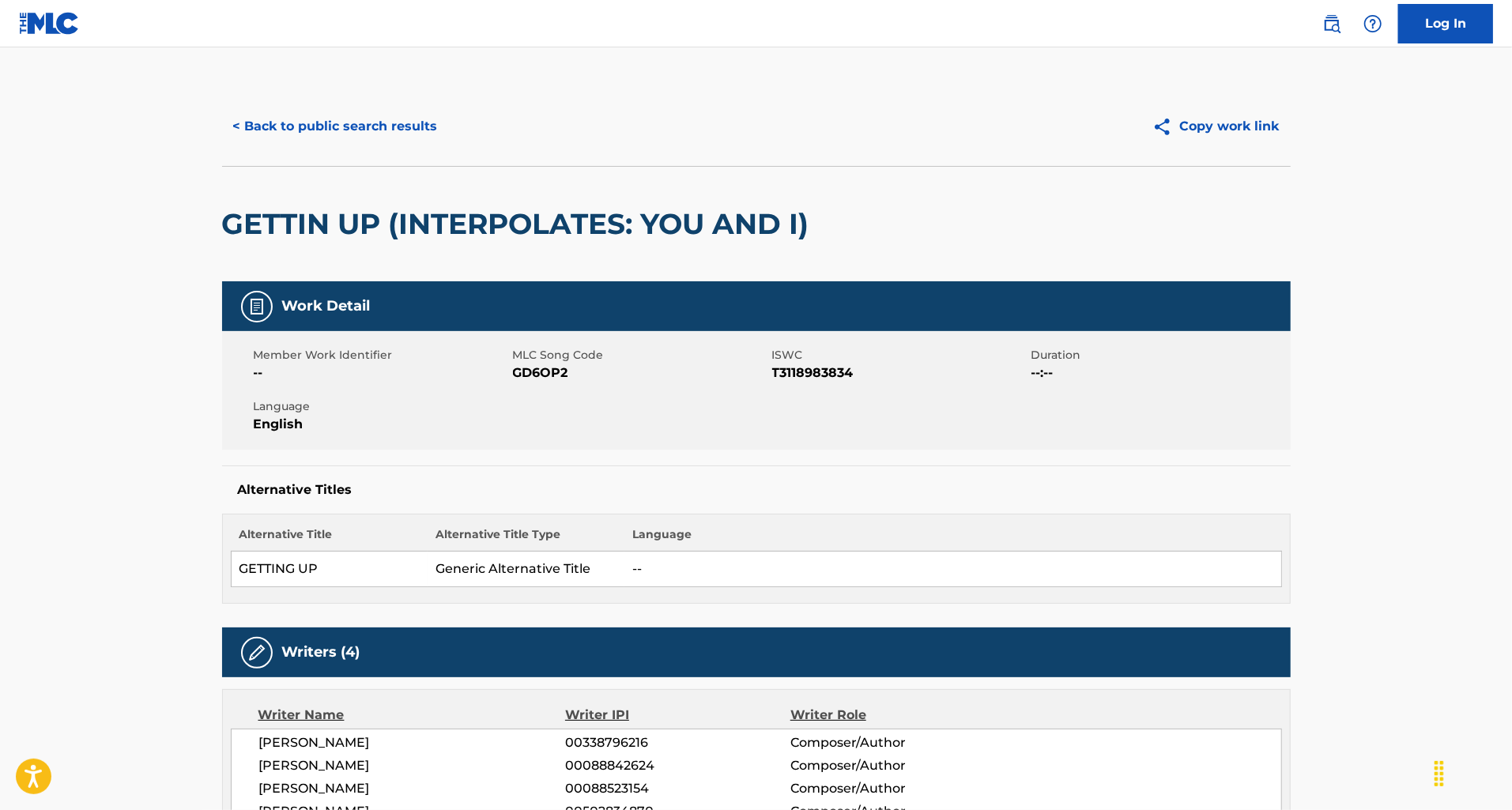
click at [320, 129] on button "< Back to public search results" at bounding box center [335, 127] width 227 height 40
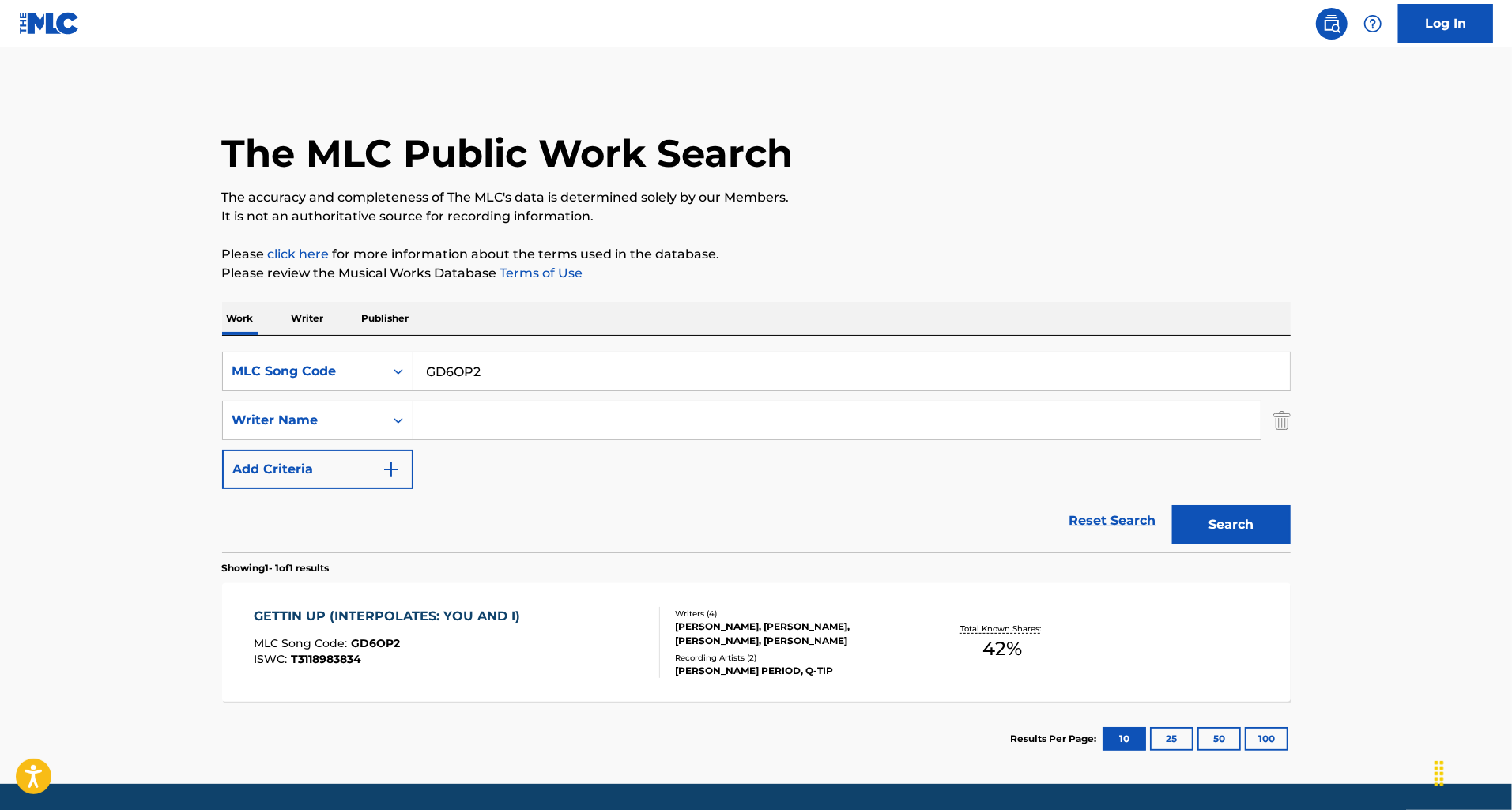
click at [483, 628] on div "GETTIN UP (INTERPOLATES: YOU AND I) MLC Song Code : GD6OP2 ISWC : T3118983834" at bounding box center [391, 642] width 274 height 71
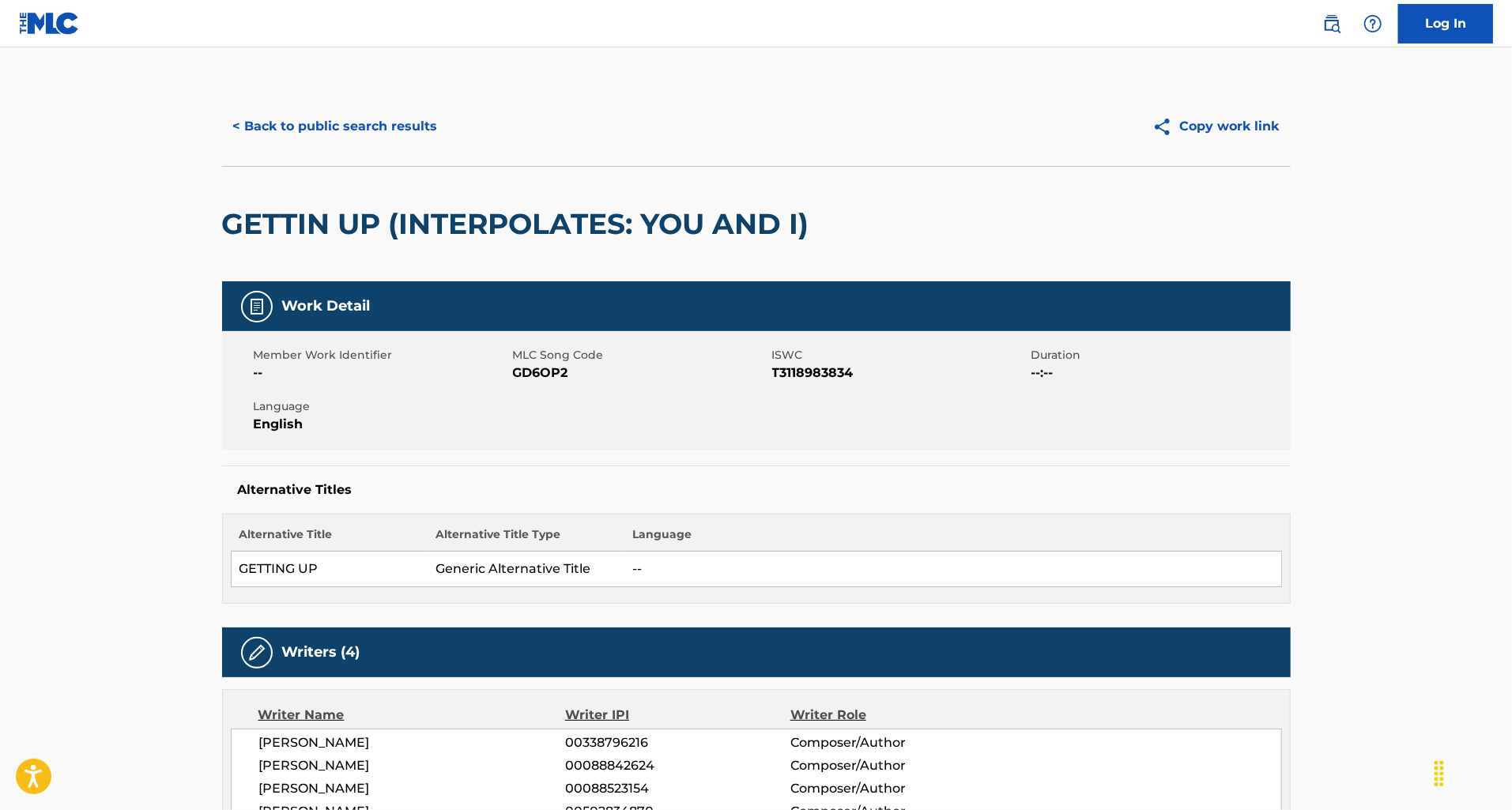
click at [319, 135] on button "< Back to public search results" at bounding box center [335, 127] width 227 height 40
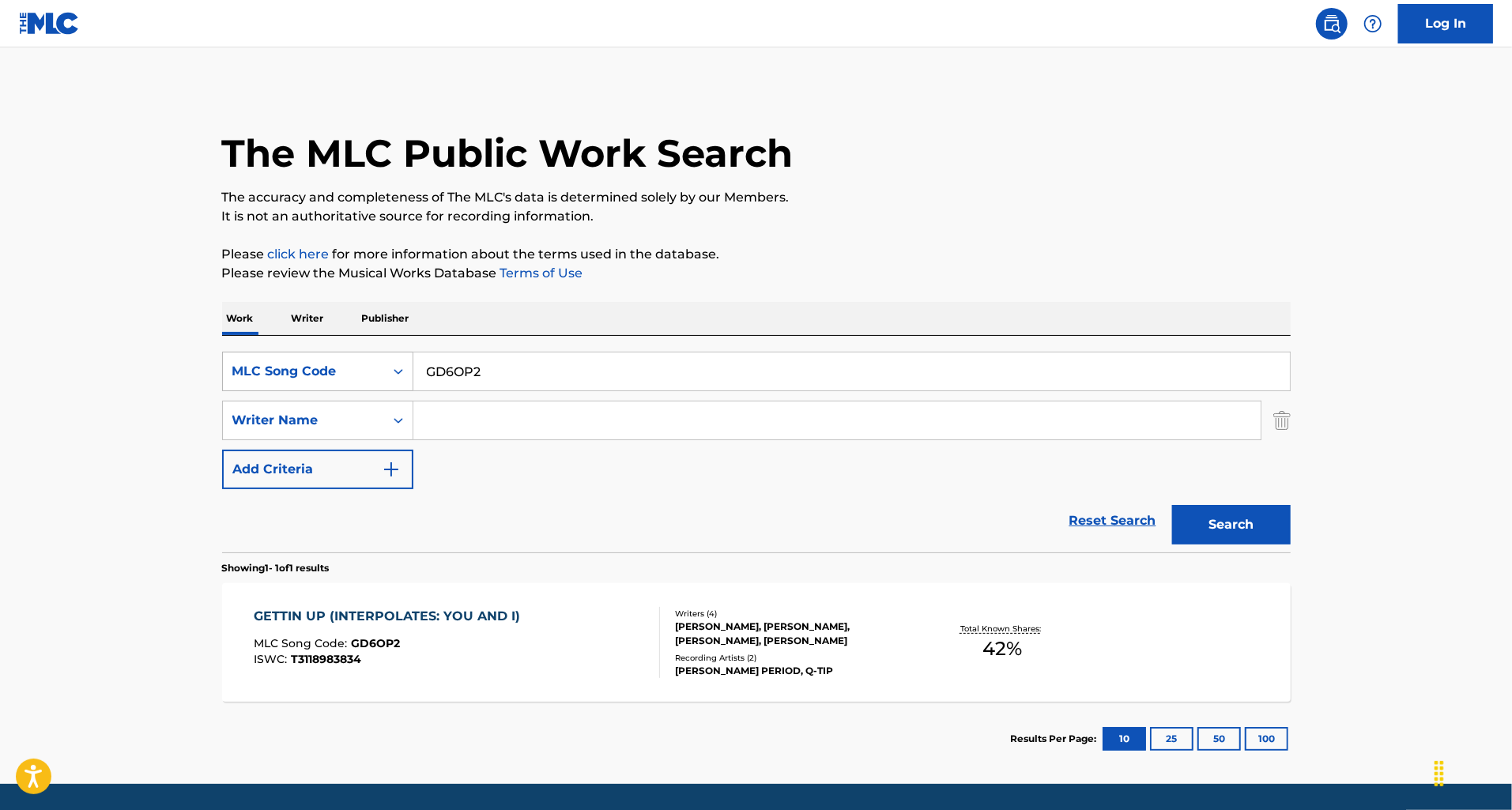
drag, startPoint x: 497, startPoint y: 370, endPoint x: 401, endPoint y: 361, distance: 96.4
click at [401, 361] on div "SearchWithCriteria524b1280-1f5d-4713-ba4f-8eda08e6589a MLC Song Code GD6OP2" at bounding box center [756, 372] width 1068 height 40
paste input "3467X"
type input "G3467X"
click at [1172, 504] on button "Search" at bounding box center [1231, 524] width 118 height 40
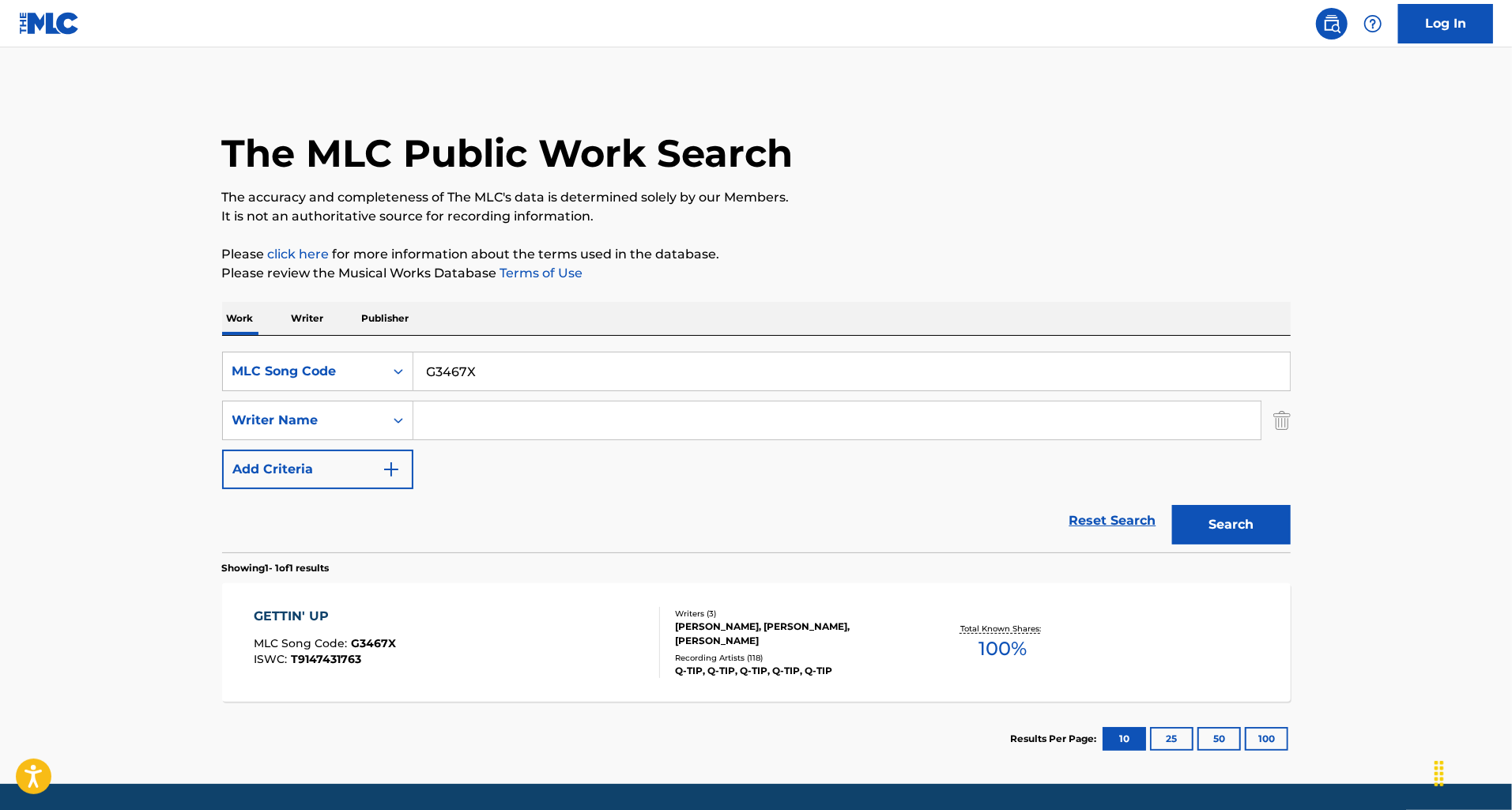
click at [548, 617] on div "GETTIN' UP MLC Song Code : G3467X ISWC : T9147431763" at bounding box center [457, 642] width 406 height 71
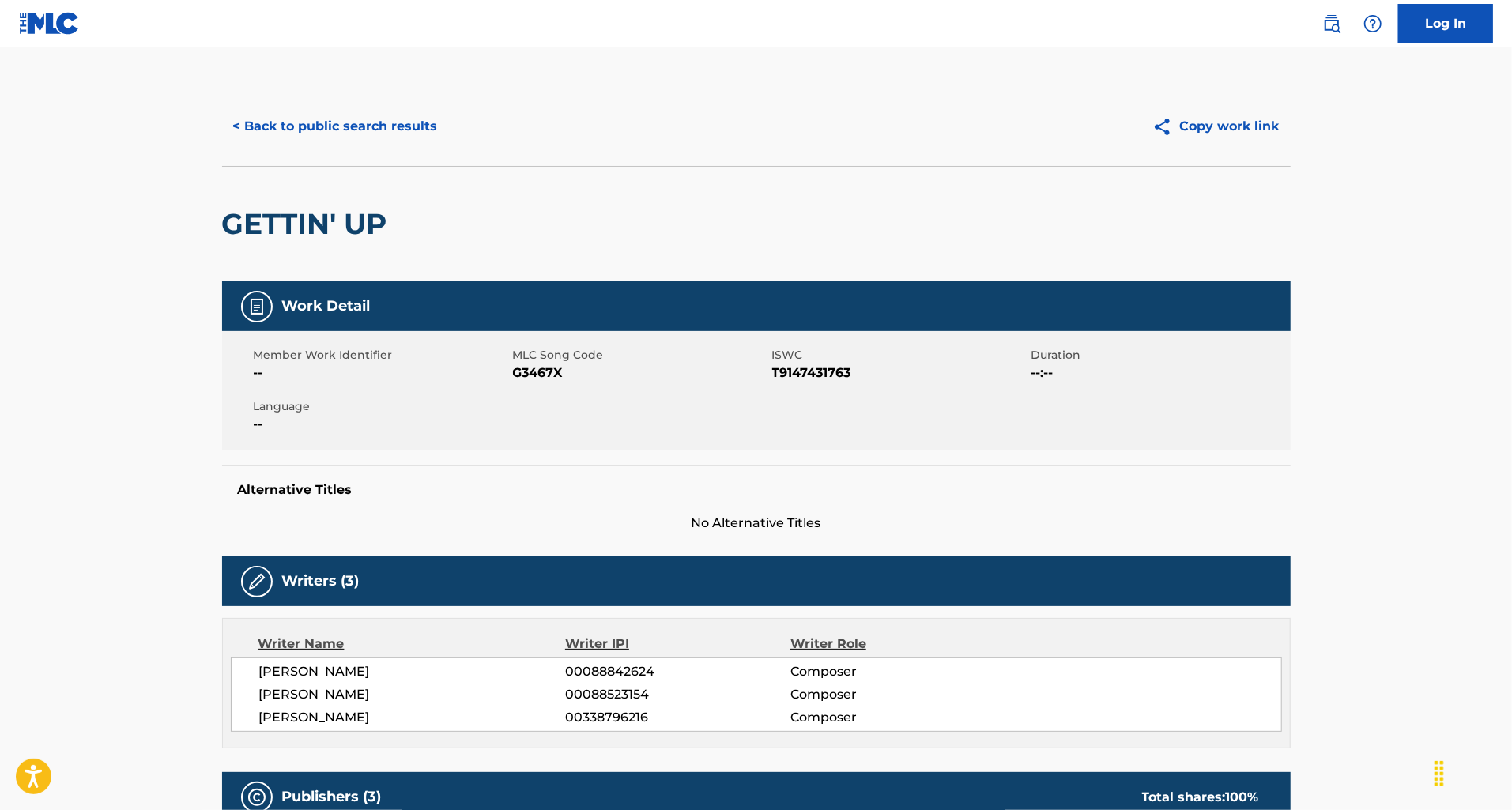
click at [300, 142] on button "< Back to public search results" at bounding box center [335, 127] width 227 height 40
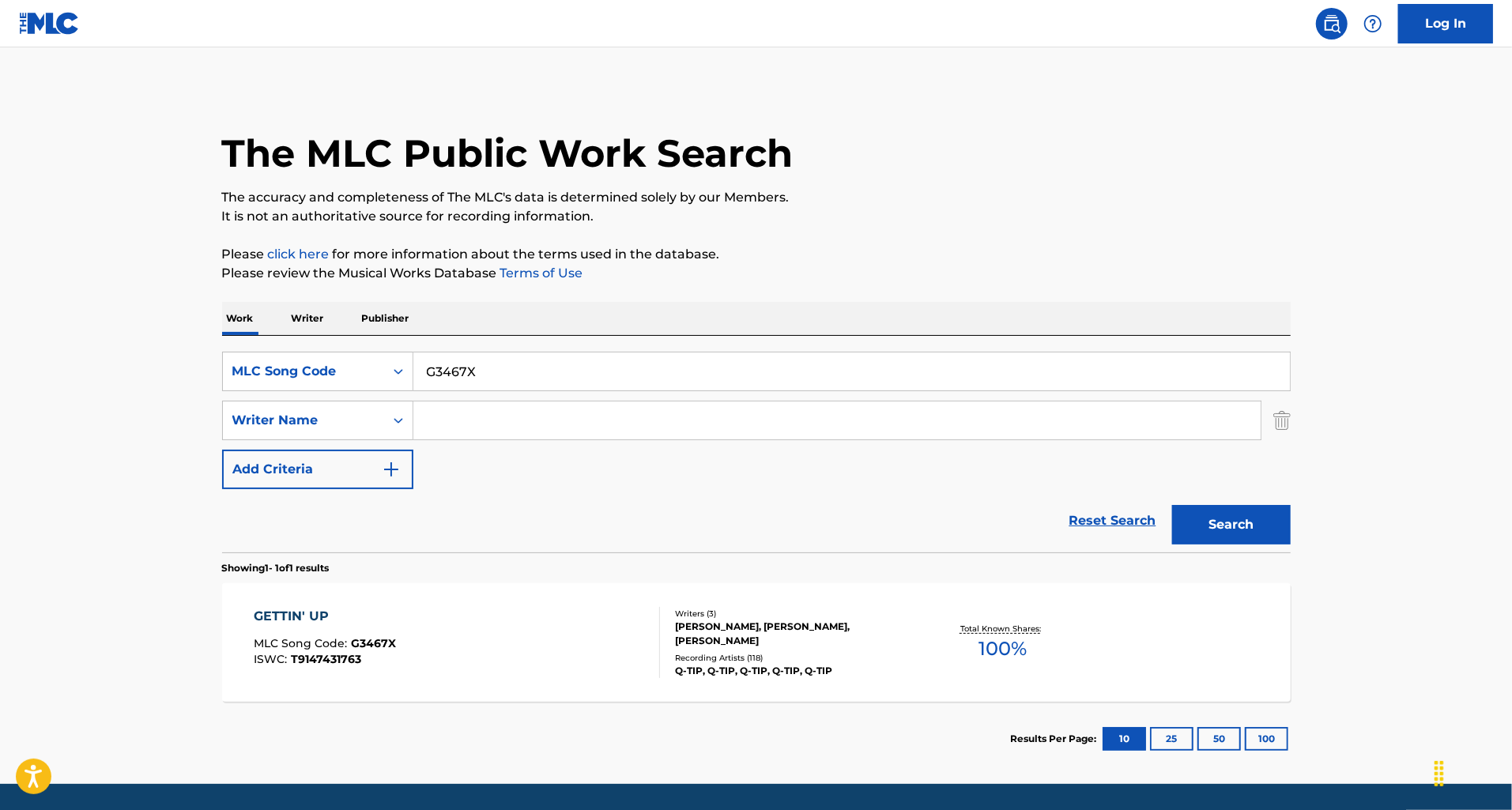
drag, startPoint x: 512, startPoint y: 372, endPoint x: 423, endPoint y: 371, distance: 89.0
click at [423, 371] on input "G3467X" at bounding box center [851, 372] width 876 height 38
paste input "D6OP2"
type input "GD6OP2"
click at [1172, 504] on button "Search" at bounding box center [1231, 524] width 118 height 40
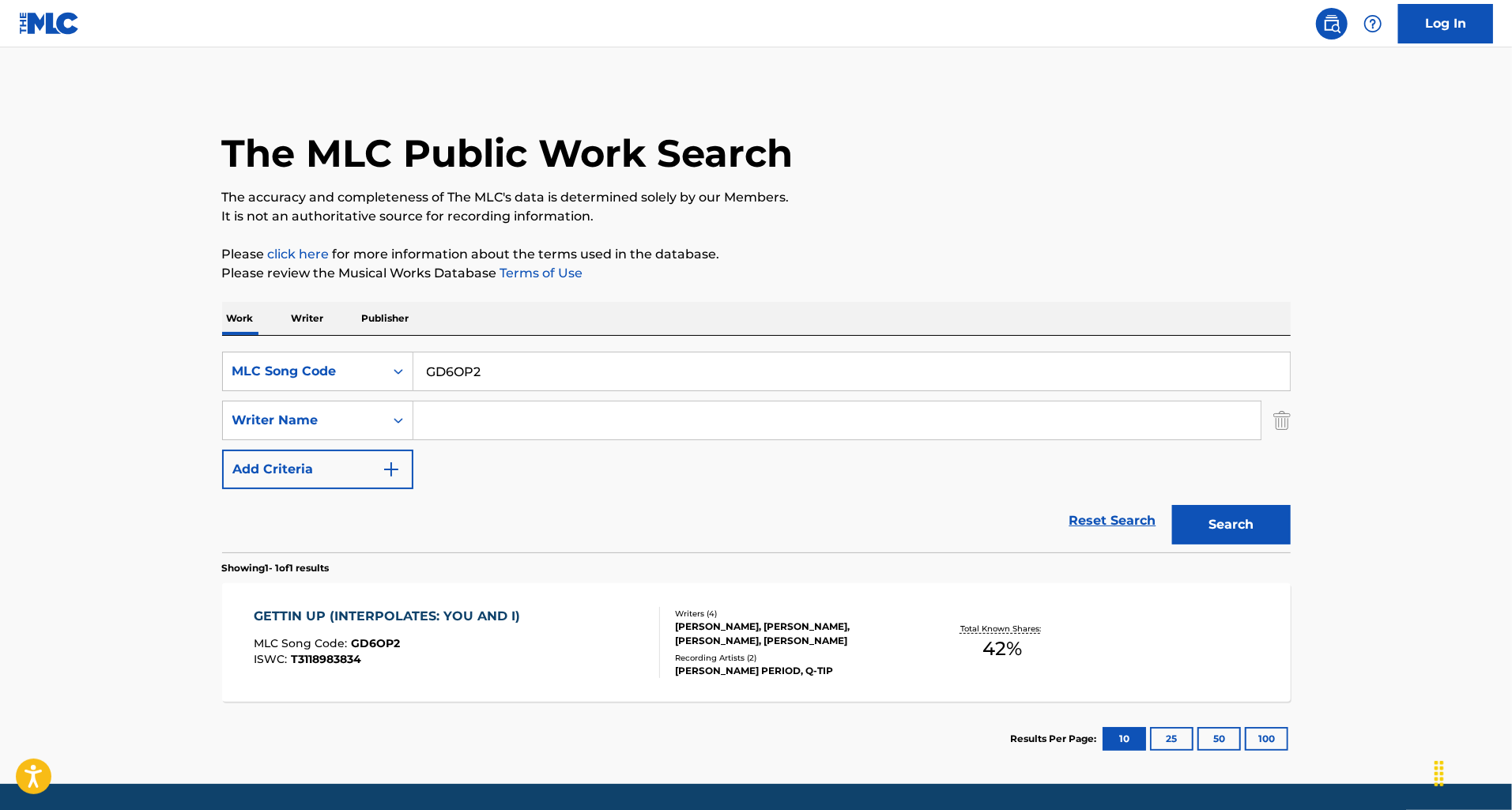
click at [473, 630] on div "GETTIN UP (INTERPOLATES: YOU AND I) MLC Song Code : GD6OP2 ISWC : T3118983834" at bounding box center [391, 642] width 274 height 71
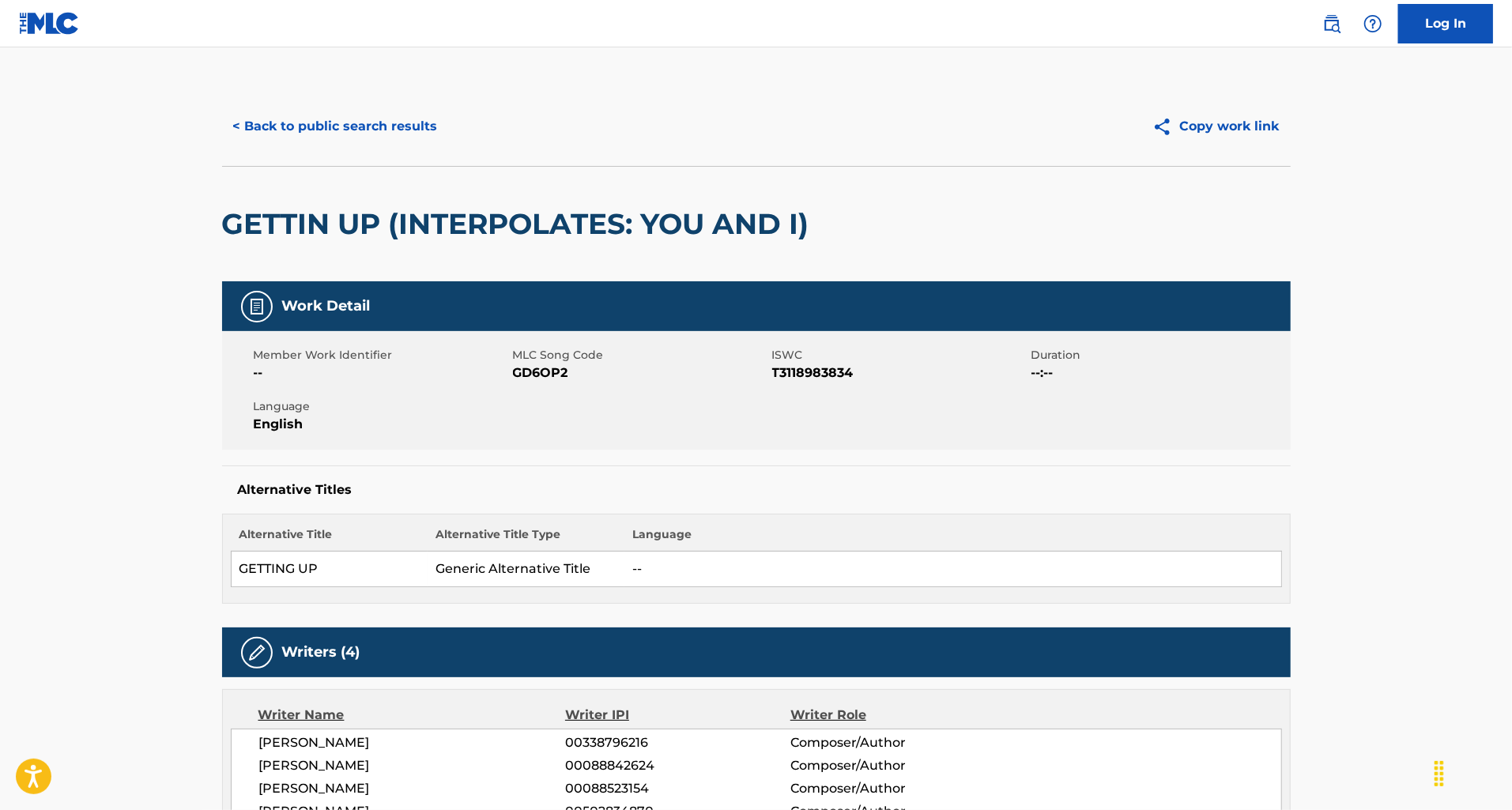
click at [360, 133] on button "< Back to public search results" at bounding box center [335, 127] width 227 height 40
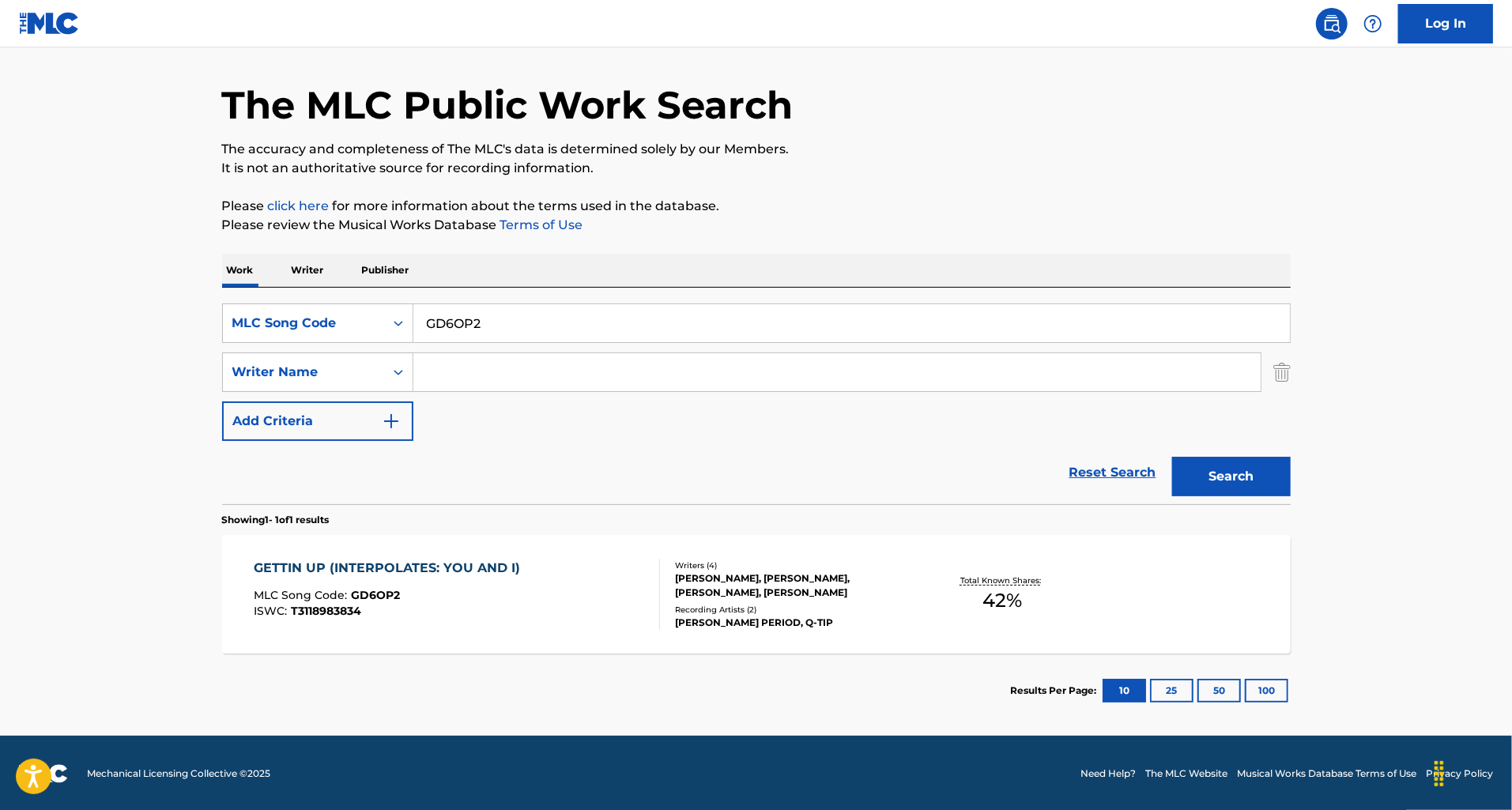
scroll to position [51, 0]
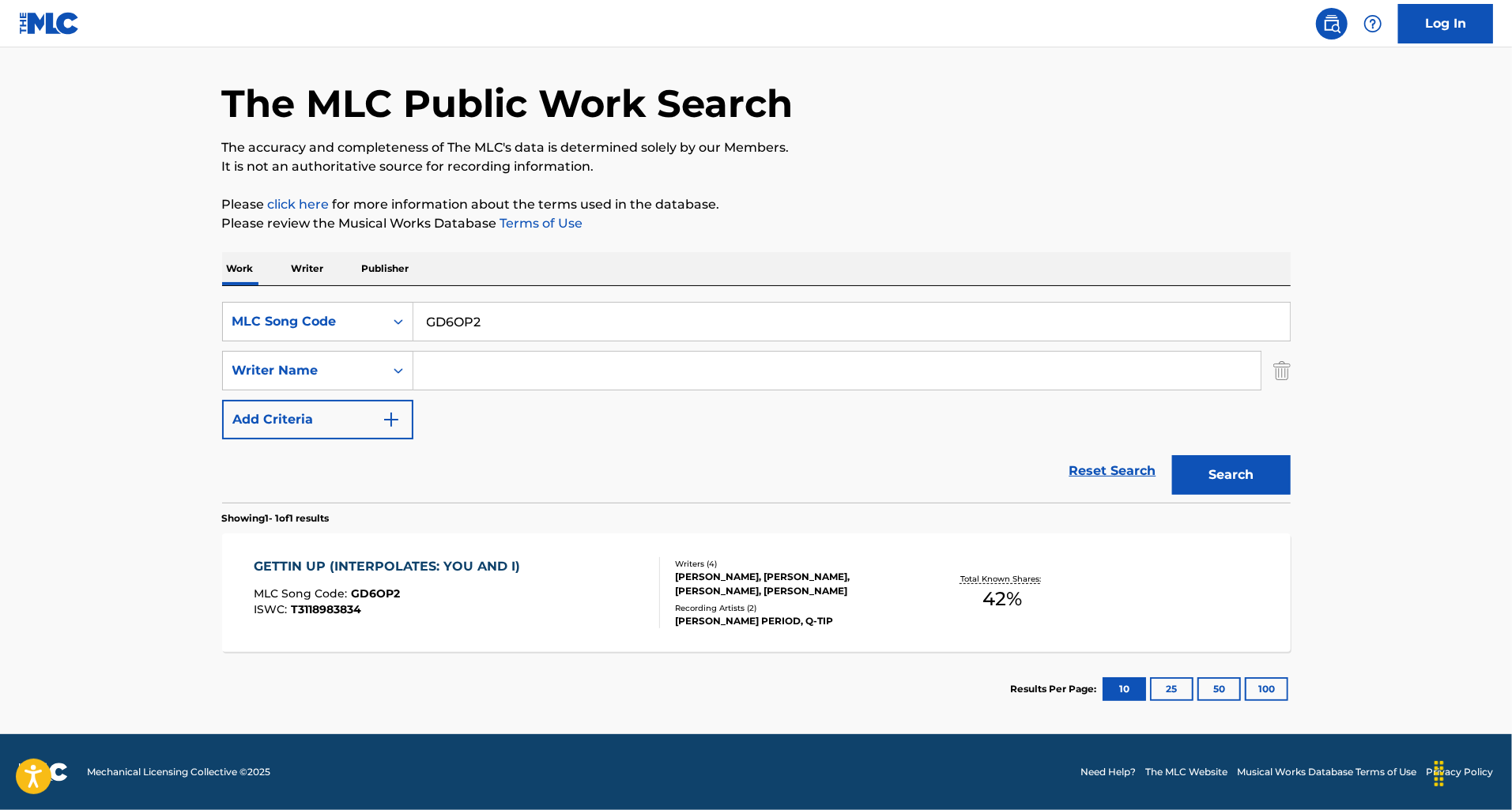
click at [602, 557] on div "GETTIN UP (INTERPOLATES: YOU AND I) MLC Song Code : GD6OP2 ISWC : T3118983834" at bounding box center [457, 592] width 406 height 71
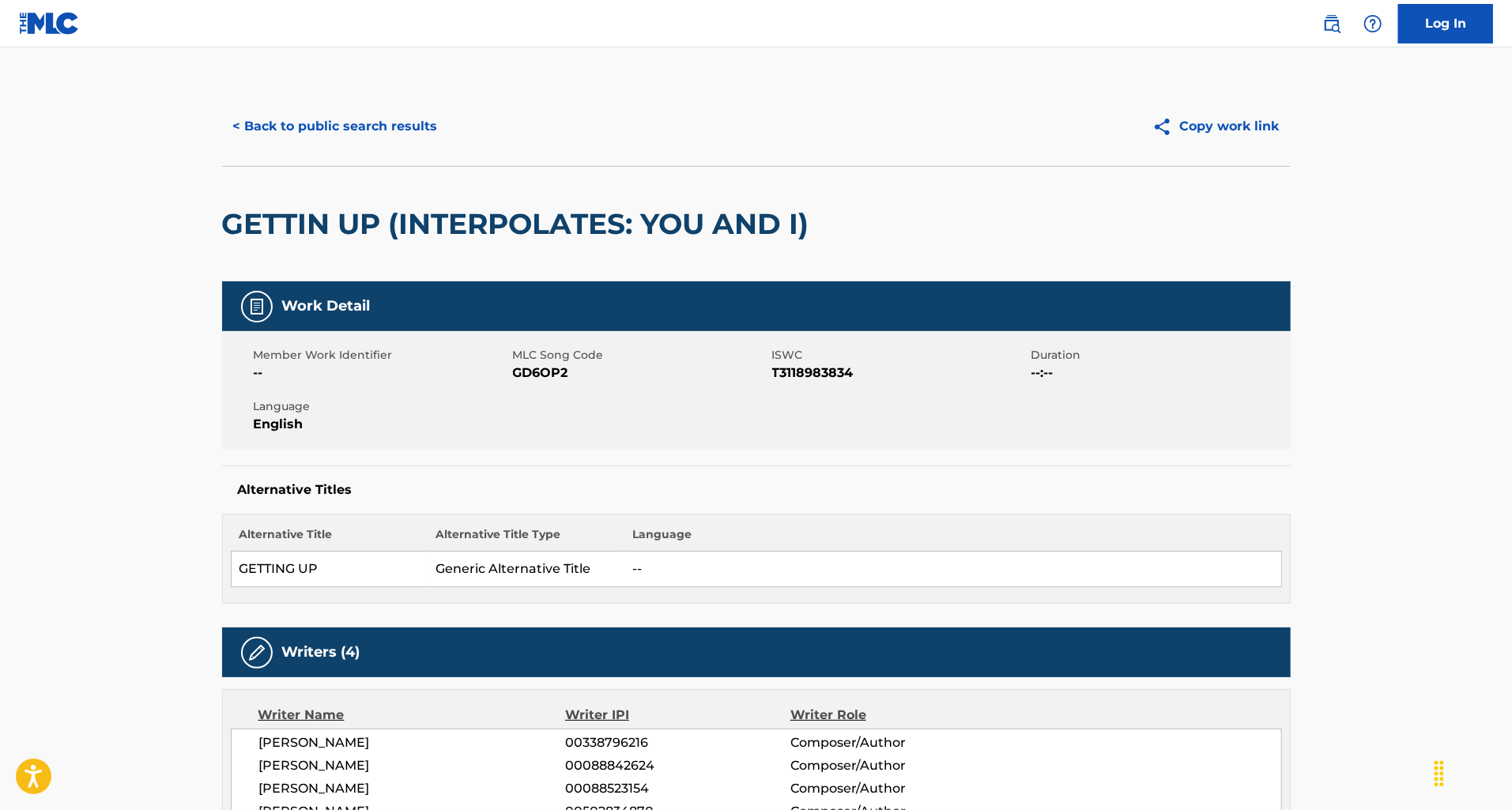
click at [277, 119] on button "< Back to public search results" at bounding box center [335, 127] width 227 height 40
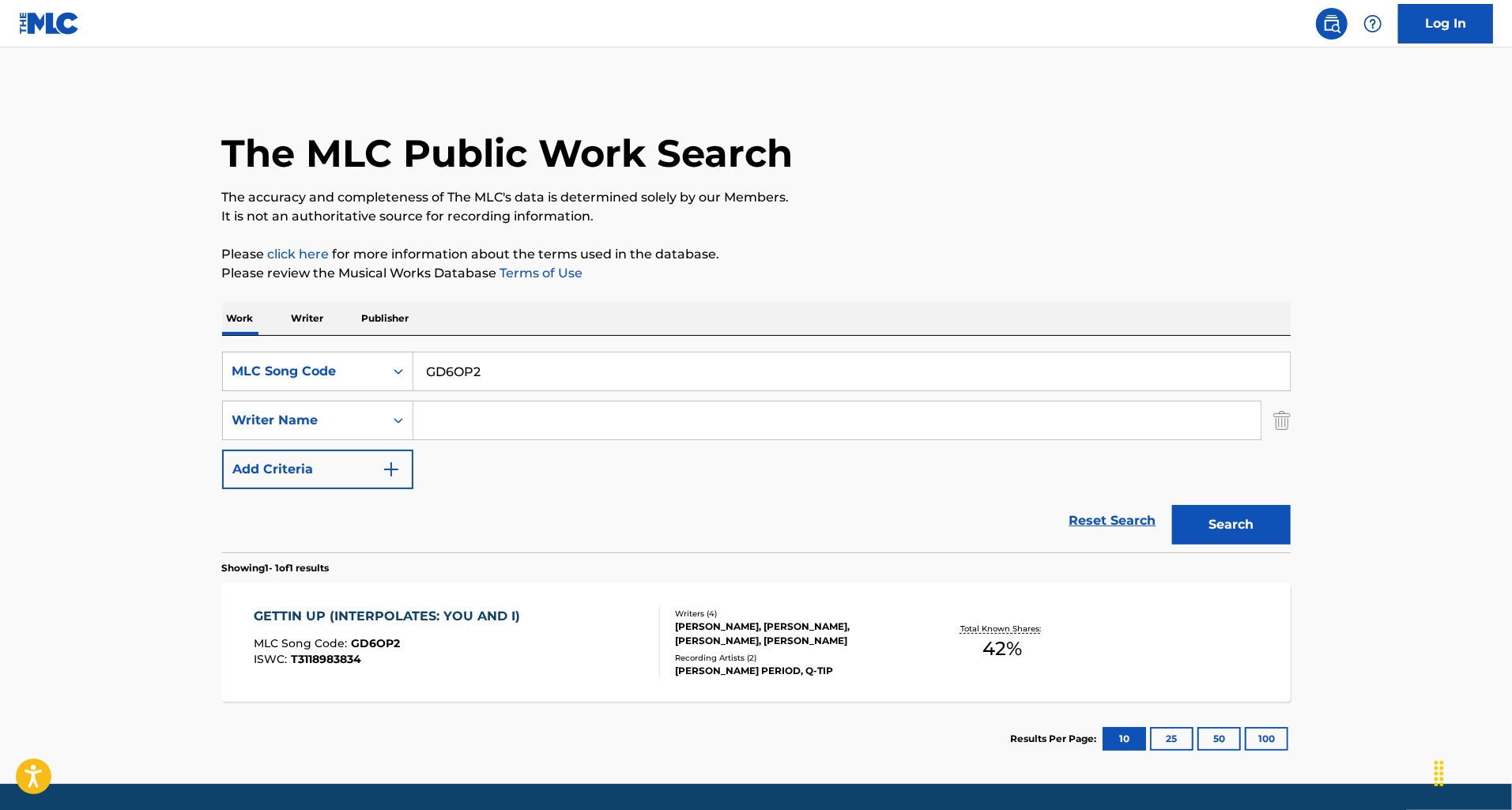
click at [568, 656] on div "GETTIN UP (INTERPOLATES: YOU AND I) MLC Song Code : GD6OP2 ISWC : T3118983834" at bounding box center [457, 642] width 406 height 71
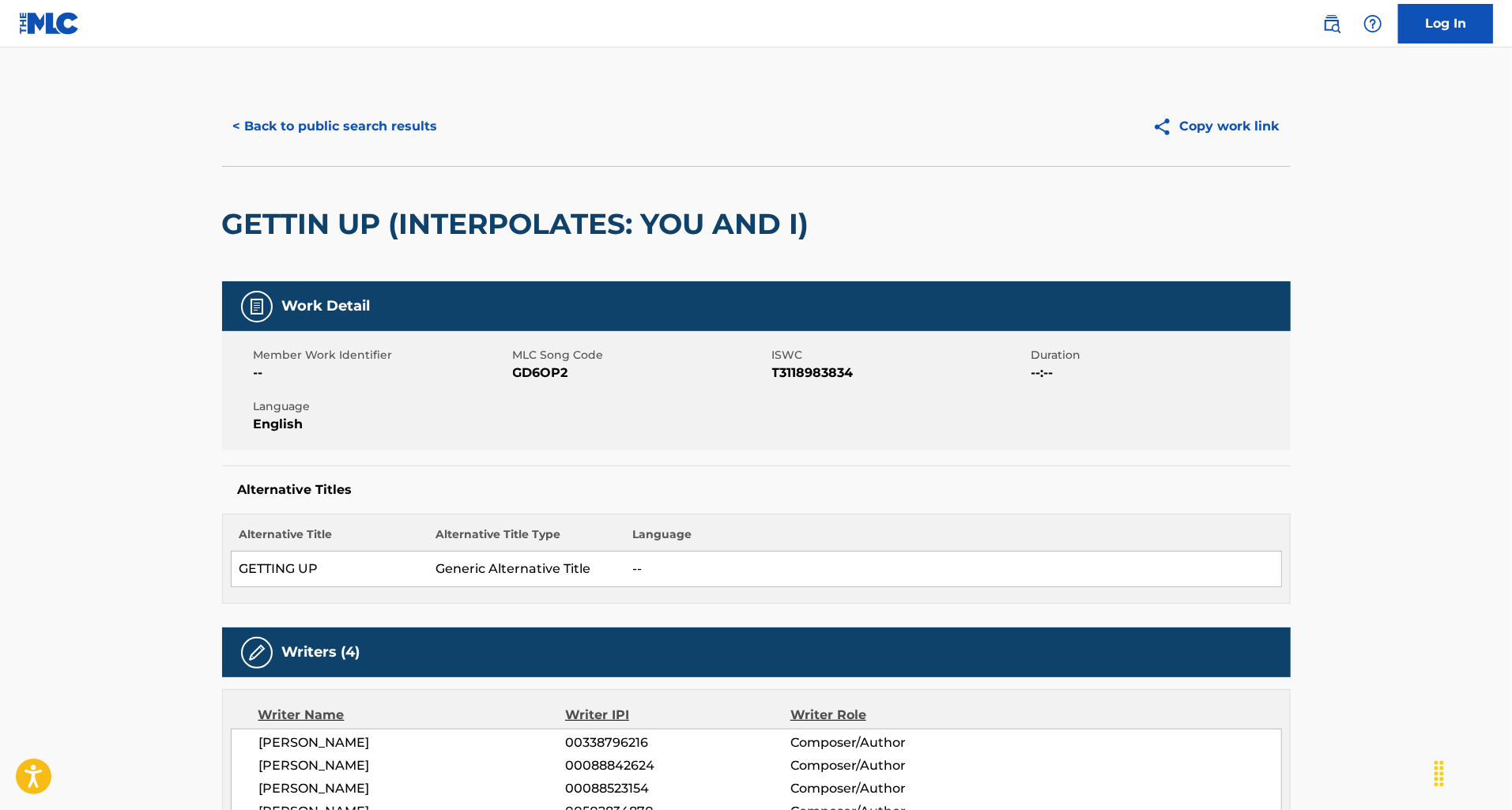
click at [391, 133] on button "< Back to public search results" at bounding box center [335, 127] width 227 height 40
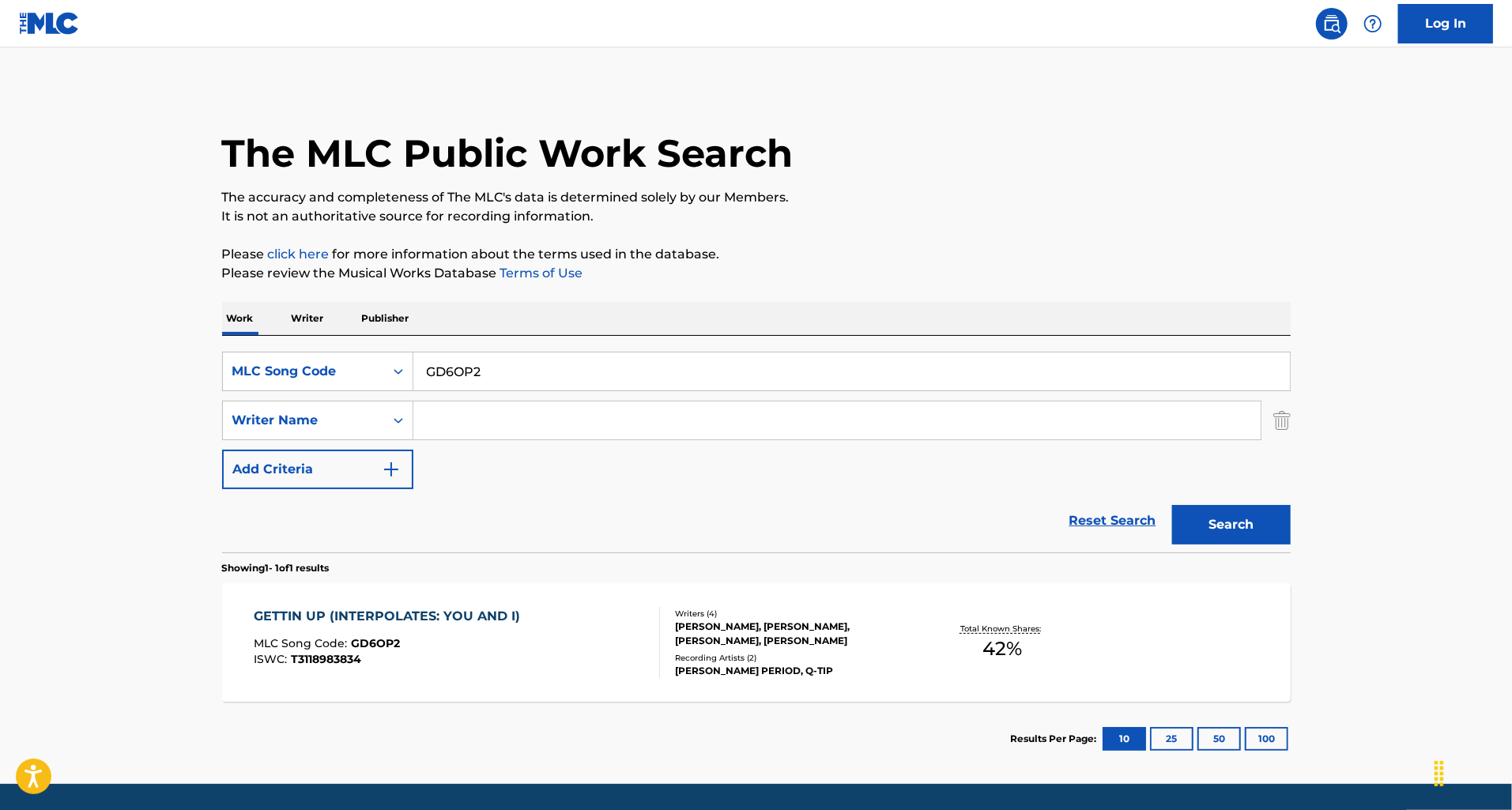
drag, startPoint x: 498, startPoint y: 368, endPoint x: 423, endPoint y: 360, distance: 75.4
click at [423, 360] on input "GD6OP2" at bounding box center [851, 372] width 876 height 38
type input "getting up"
click at [455, 421] on input "Search Form" at bounding box center [836, 420] width 847 height 38
type input "[PERSON_NAME]"
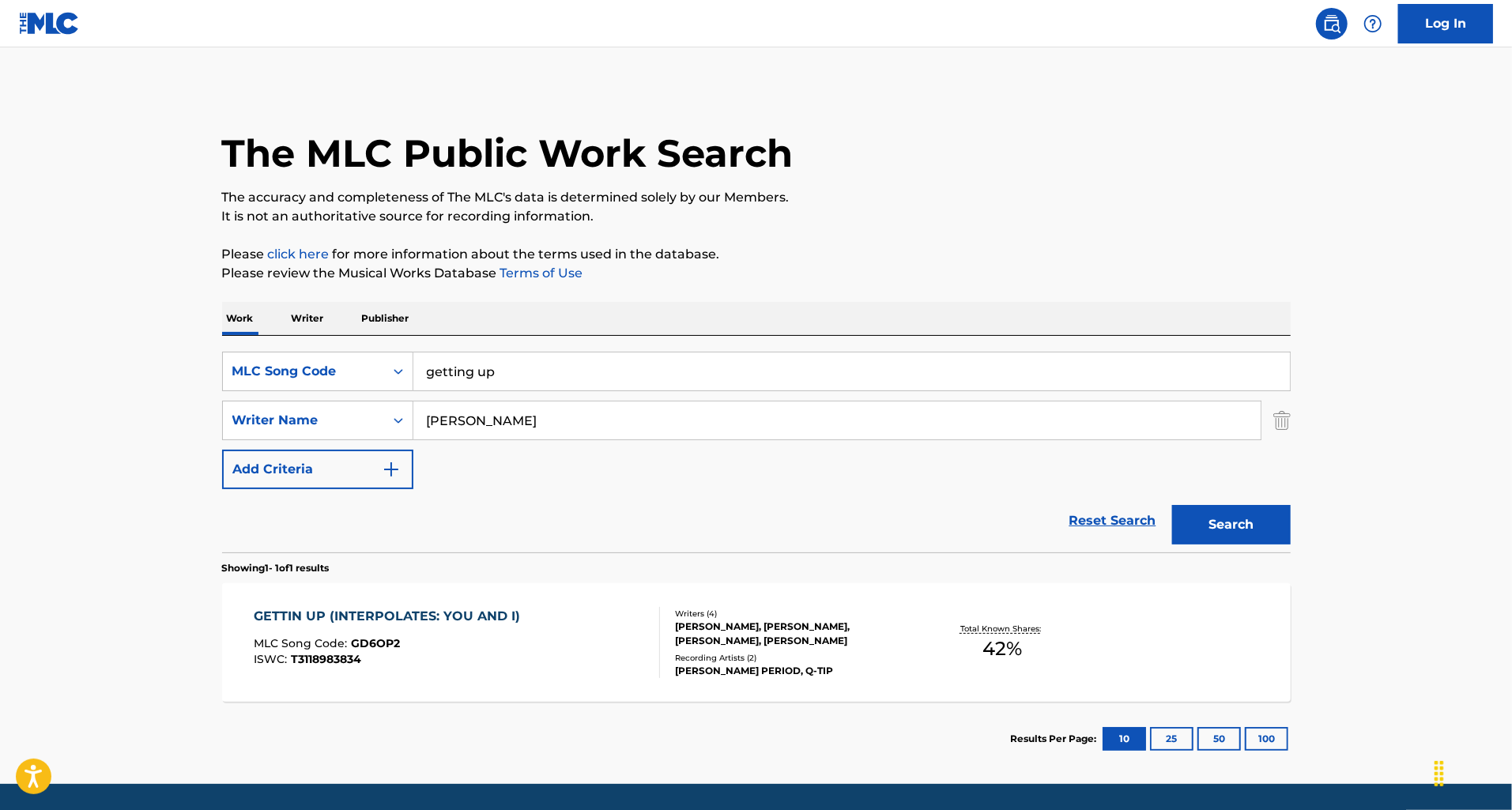
click at [1172, 504] on button "Search" at bounding box center [1231, 524] width 118 height 40
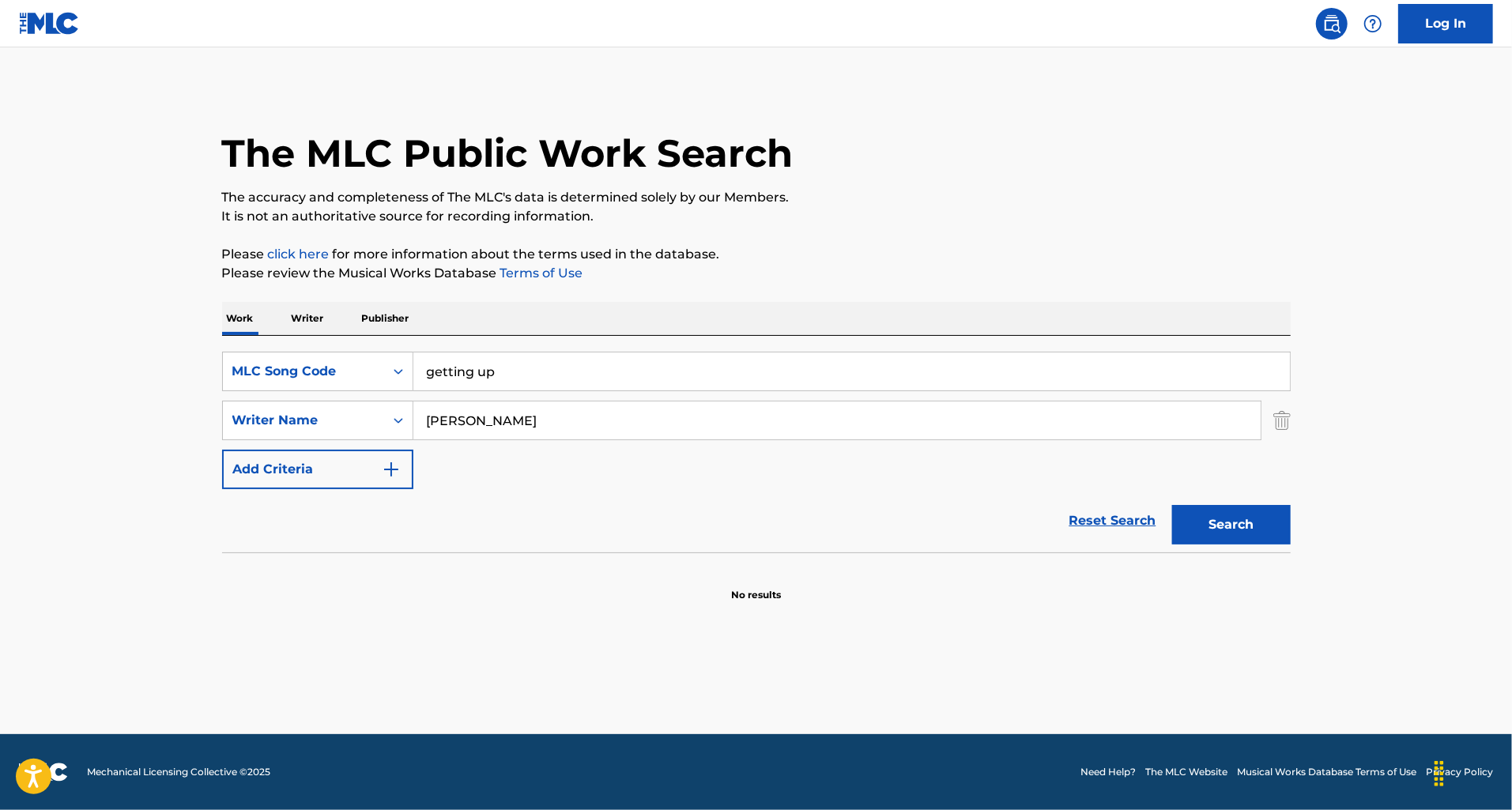
click at [1296, 523] on div "The MLC Public Work Search The accuracy and completeness of The MLC's data is d…" at bounding box center [756, 344] width 1106 height 515
click at [1280, 525] on button "Search" at bounding box center [1231, 524] width 118 height 40
click at [1279, 525] on button "Search" at bounding box center [1231, 524] width 118 height 40
drag, startPoint x: 474, startPoint y: 373, endPoint x: 466, endPoint y: 411, distance: 38.8
click at [474, 372] on input "getting up" at bounding box center [851, 372] width 876 height 38
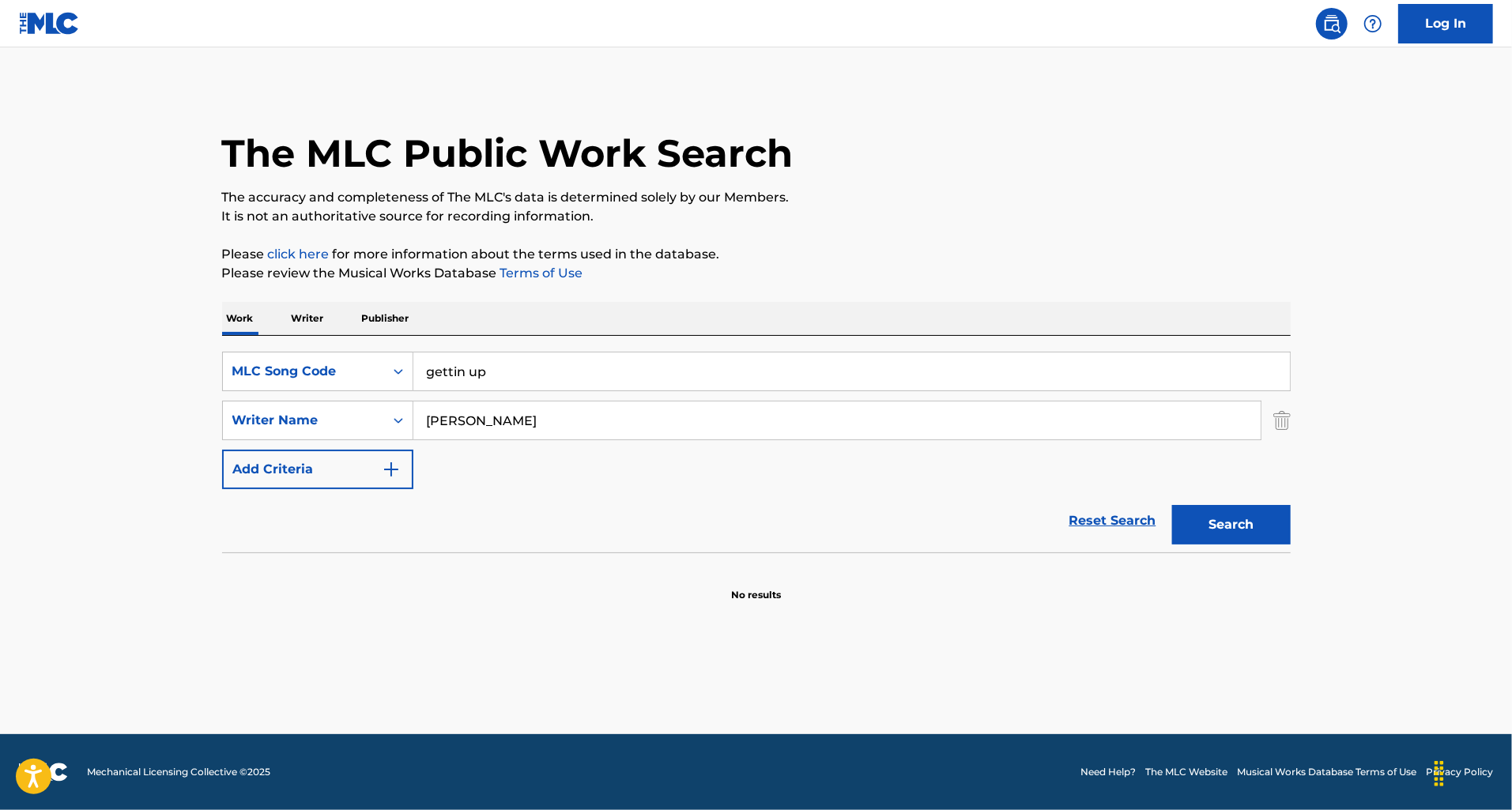
click at [1172, 504] on button "Search" at bounding box center [1231, 524] width 118 height 40
click at [1243, 526] on button "Search" at bounding box center [1231, 524] width 118 height 40
click at [1244, 526] on button "Search" at bounding box center [1231, 524] width 118 height 40
click at [464, 379] on input "gettin up" at bounding box center [851, 372] width 876 height 38
drag, startPoint x: 486, startPoint y: 372, endPoint x: 406, endPoint y: 353, distance: 82.2
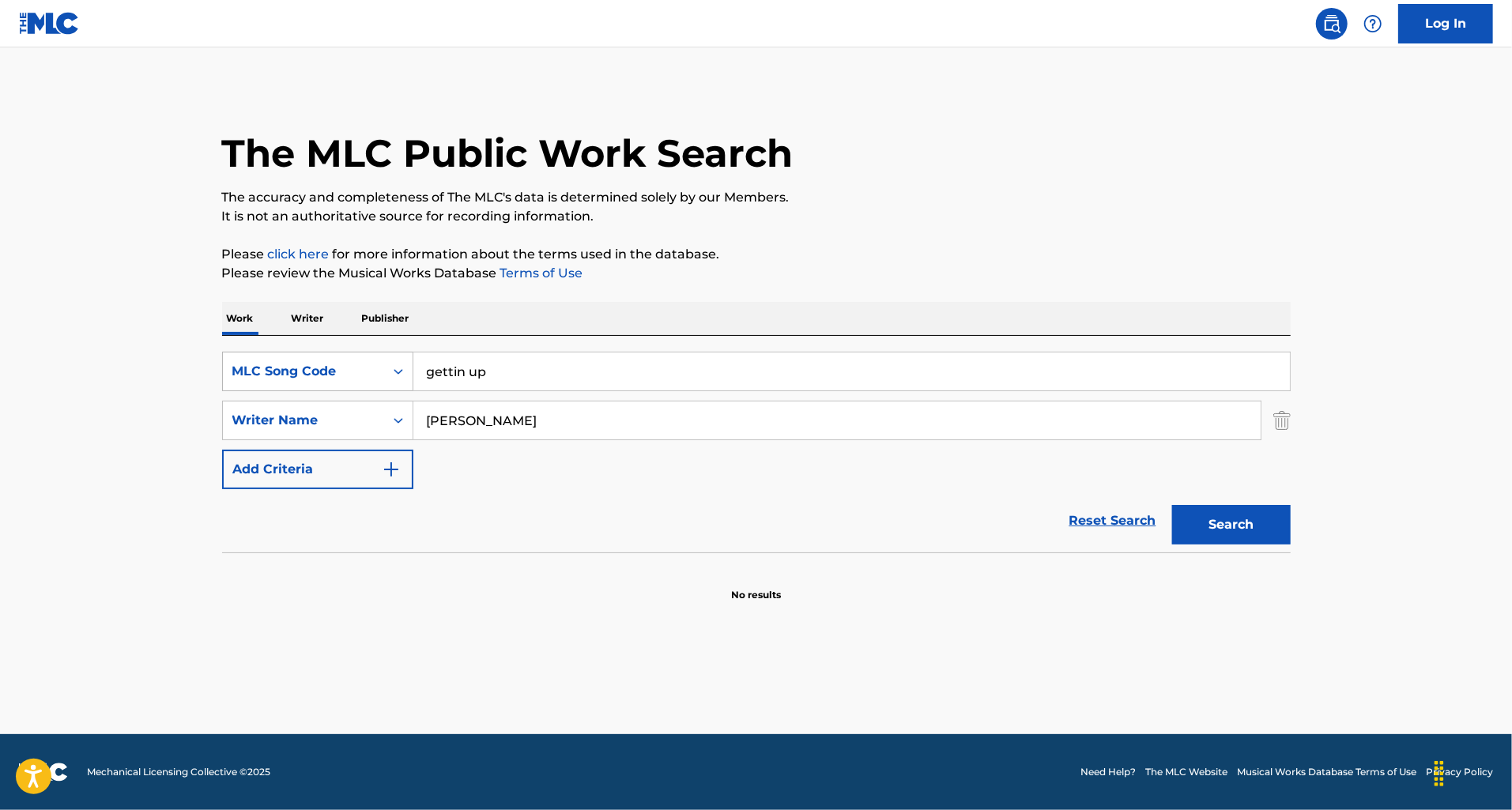
click at [406, 353] on div "SearchWithCriteria524b1280-1f5d-4713-ba4f-8eda08e6589a MLC Song Code gettin up" at bounding box center [756, 372] width 1068 height 40
paste input "G3467X"
type input "G3467X"
drag, startPoint x: 517, startPoint y: 419, endPoint x: 413, endPoint y: 419, distance: 104.0
click at [413, 420] on input "[PERSON_NAME]" at bounding box center [836, 420] width 847 height 38
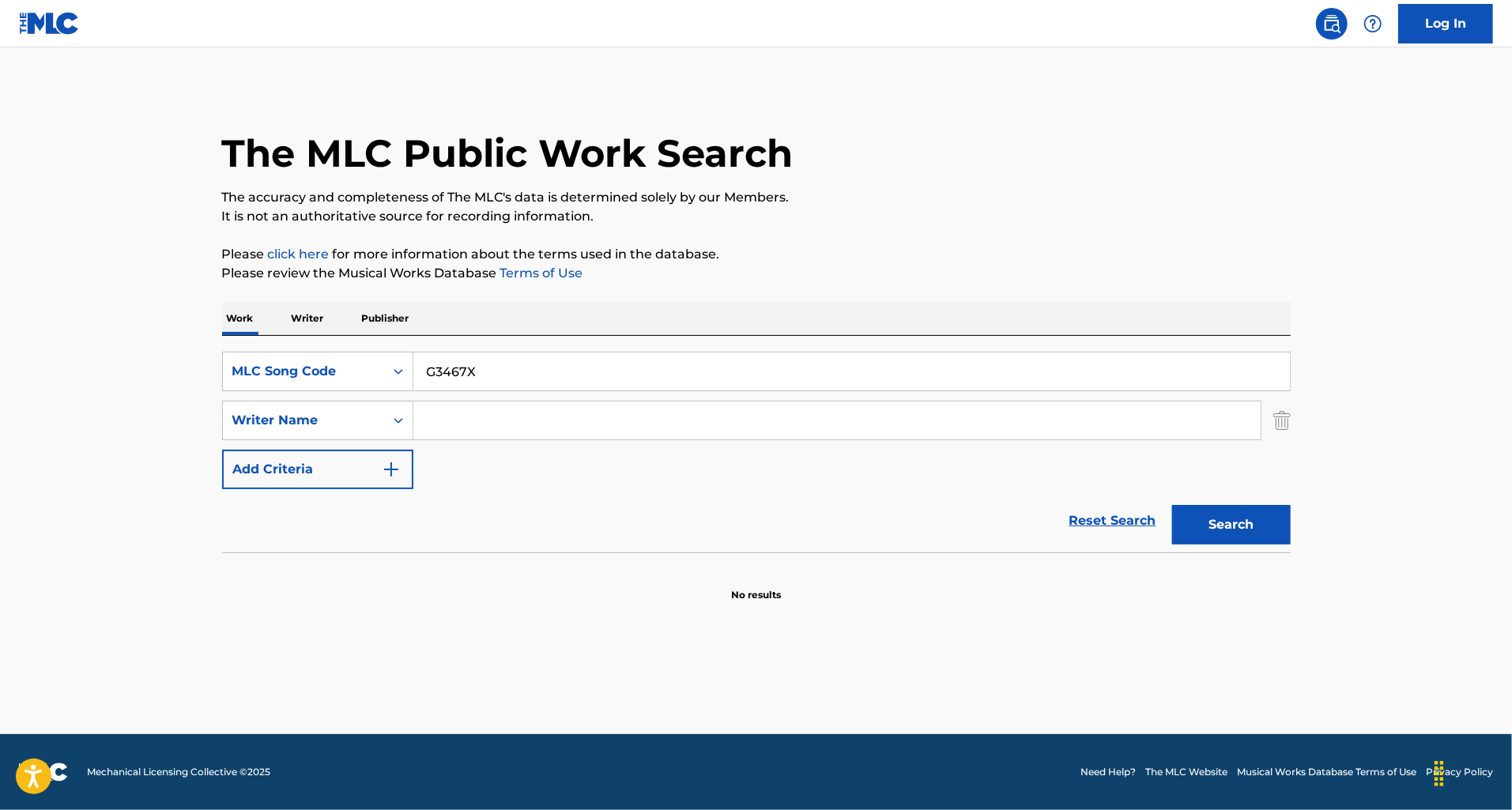
click at [1172, 504] on button "Search" at bounding box center [1231, 524] width 118 height 40
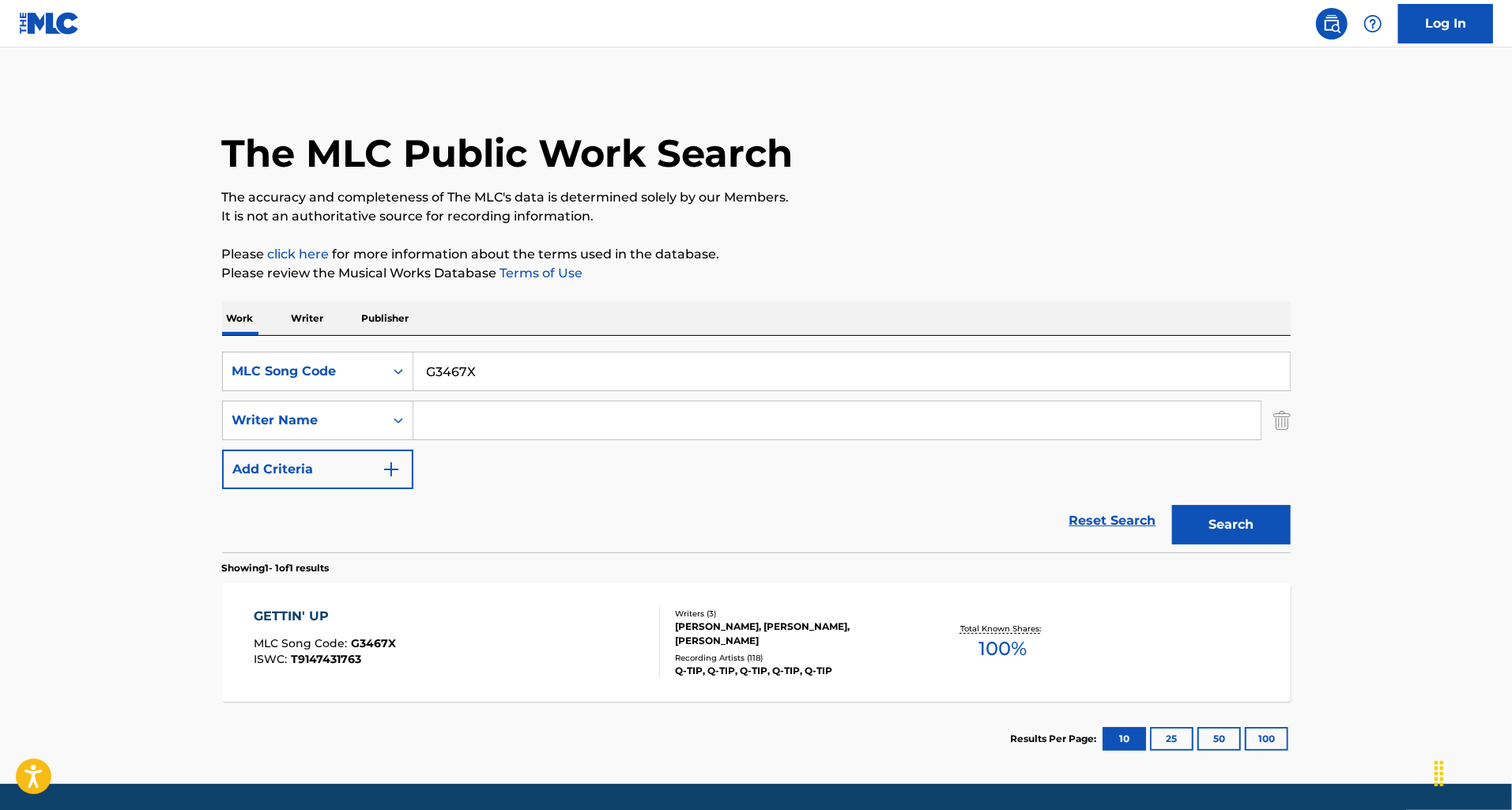
click at [563, 642] on div "GETTIN' UP MLC Song Code : G3467X ISWC : T9147431763" at bounding box center [457, 642] width 406 height 71
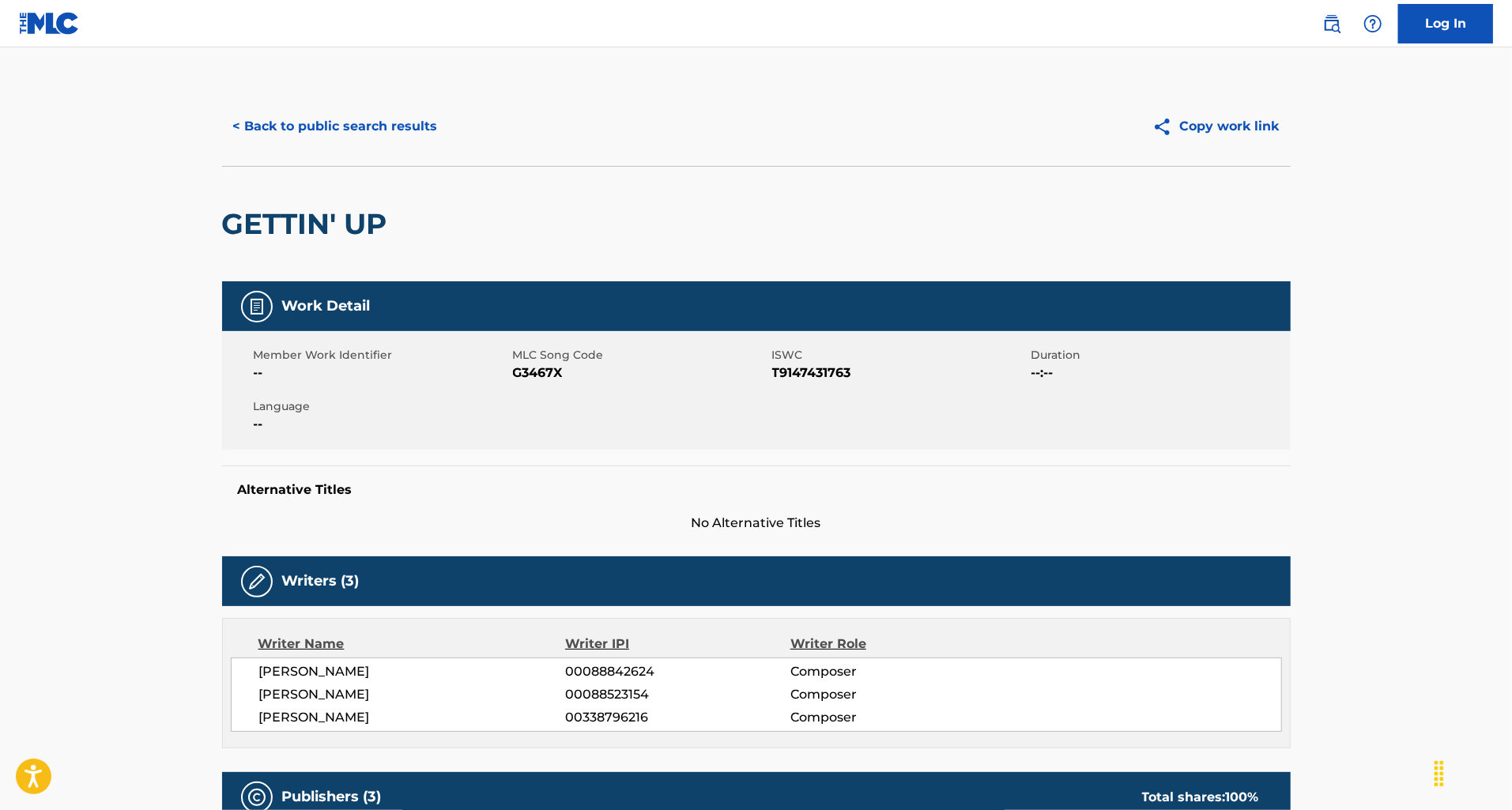
click at [365, 140] on button "< Back to public search results" at bounding box center [335, 127] width 227 height 40
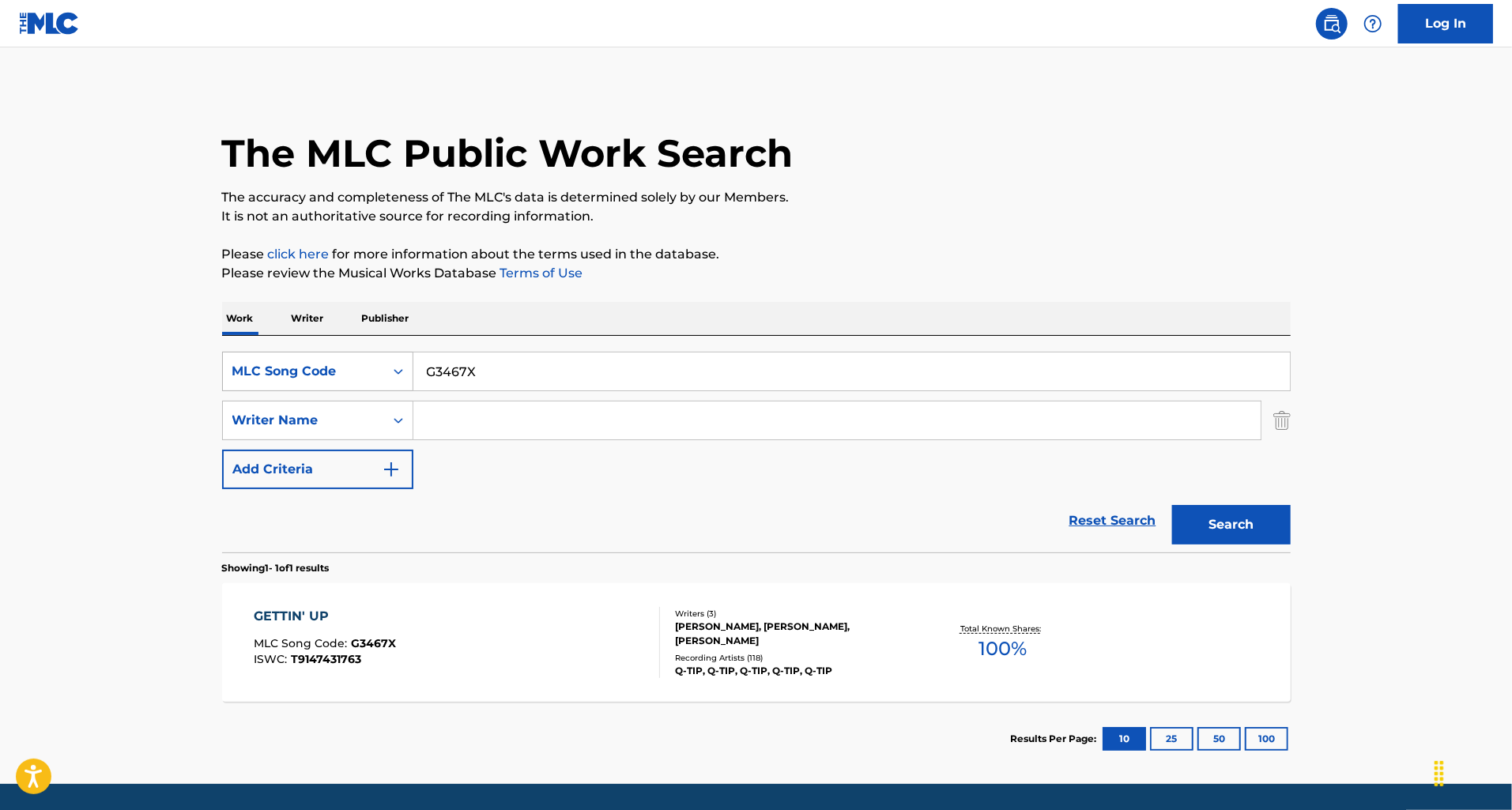
drag, startPoint x: 508, startPoint y: 379, endPoint x: 382, endPoint y: 353, distance: 128.7
click at [381, 353] on div "SearchWithCriteria524b1280-1f5d-4713-ba4f-8eda08e6589a MLC Song Code G3467X" at bounding box center [756, 372] width 1068 height 40
click at [384, 374] on div "Search Form" at bounding box center [398, 371] width 28 height 28
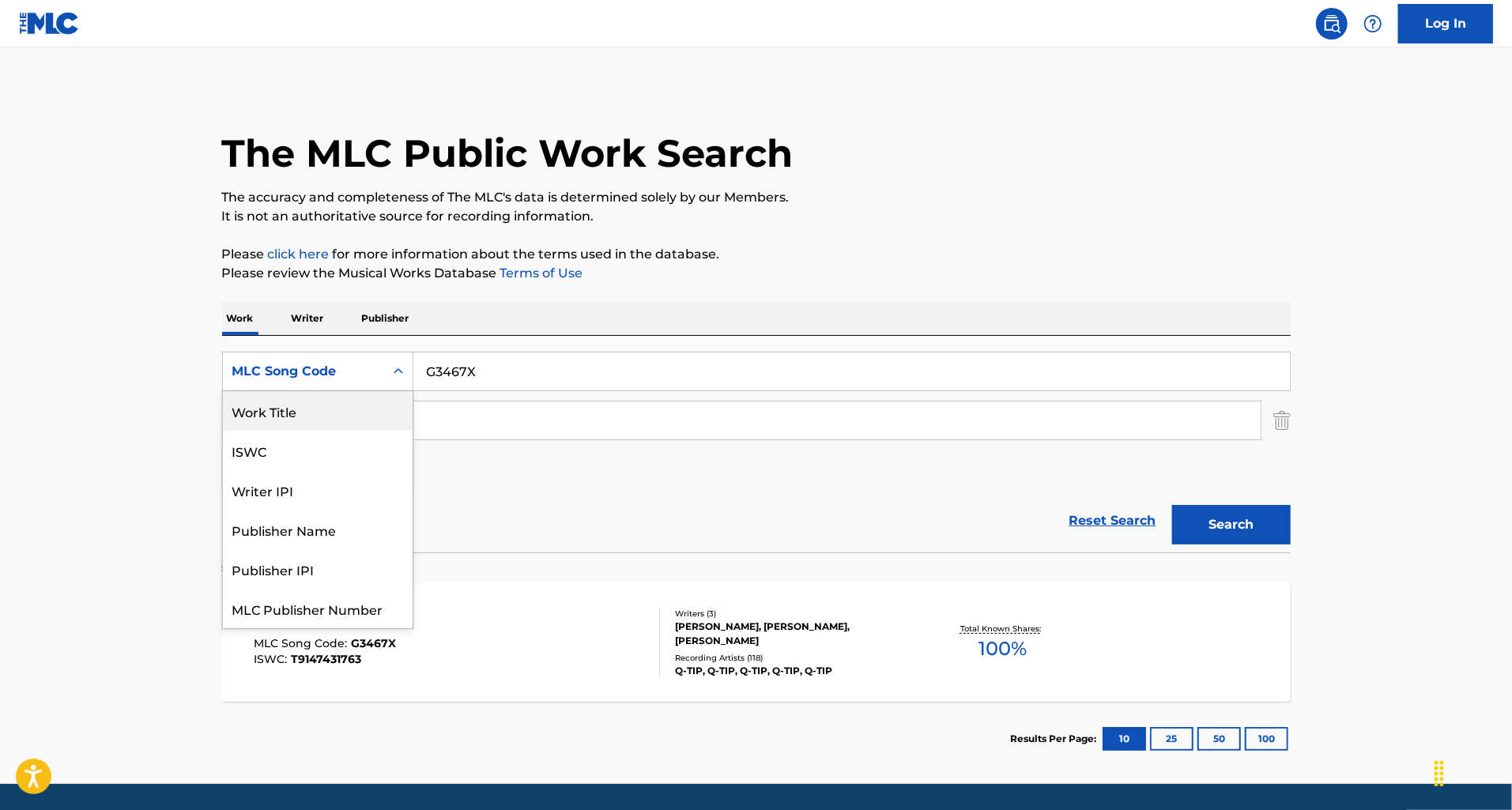
click at [357, 421] on div "Work Title" at bounding box center [317, 411] width 190 height 40
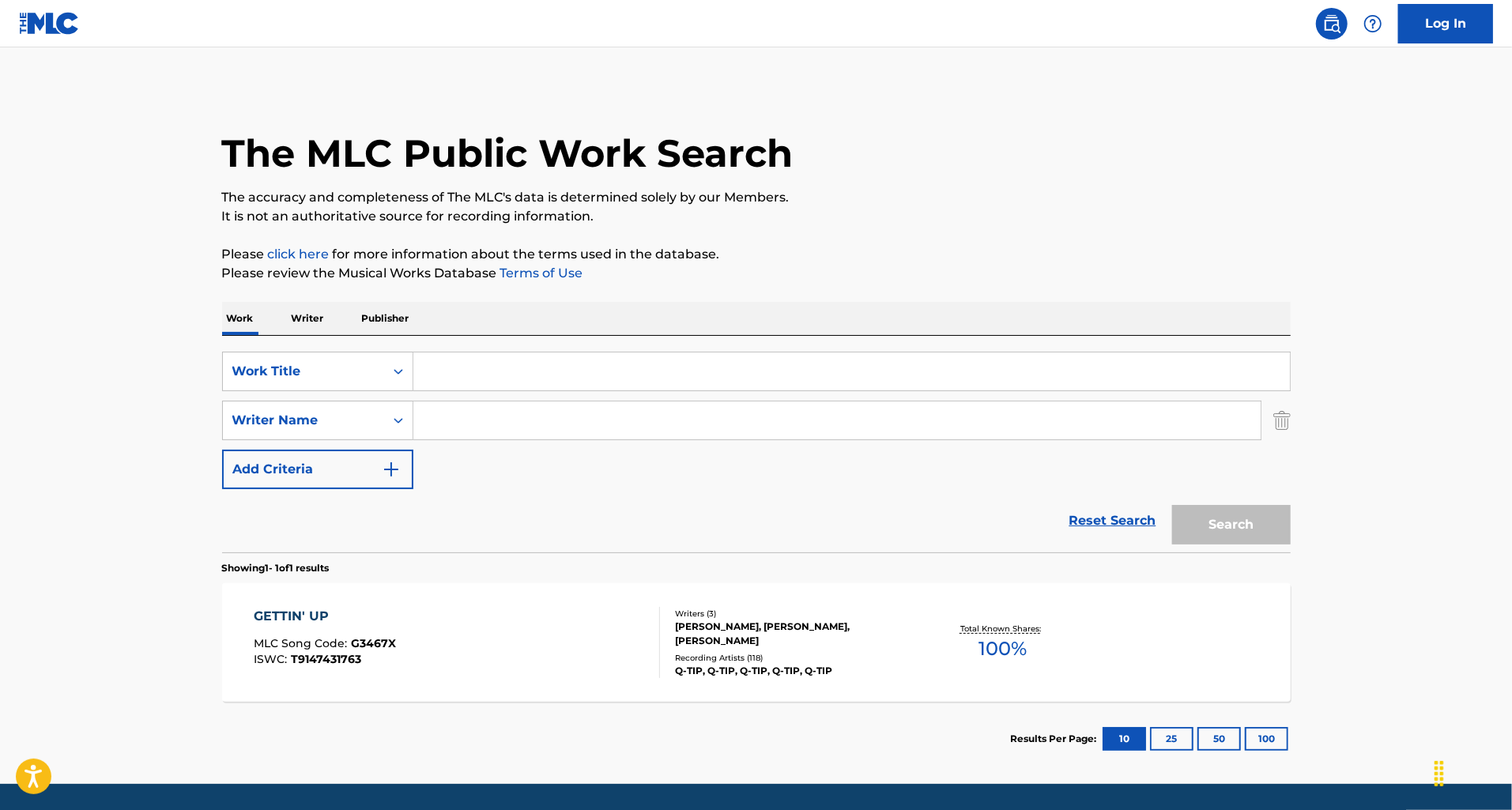
click at [454, 374] on input "Search Form" at bounding box center [851, 372] width 876 height 38
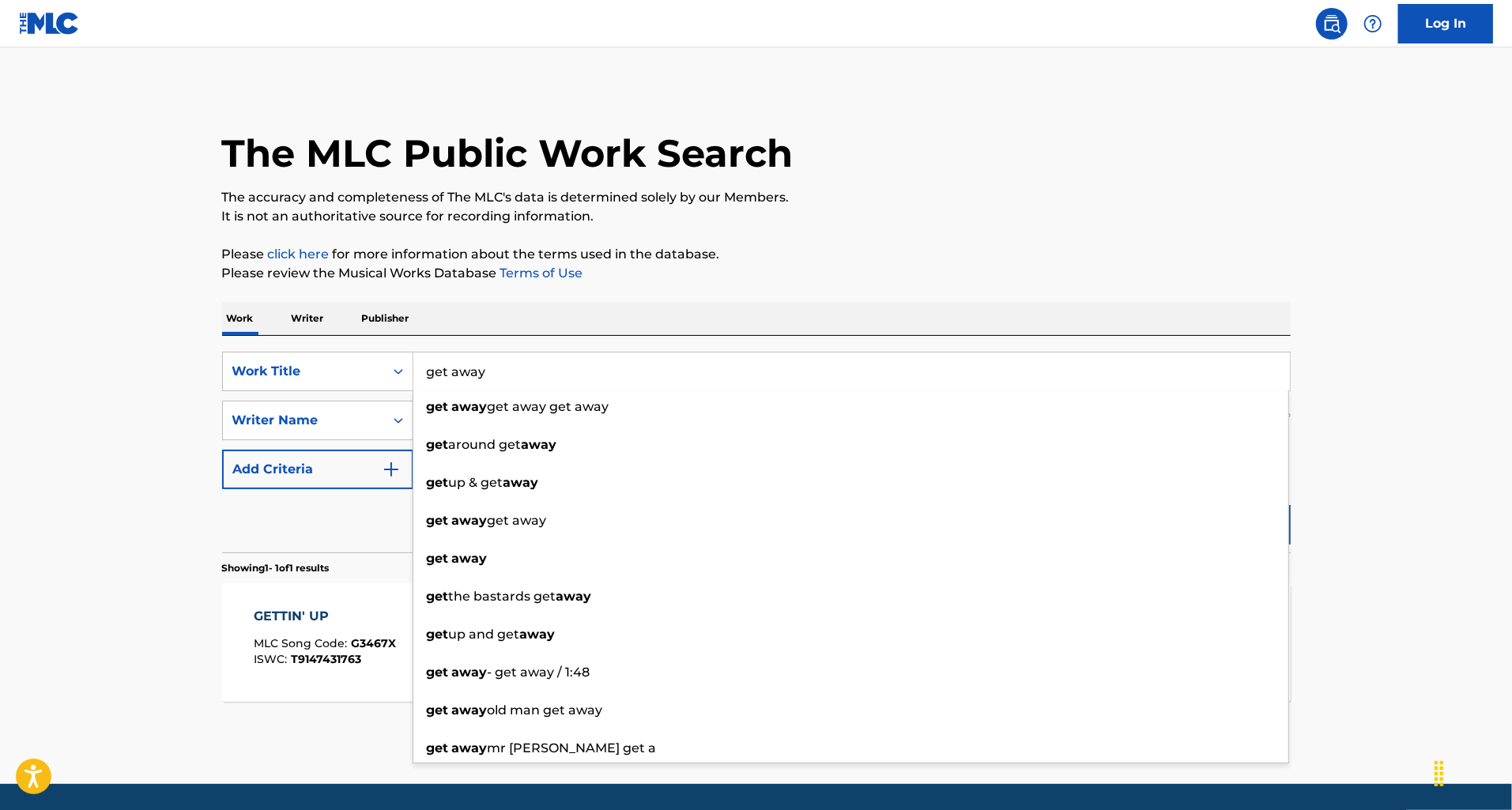
type input "get away"
click at [809, 259] on p "Please click here for more information about the terms used in the database." at bounding box center [756, 254] width 1068 height 19
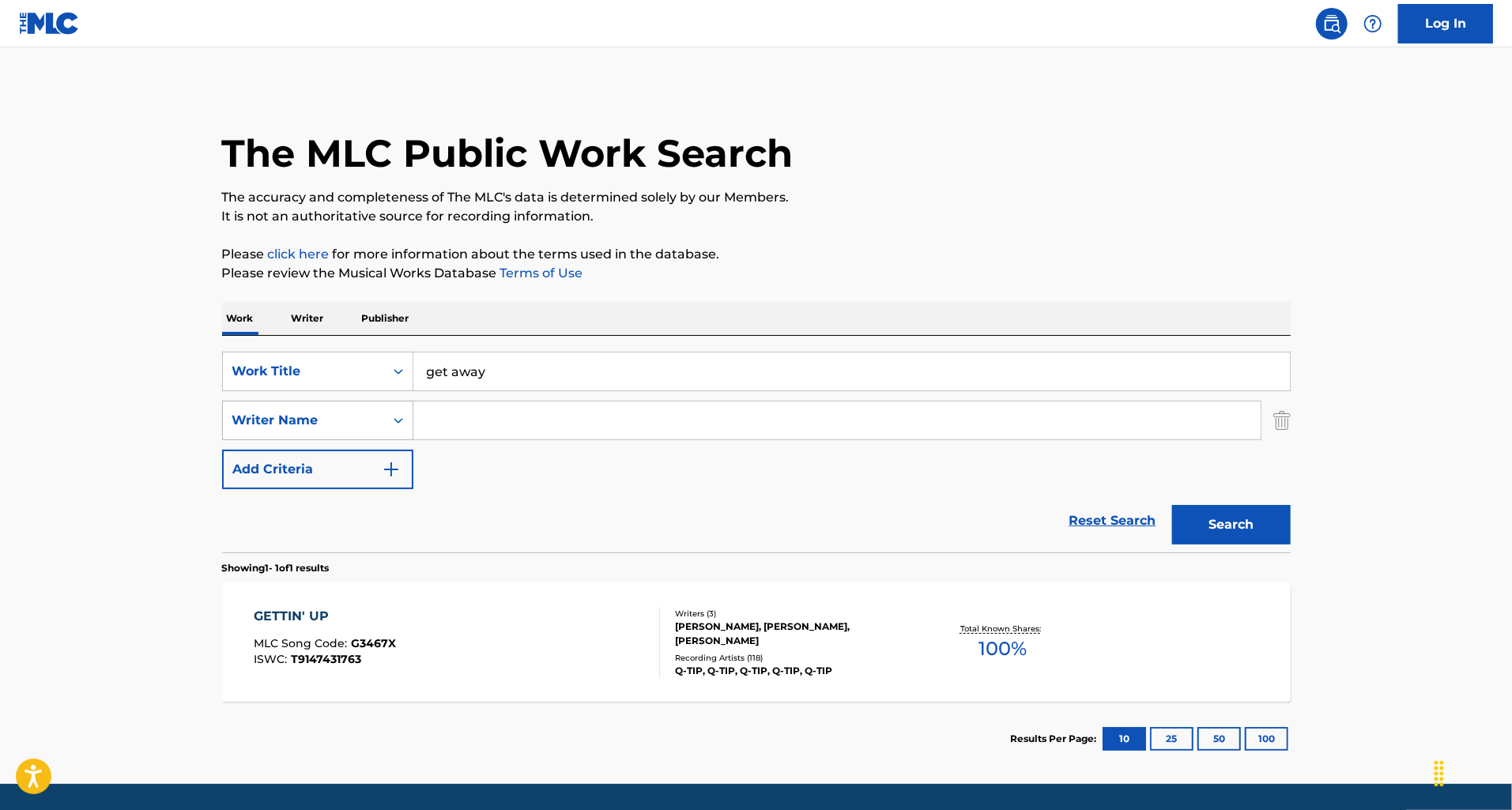
click at [405, 425] on div "Search Form" at bounding box center [398, 419] width 28 height 28
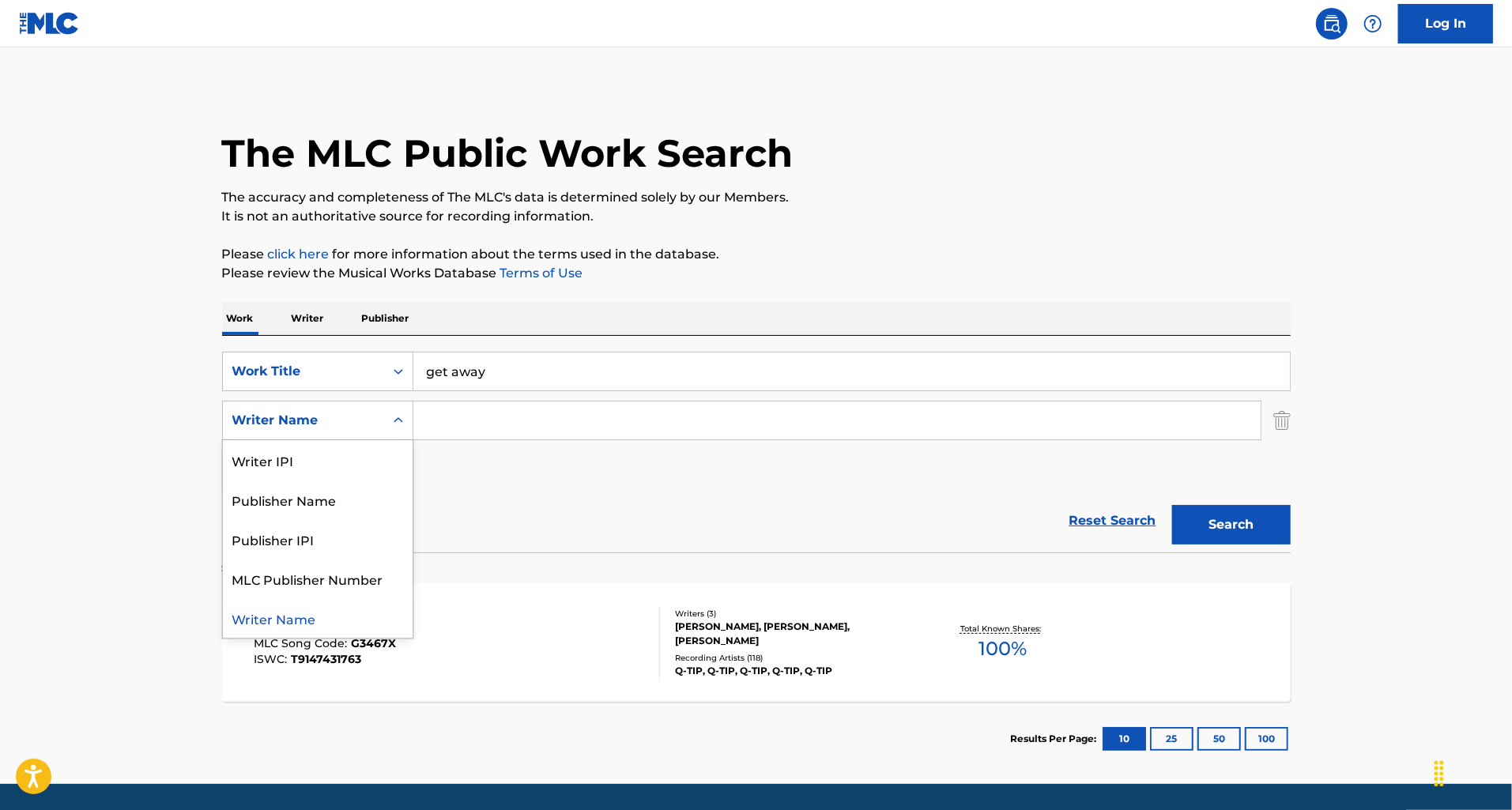
click at [444, 425] on input "Search Form" at bounding box center [836, 420] width 847 height 38
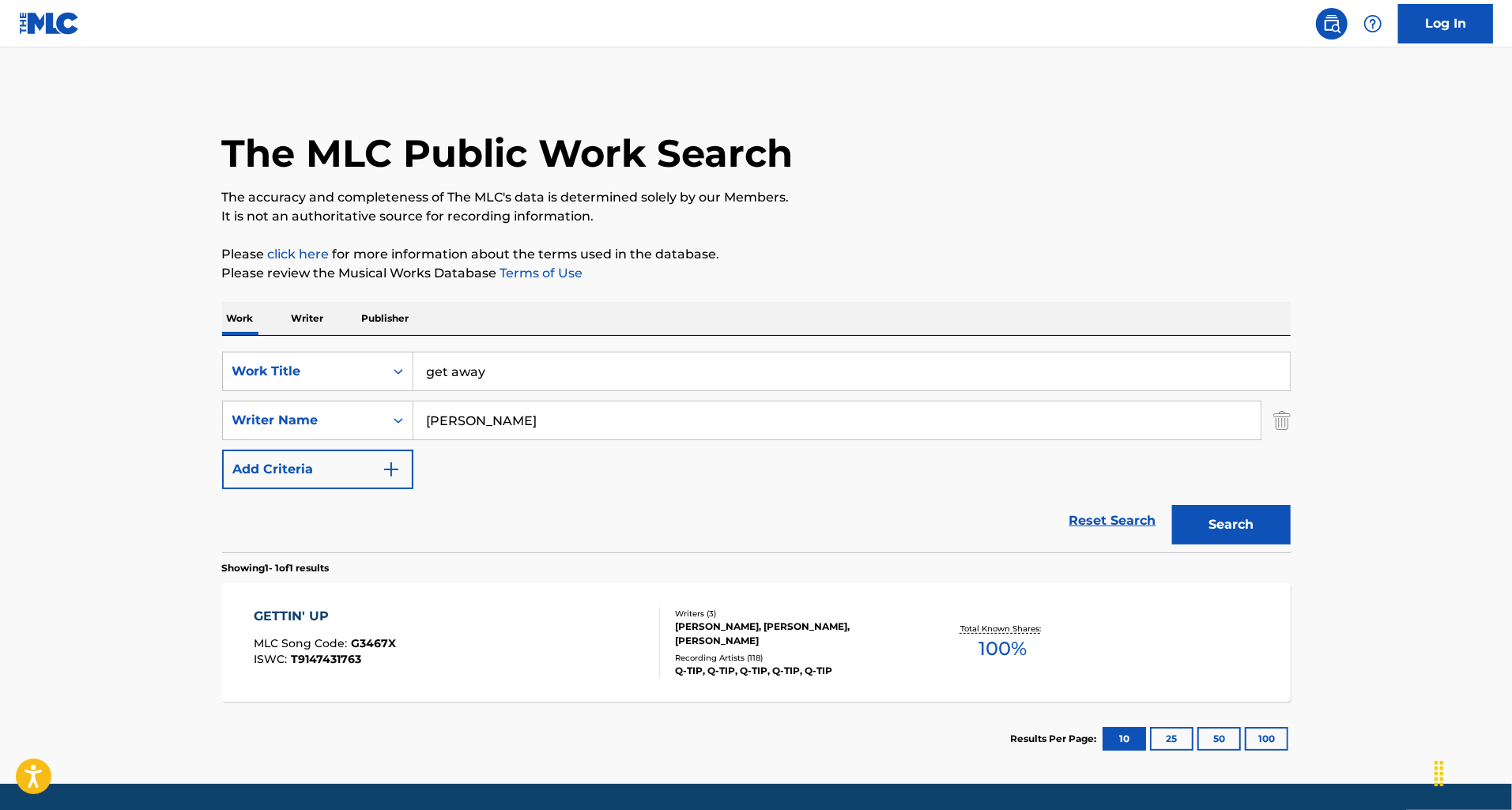
type input "[PERSON_NAME]"
click at [1172, 504] on button "Search" at bounding box center [1231, 524] width 118 height 40
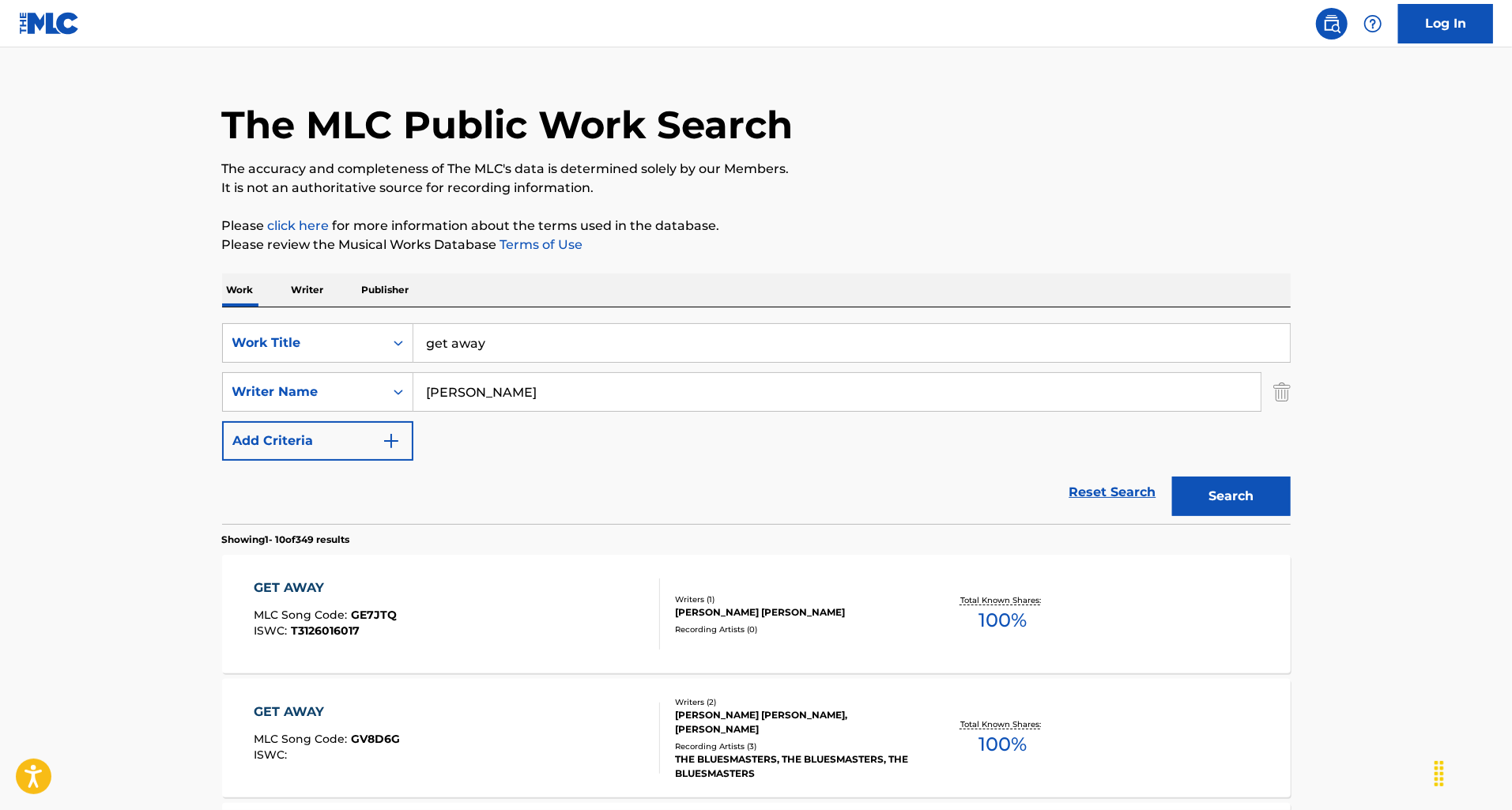
scroll to position [30, 0]
click at [523, 623] on div "GET AWAY MLC Song Code : GE7JTQ ISWC : T3126016017" at bounding box center [457, 612] width 406 height 71
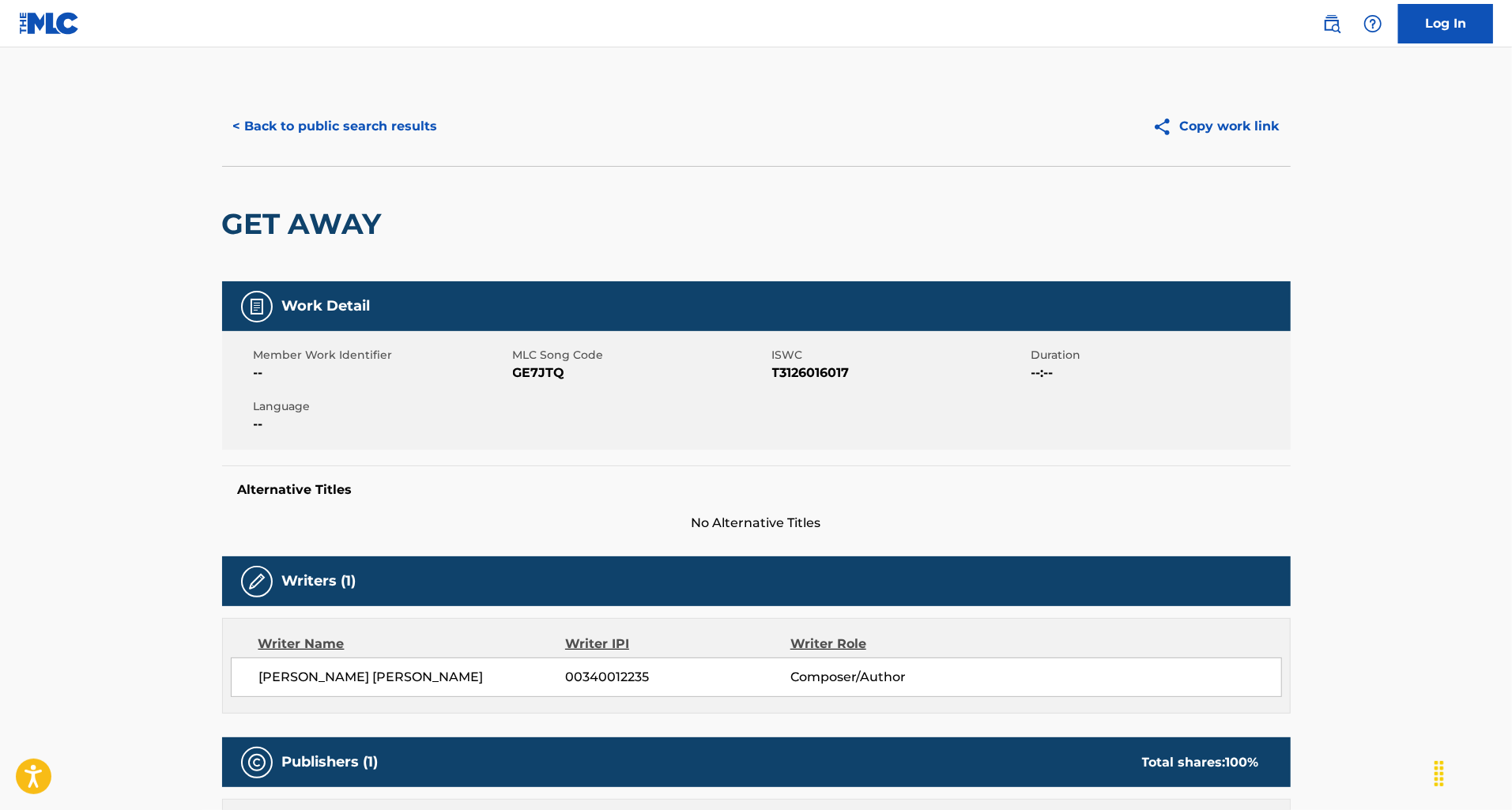
click at [342, 140] on button "< Back to public search results" at bounding box center [335, 127] width 227 height 40
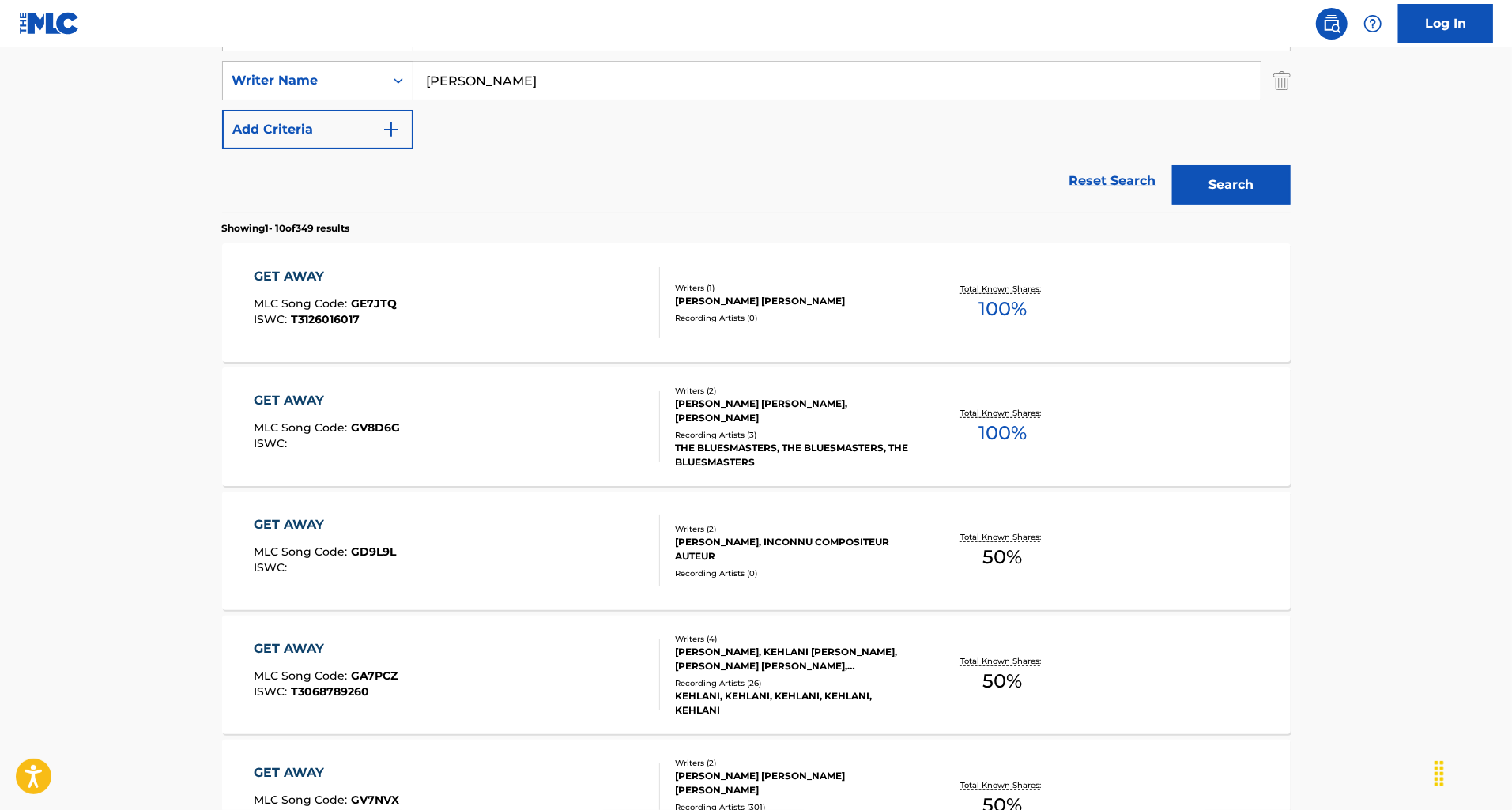
scroll to position [354, 0]
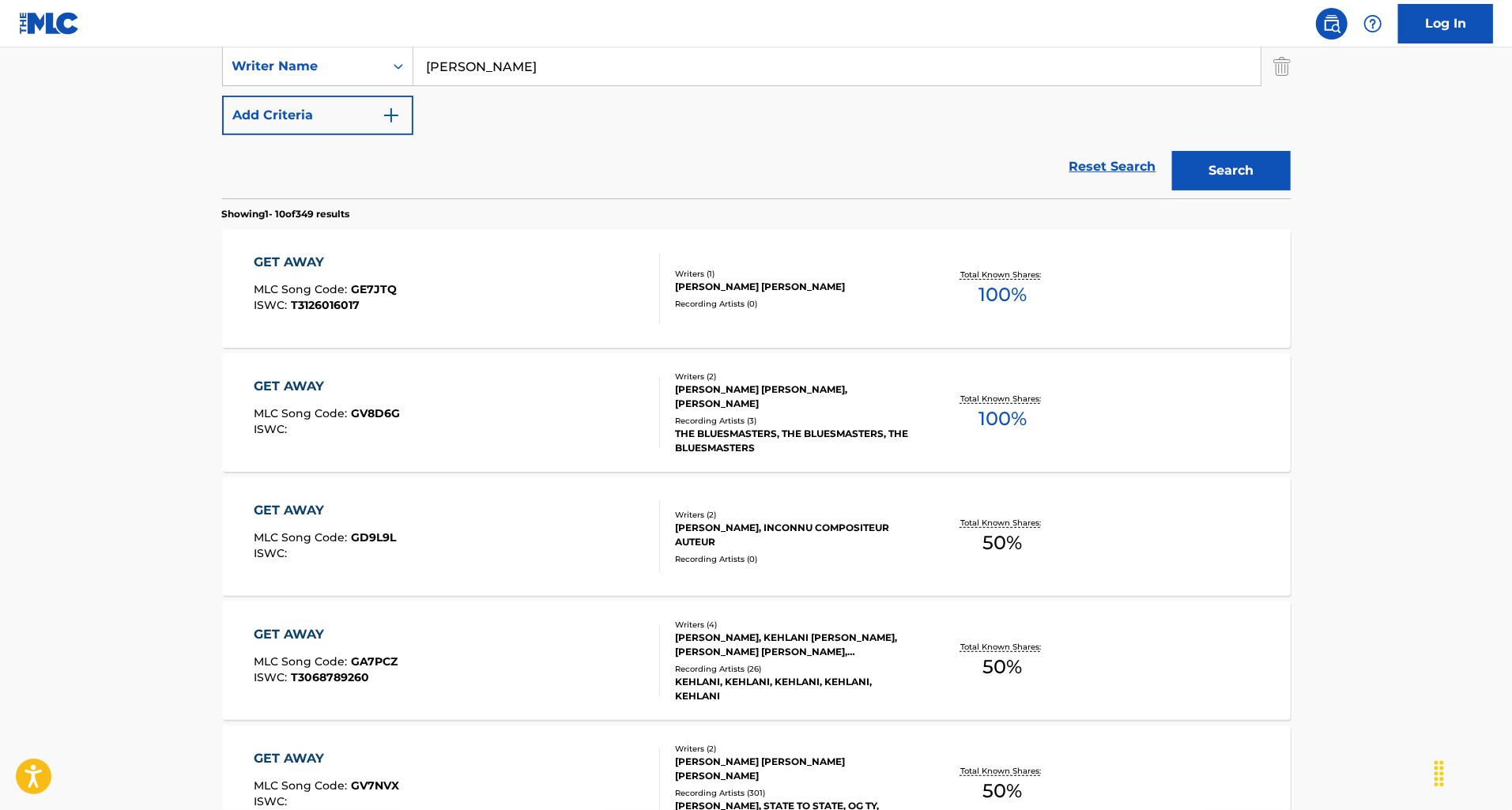
click at [533, 674] on div "GET AWAY MLC Song Code : GA7PCZ ISWC : T3068789260" at bounding box center [457, 660] width 406 height 71
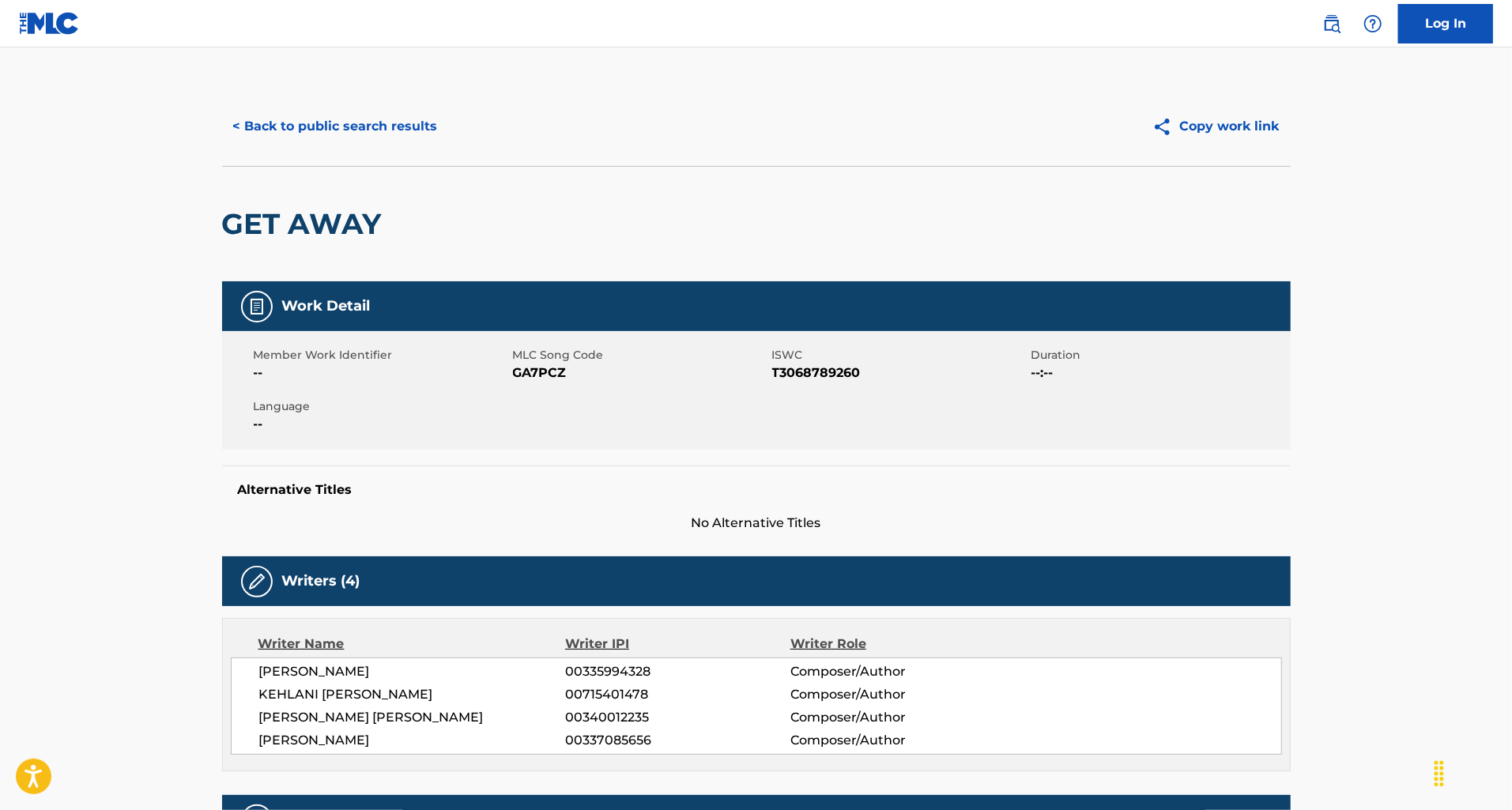
click at [354, 118] on button "< Back to public search results" at bounding box center [335, 127] width 227 height 40
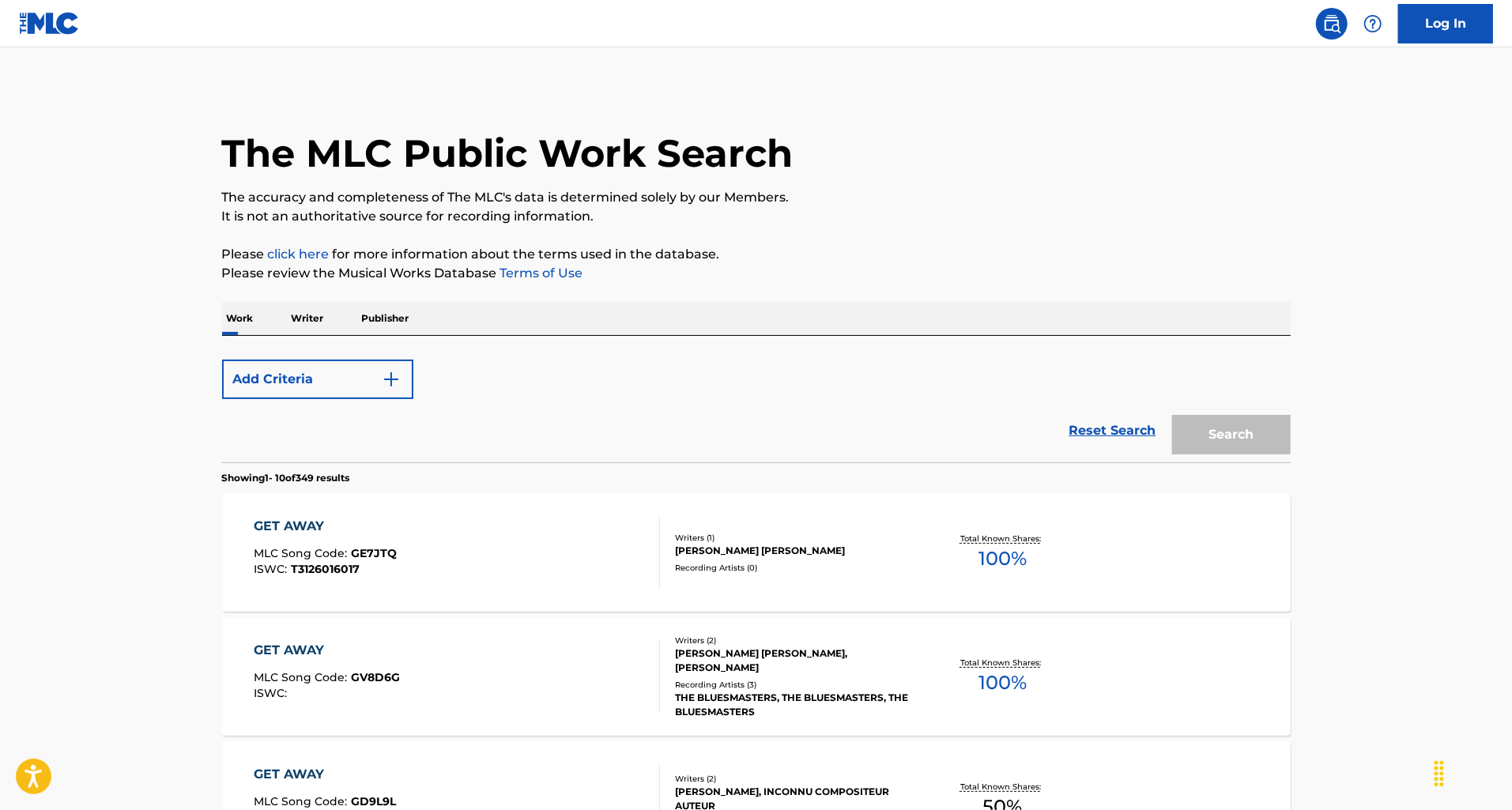
scroll to position [345, 0]
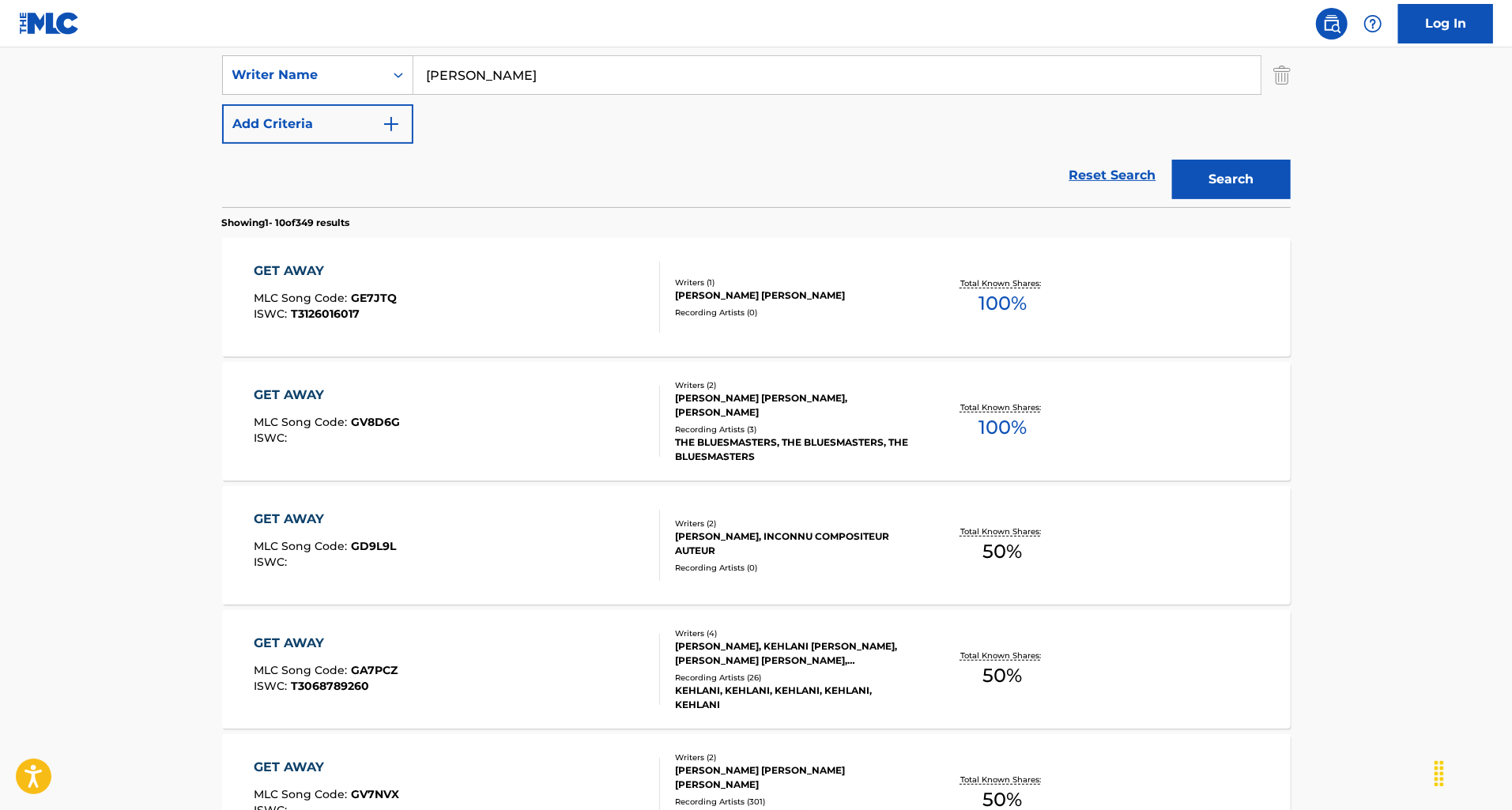
click at [479, 305] on div "GET AWAY MLC Song Code : GE7JTQ ISWC : T3126016017" at bounding box center [457, 297] width 406 height 71
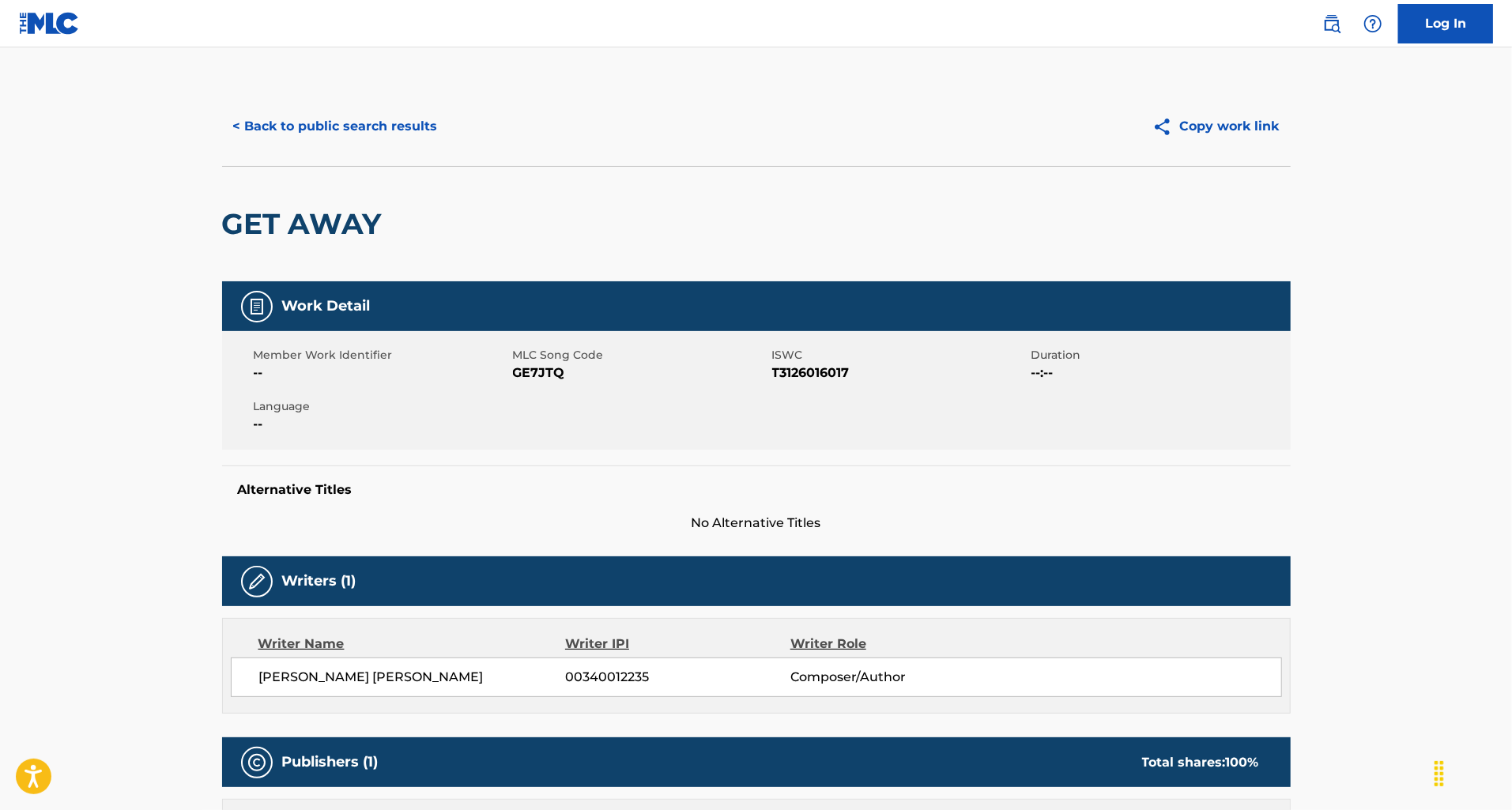
click at [325, 127] on button "< Back to public search results" at bounding box center [335, 127] width 227 height 40
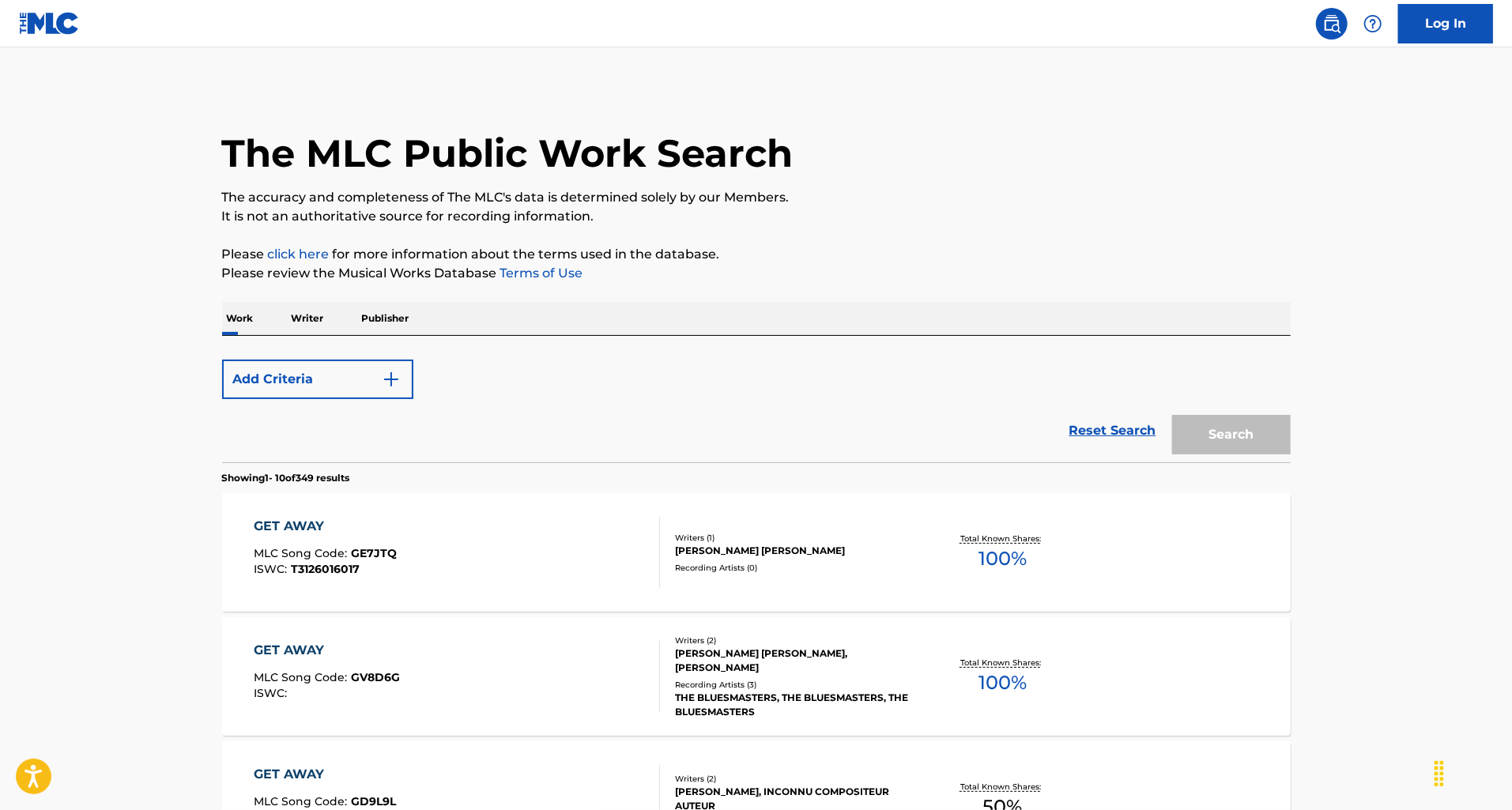
scroll to position [345, 0]
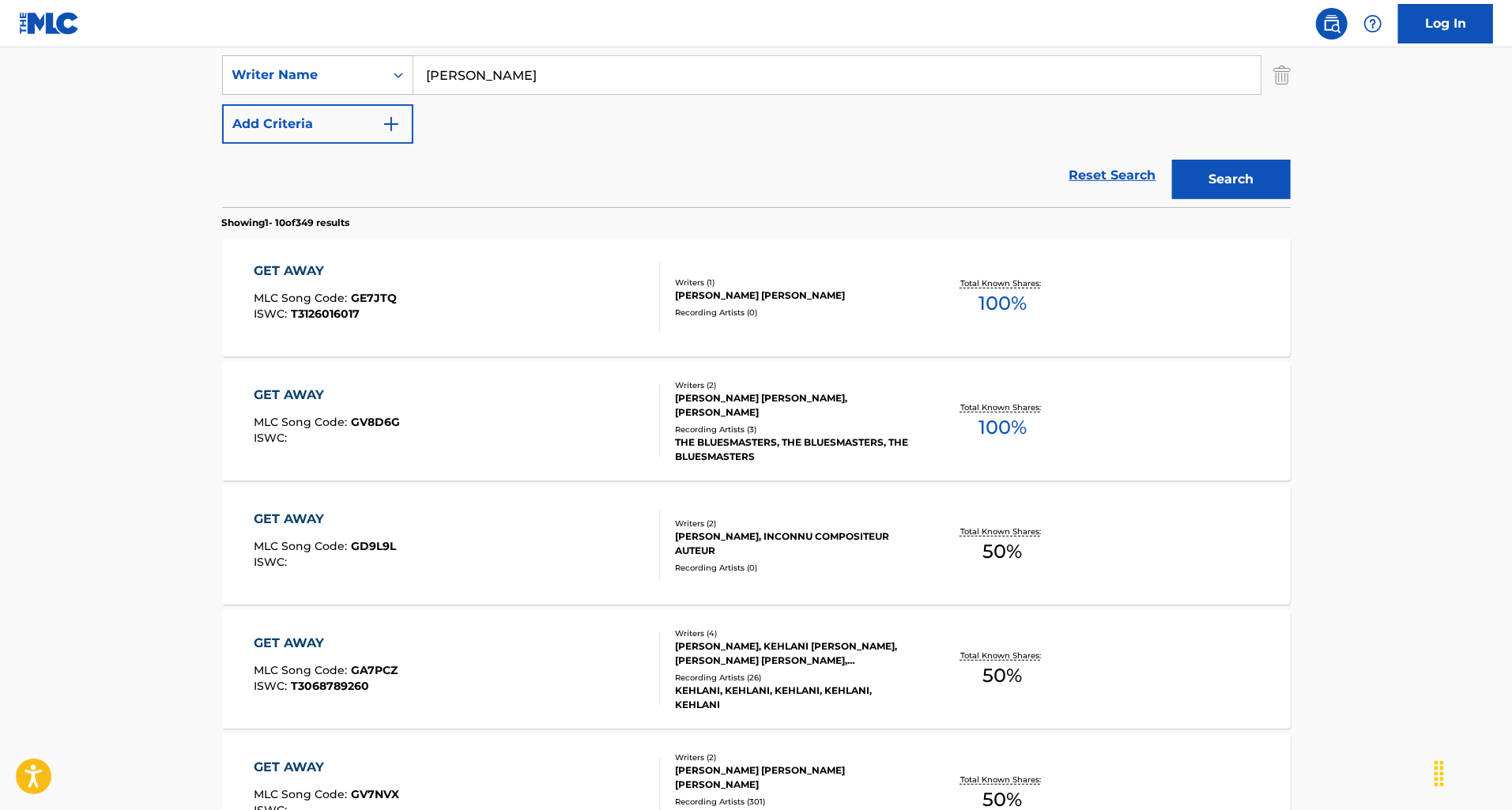
click at [525, 410] on div "GET AWAY MLC Song Code : GV8D6G ISWC :" at bounding box center [457, 420] width 406 height 71
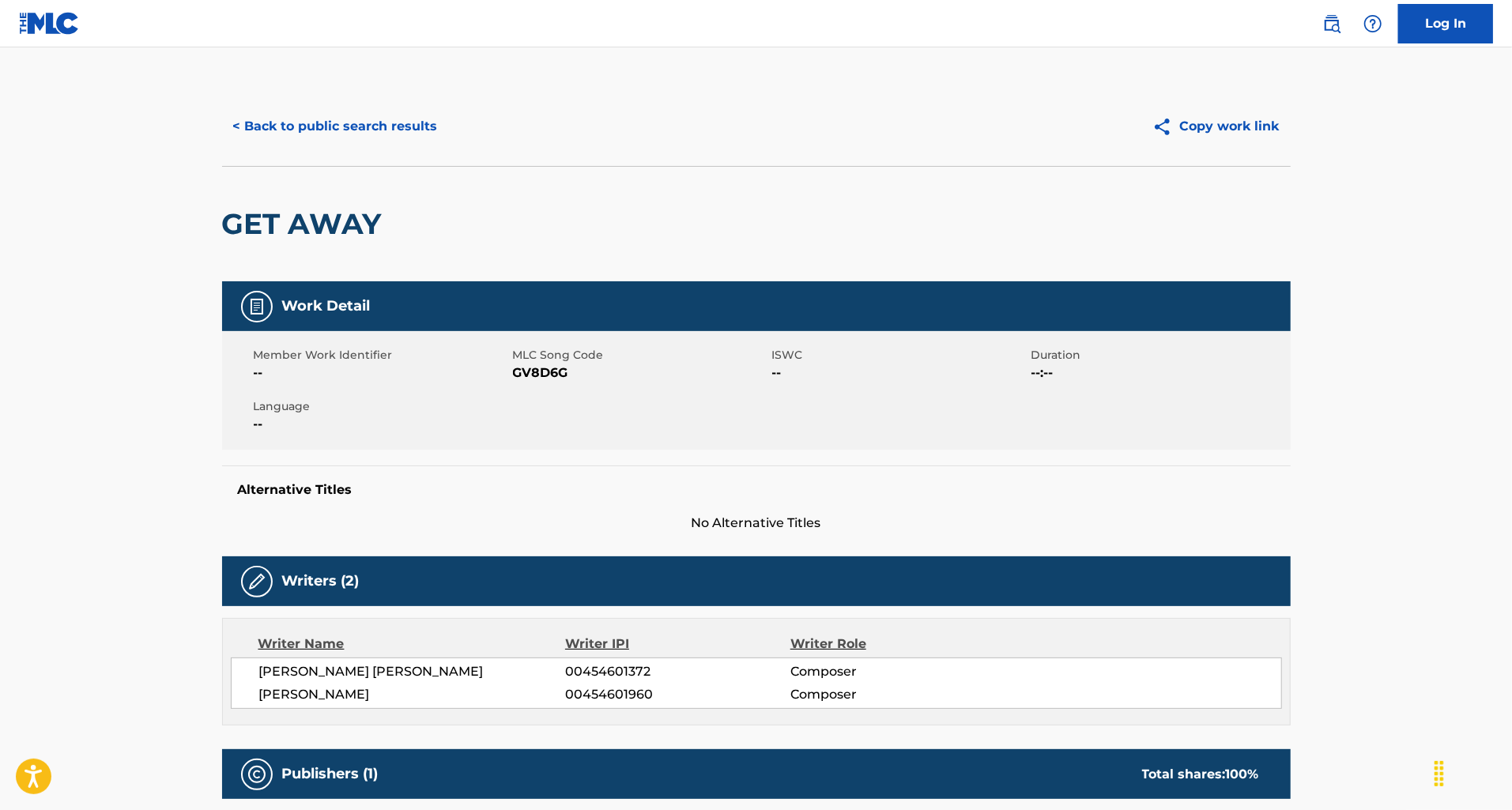
click at [375, 108] on button "< Back to public search results" at bounding box center [335, 127] width 227 height 40
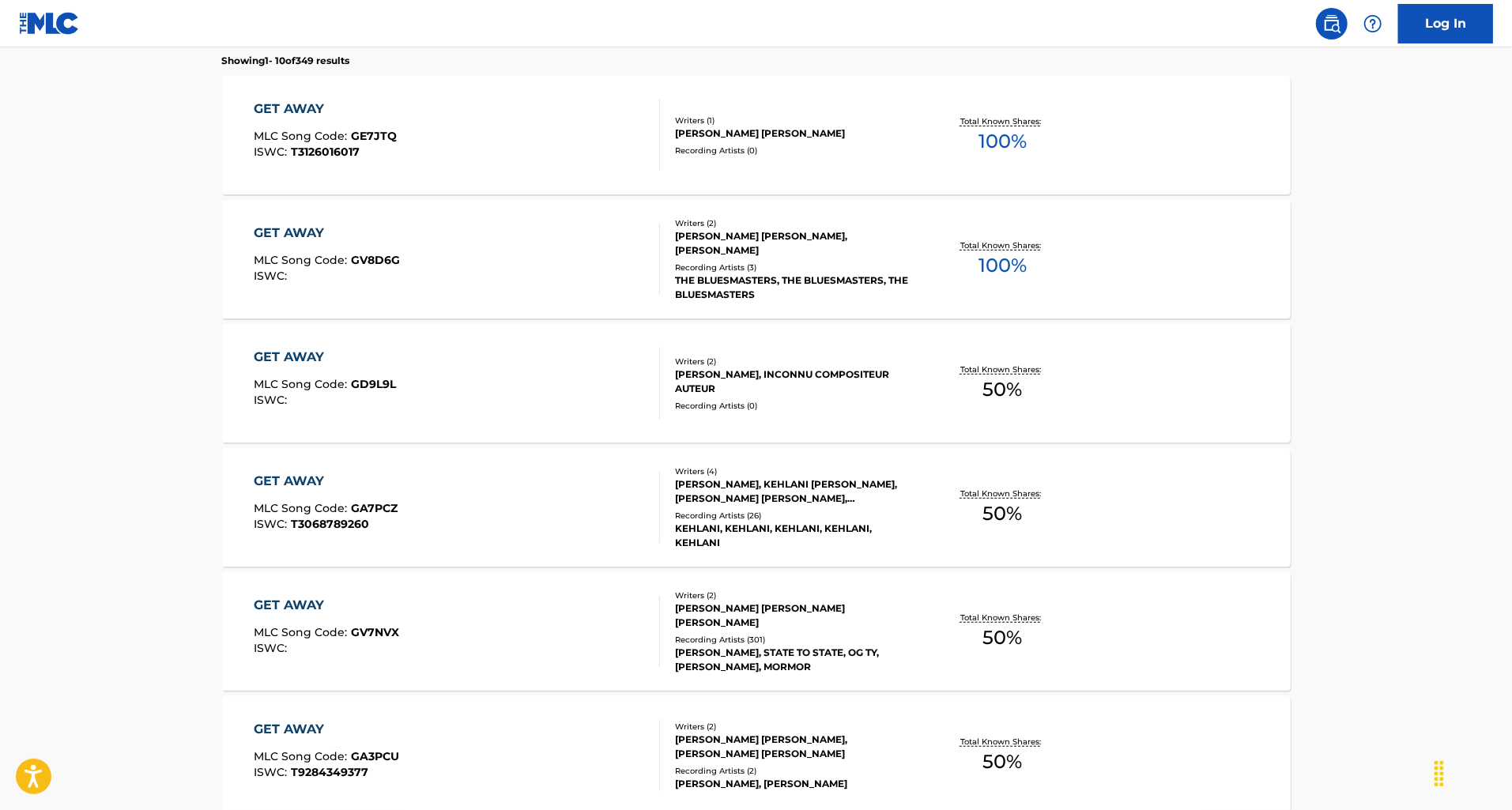
scroll to position [523, 0]
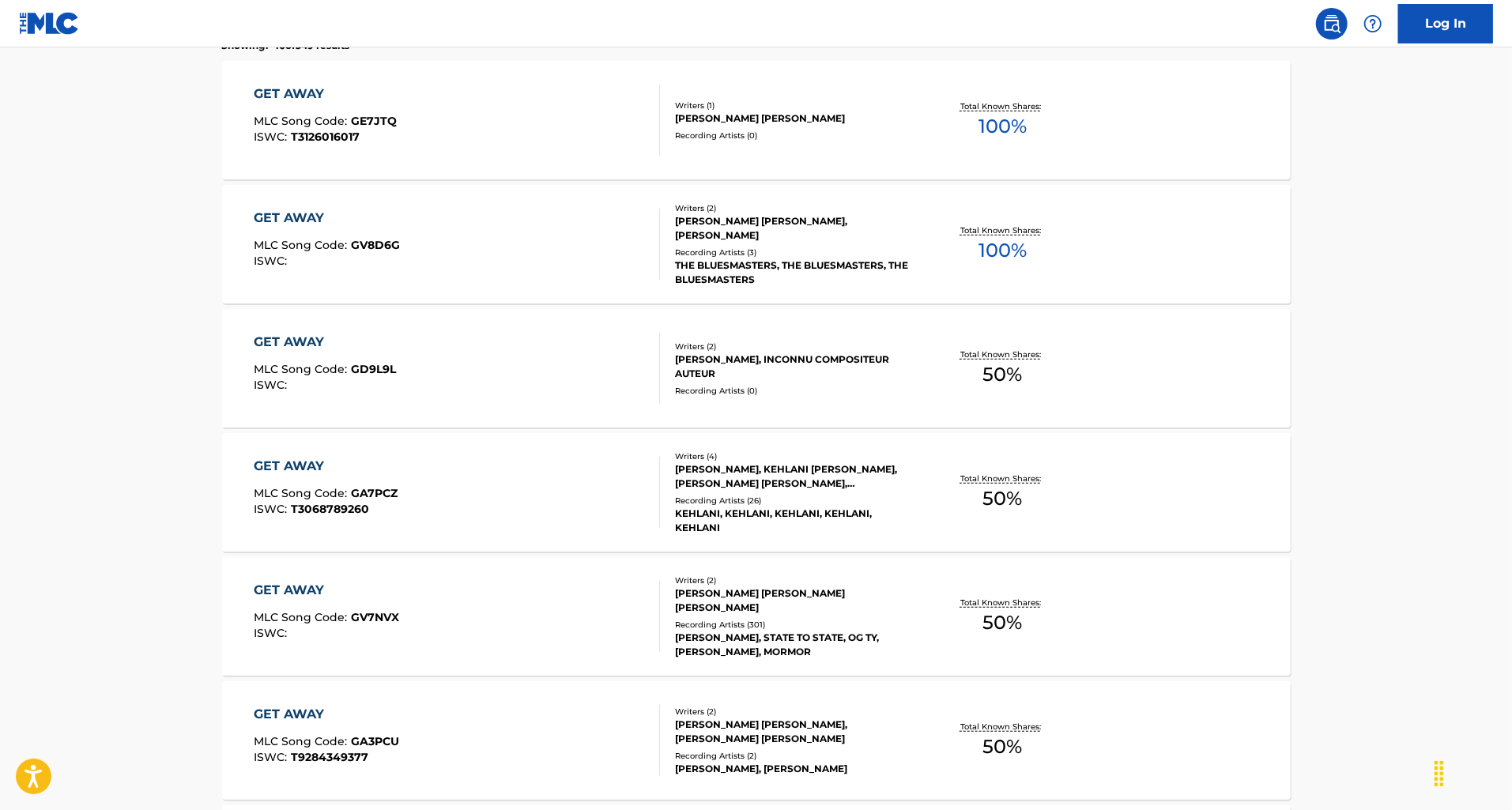
click at [522, 485] on div "GET AWAY MLC Song Code : GA7PCZ ISWC : T3068789260" at bounding box center [457, 492] width 406 height 71
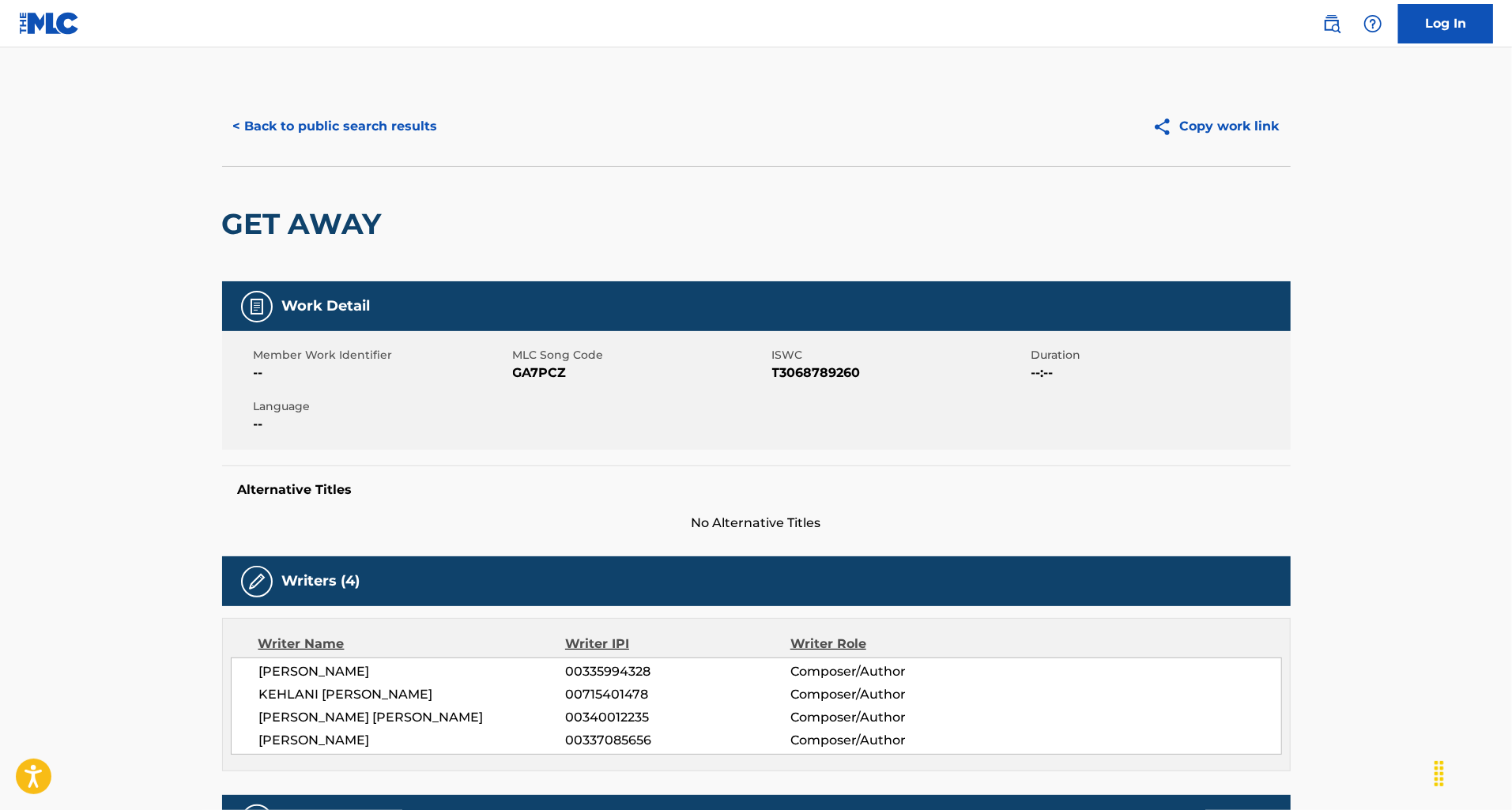
click at [327, 128] on button "< Back to public search results" at bounding box center [335, 127] width 227 height 40
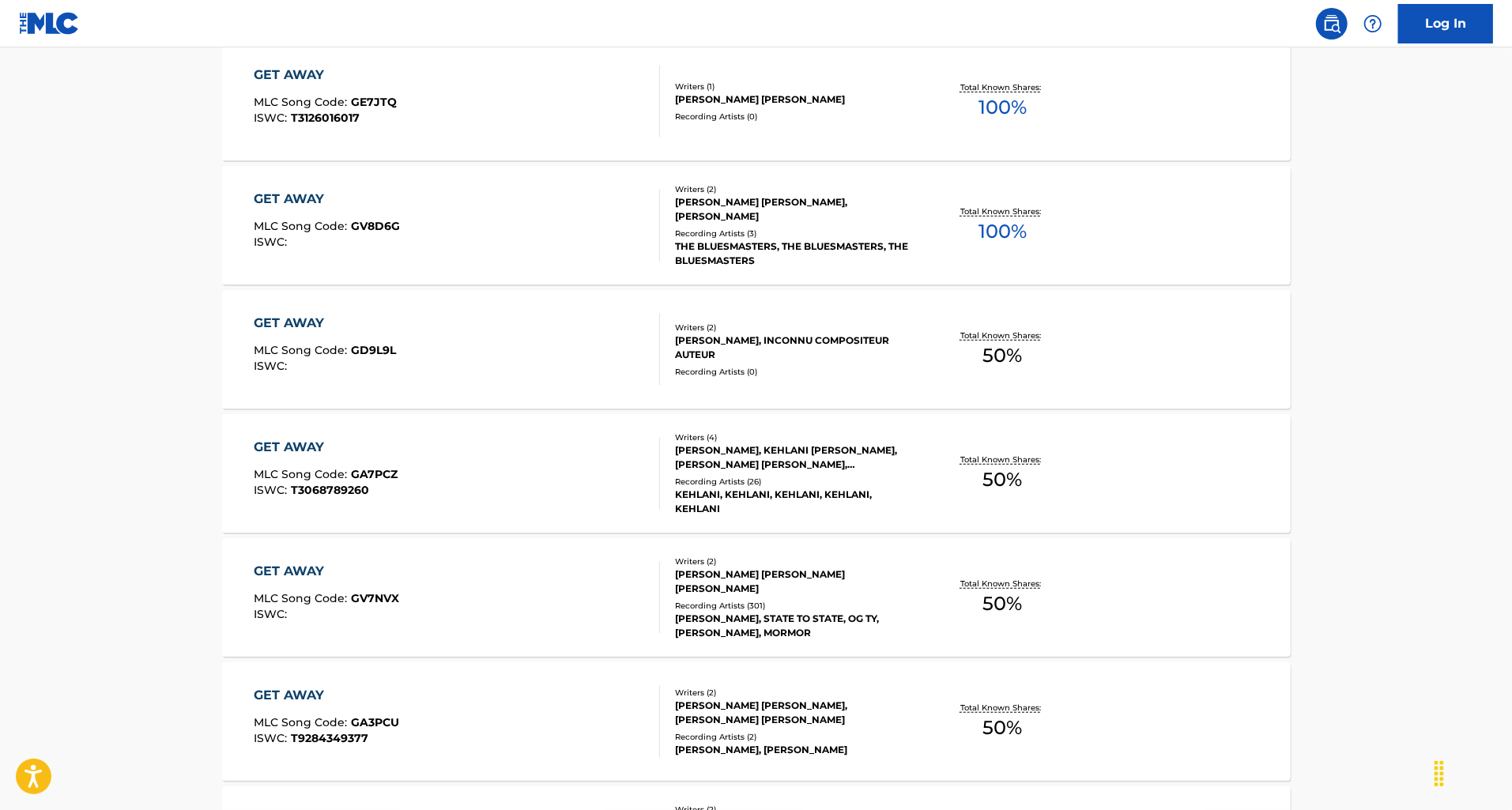
scroll to position [547, 0]
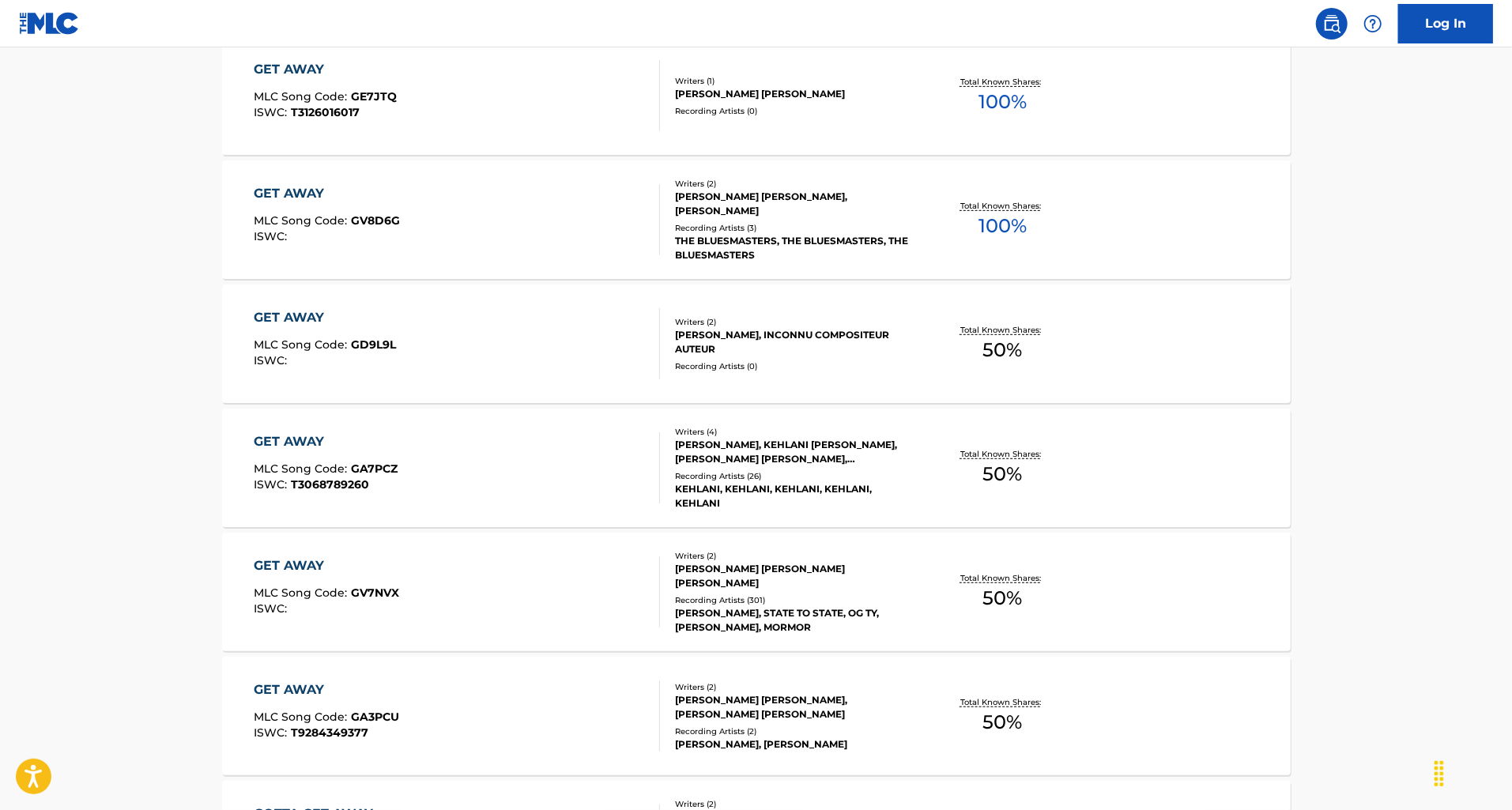
click at [508, 482] on div "GET AWAY MLC Song Code : GA7PCZ ISWC : T3068789260" at bounding box center [457, 467] width 406 height 71
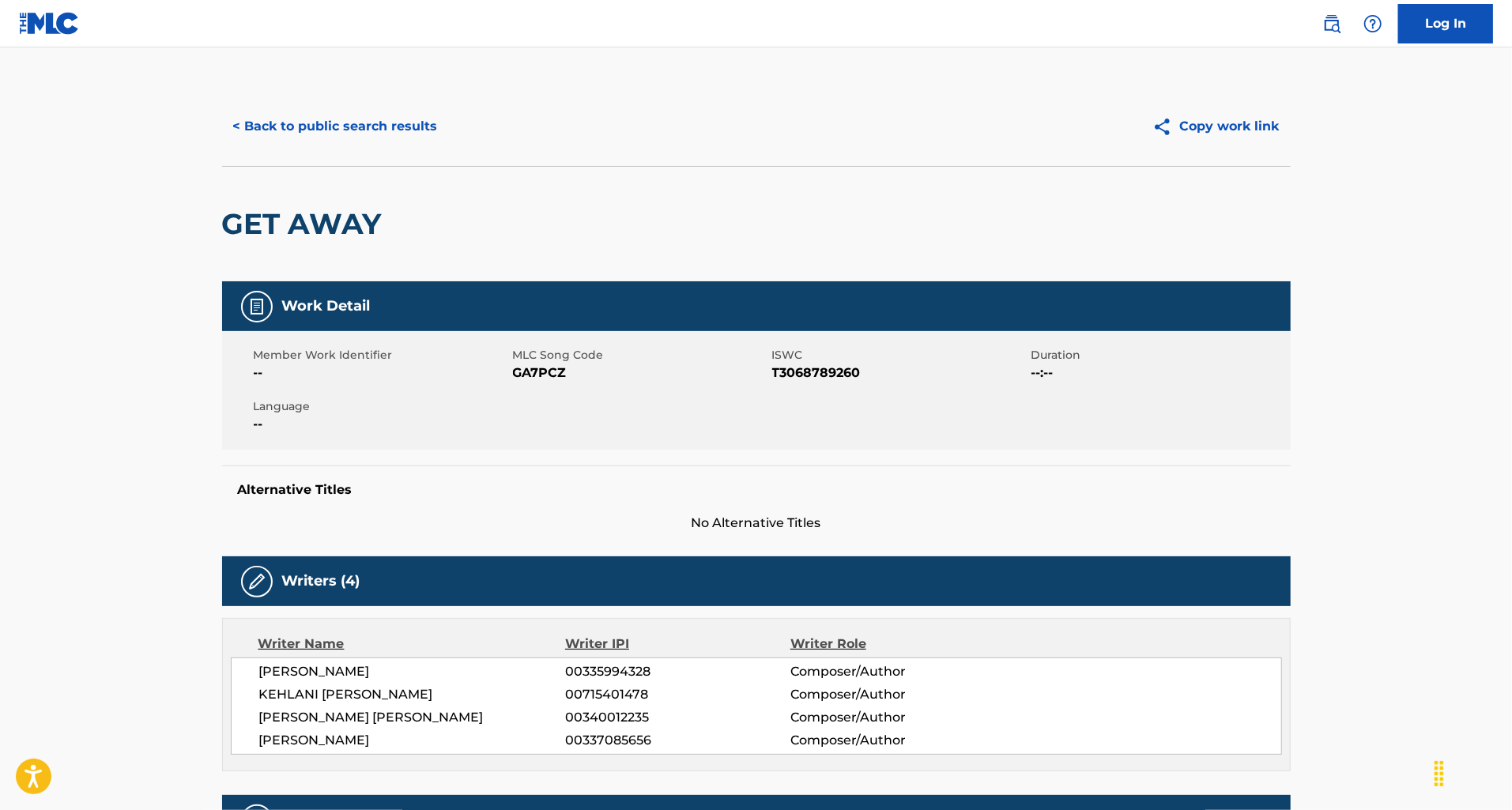
click at [307, 135] on button "< Back to public search results" at bounding box center [335, 127] width 227 height 40
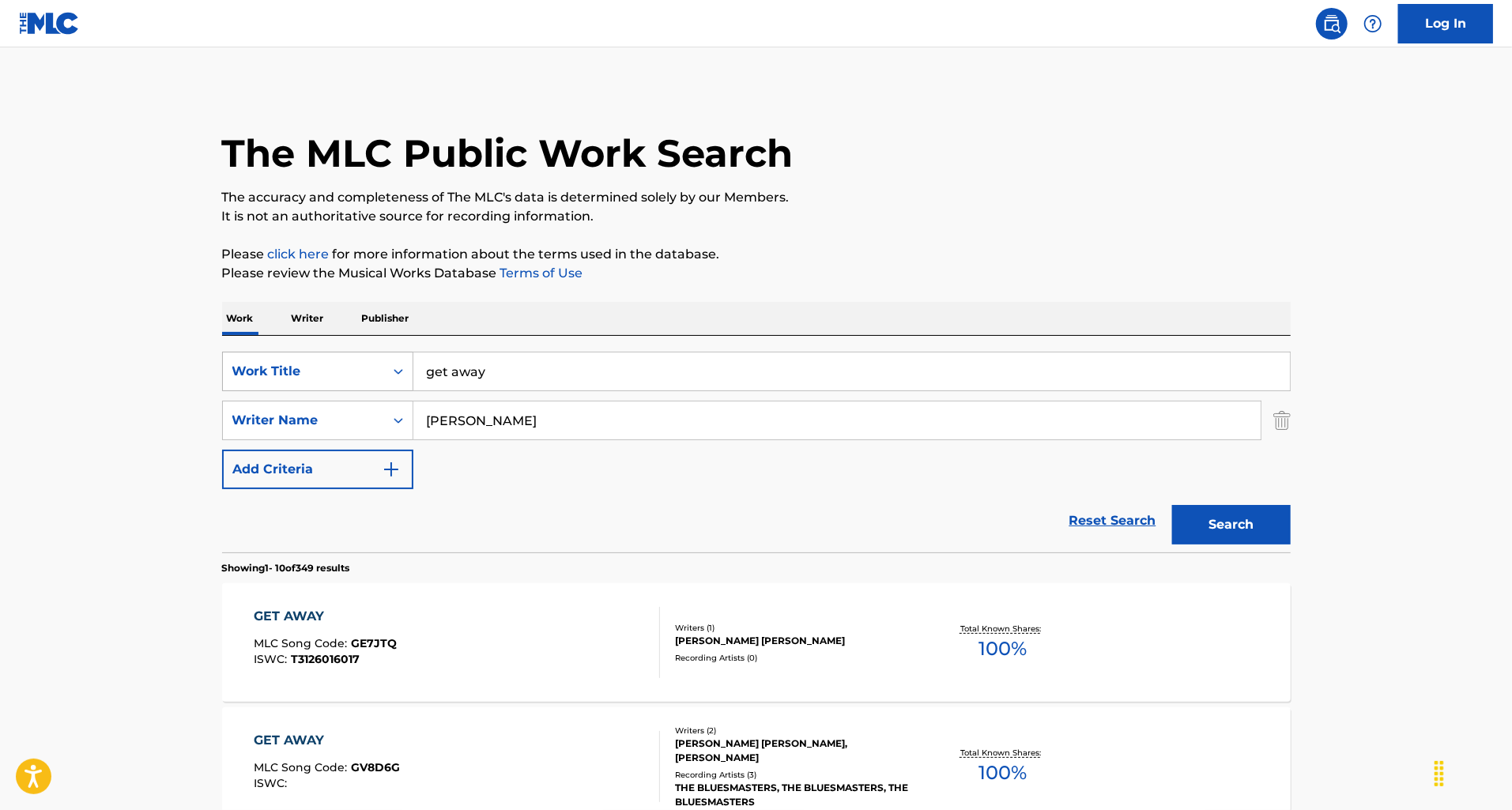
click at [379, 363] on div "Work Title" at bounding box center [303, 371] width 161 height 30
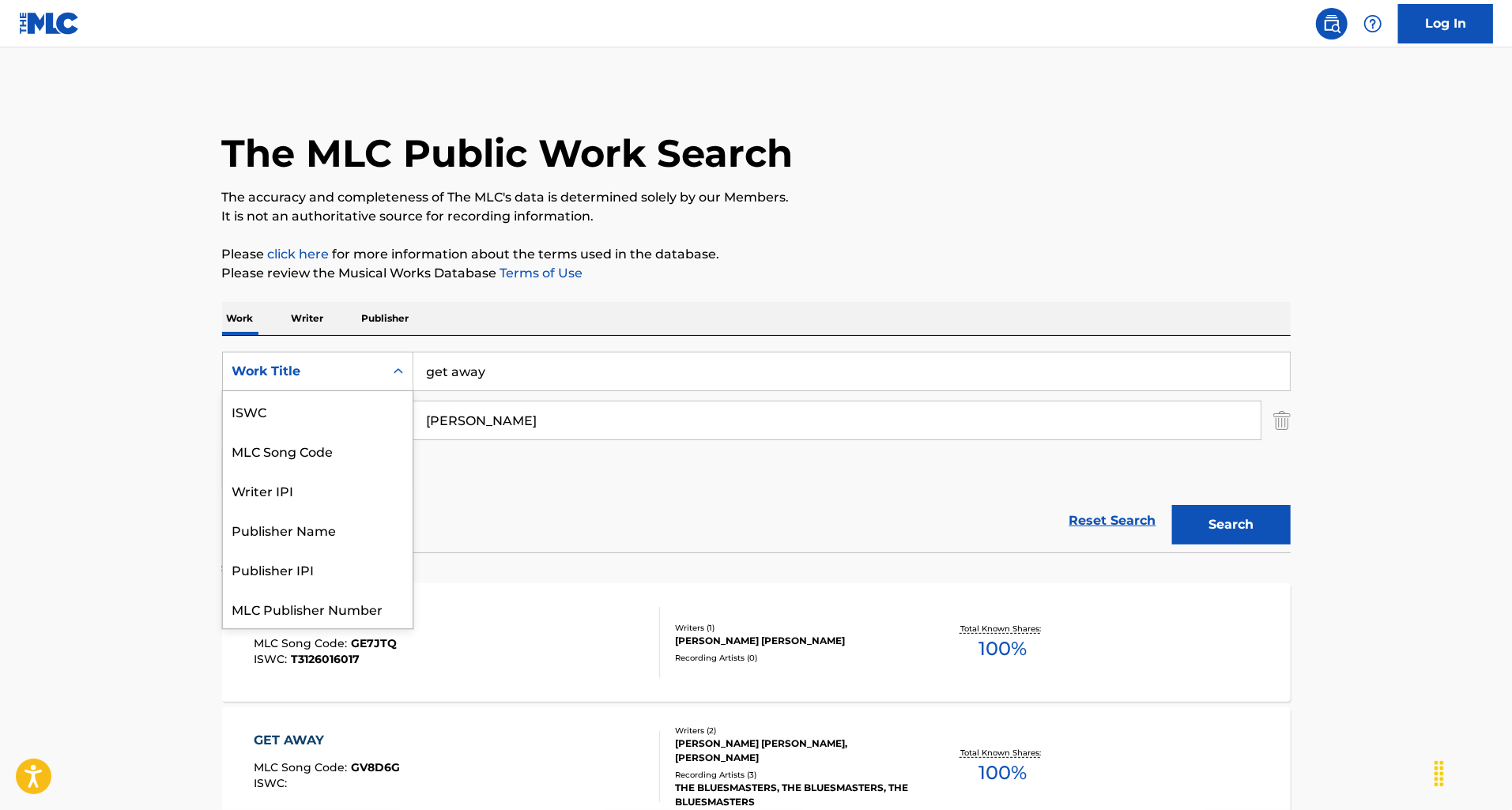
scroll to position [40, 0]
click at [353, 412] on div "MLC Song Code" at bounding box center [317, 411] width 190 height 40
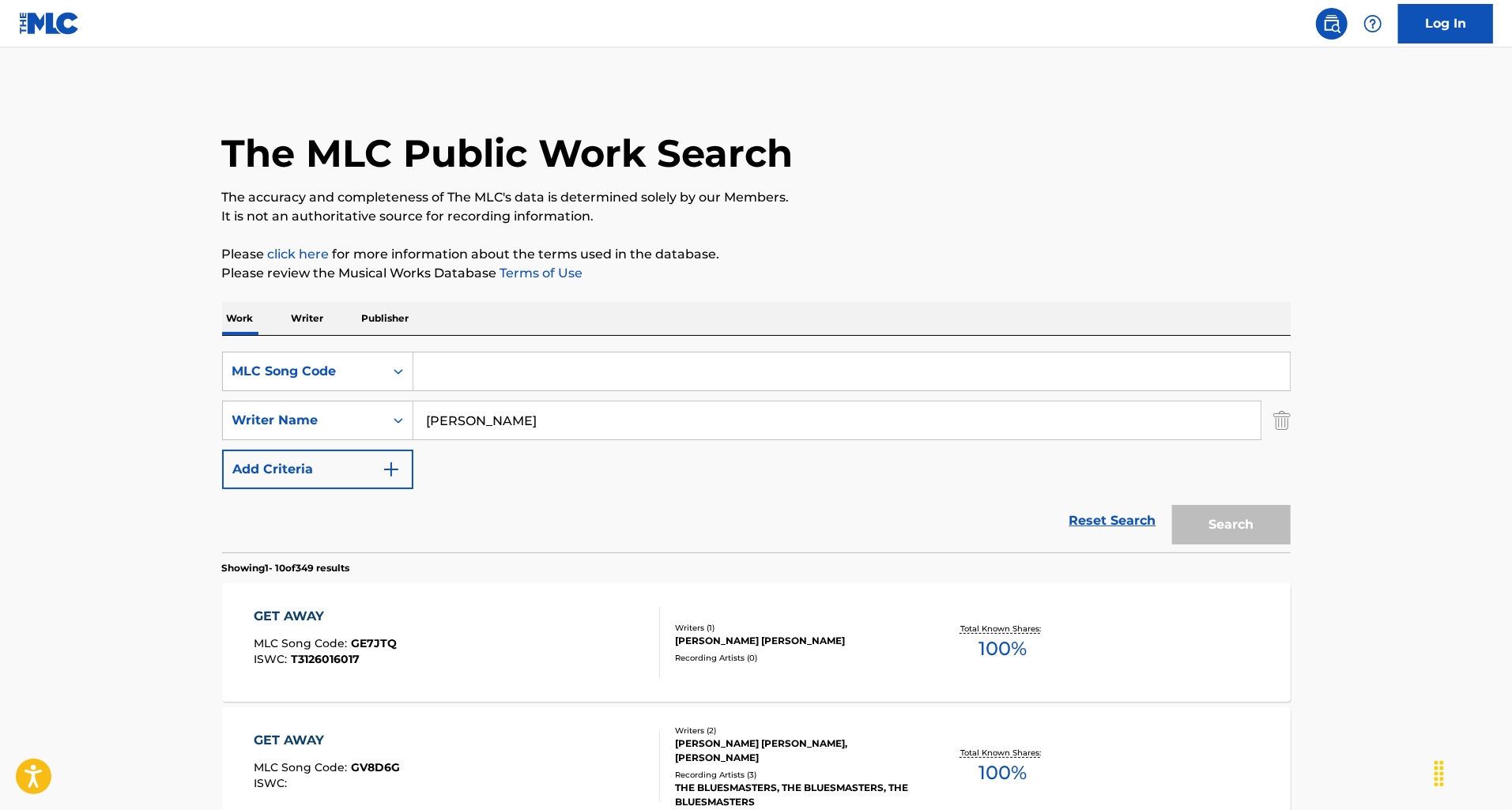
click at [492, 366] on input "Search Form" at bounding box center [851, 372] width 876 height 38
paste input "GE7JTQ"
type input "GE7JTQ"
click at [1238, 535] on button "Search" at bounding box center [1231, 524] width 118 height 40
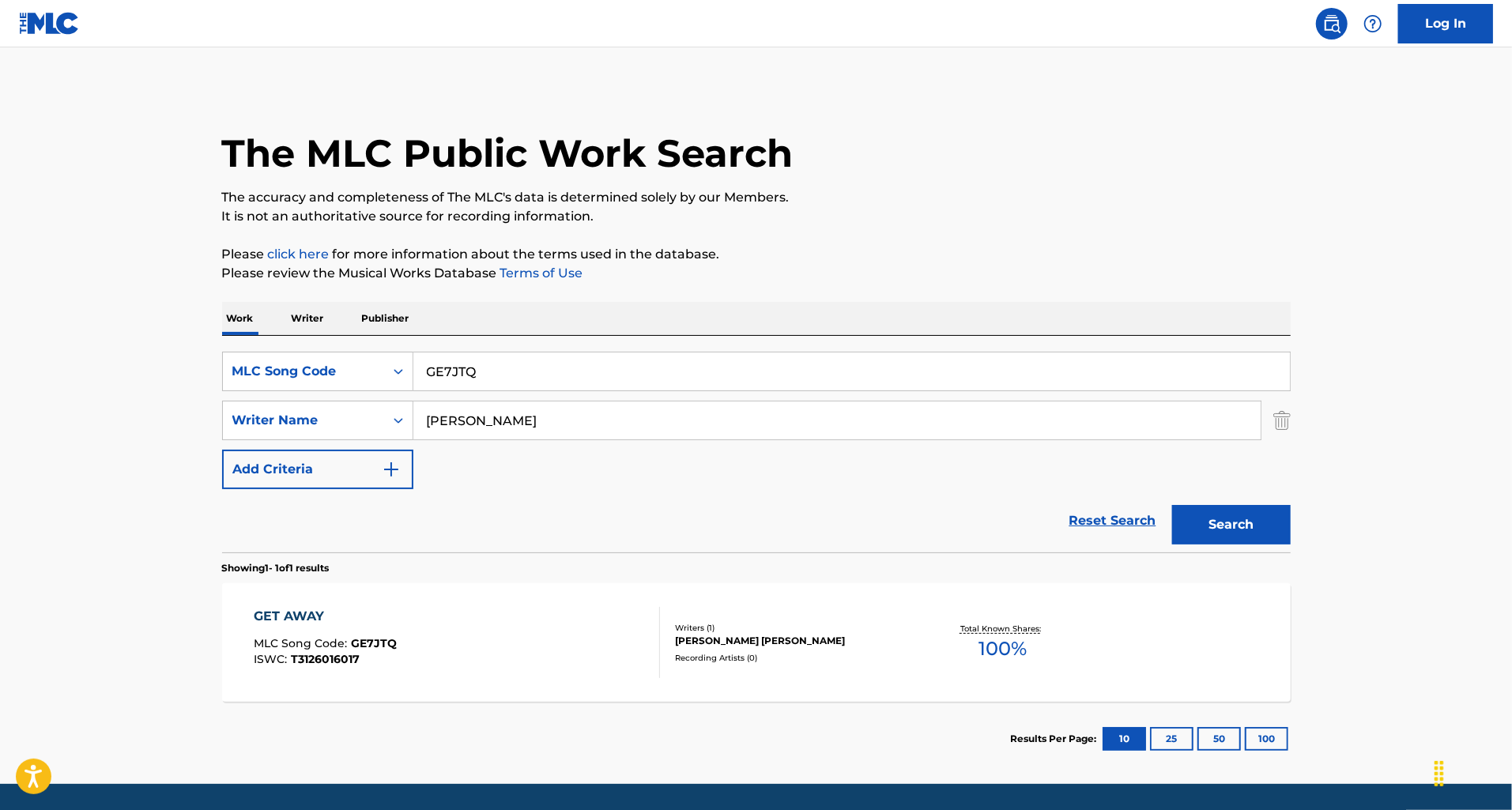
click at [577, 643] on div "GET AWAY MLC Song Code : GE7JTQ ISWC : T3126016017" at bounding box center [457, 642] width 406 height 71
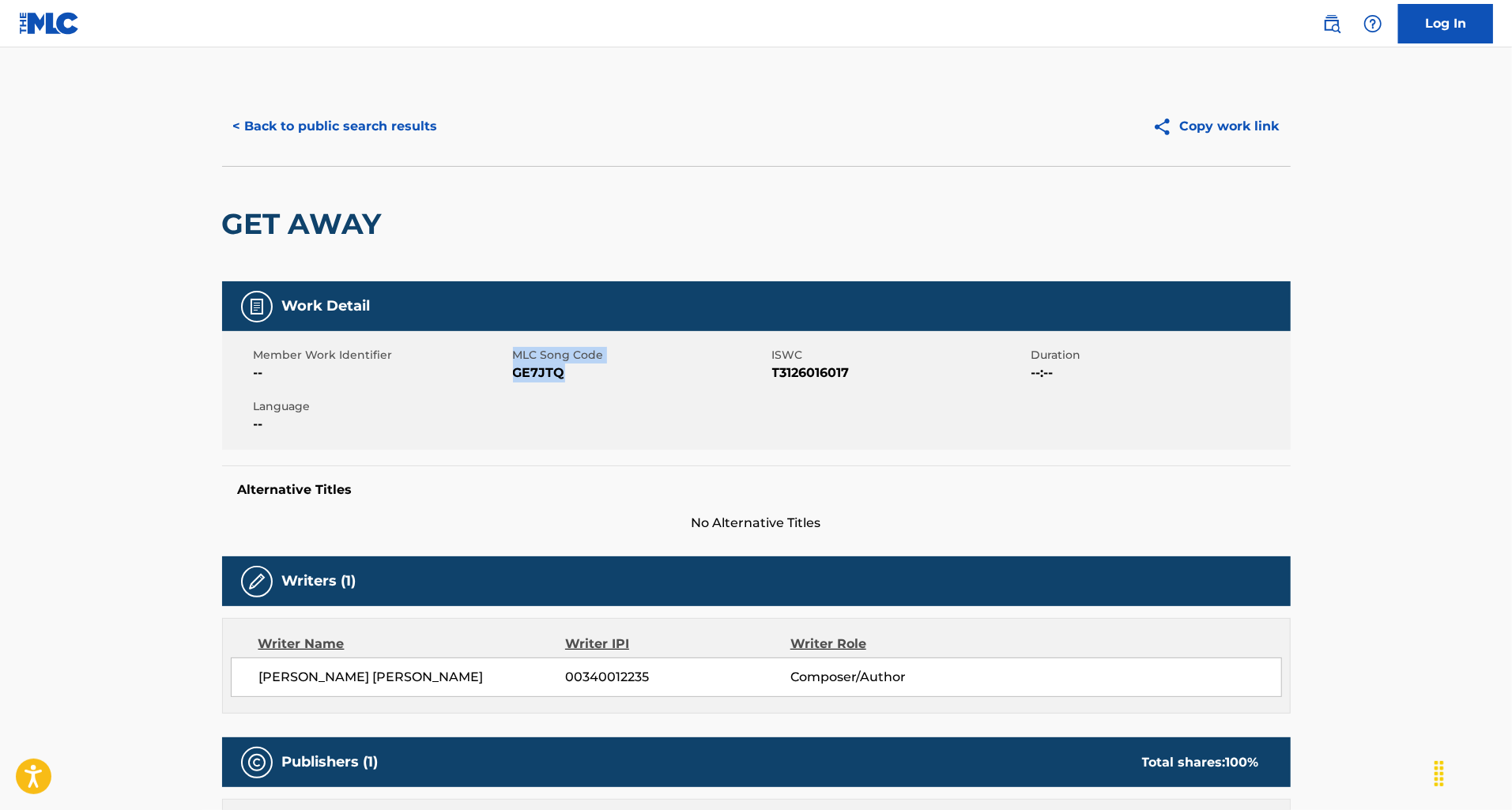
drag, startPoint x: 548, startPoint y: 373, endPoint x: 511, endPoint y: 374, distance: 37.0
click at [511, 374] on div "Member Work Identifier -- MLC Song Code GE7JTQ ISWC T3126016017 Duration --:-- …" at bounding box center [756, 390] width 1068 height 118
click at [522, 377] on span "GE7JTQ" at bounding box center [640, 372] width 255 height 19
drag, startPoint x: 570, startPoint y: 371, endPoint x: 516, endPoint y: 373, distance: 54.0
click at [516, 373] on span "GE7JTQ" at bounding box center [640, 372] width 255 height 19
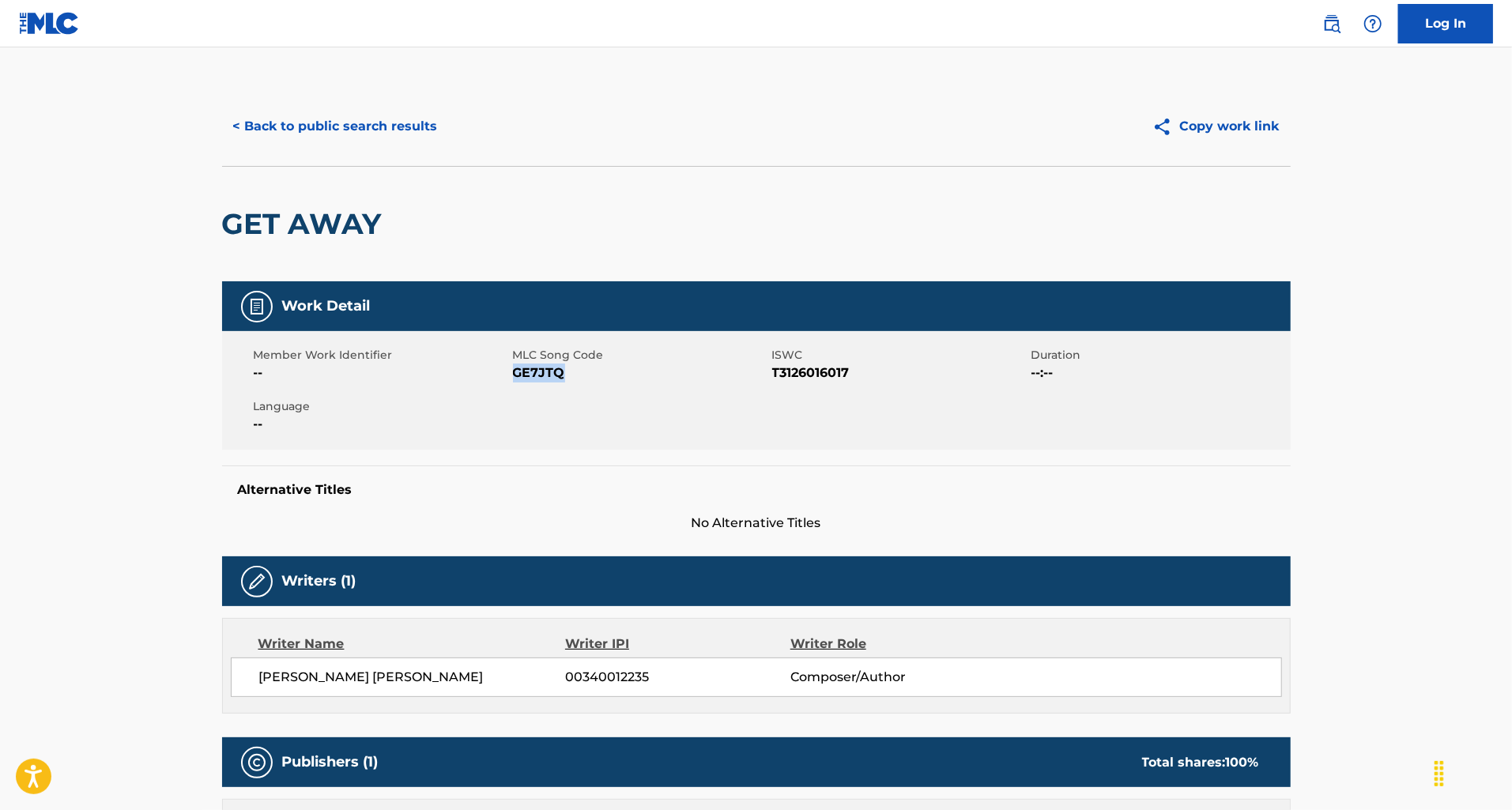
copy span "GE7JTQ"
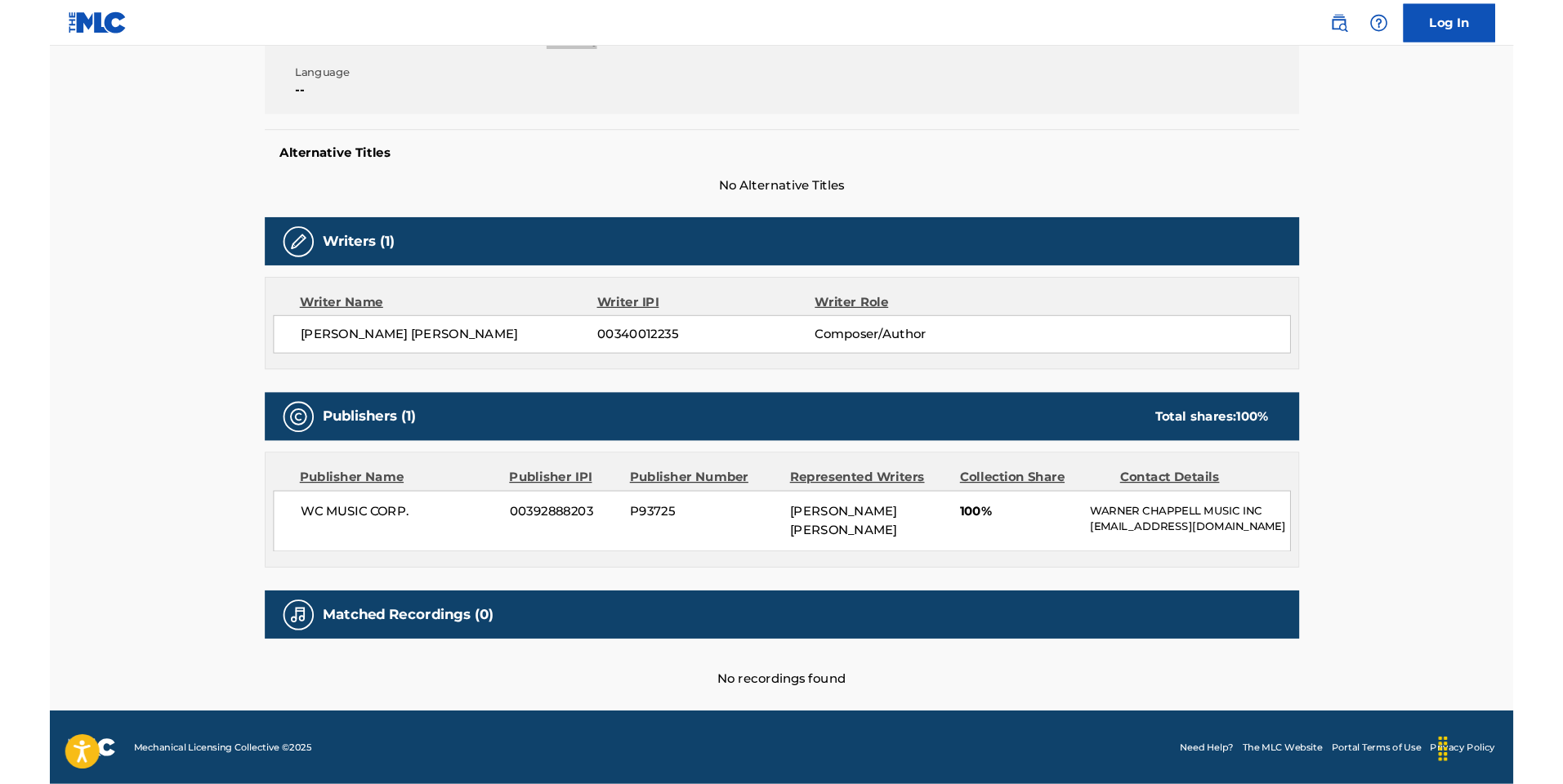
scroll to position [340, 0]
